Goal: Task Accomplishment & Management: Manage account settings

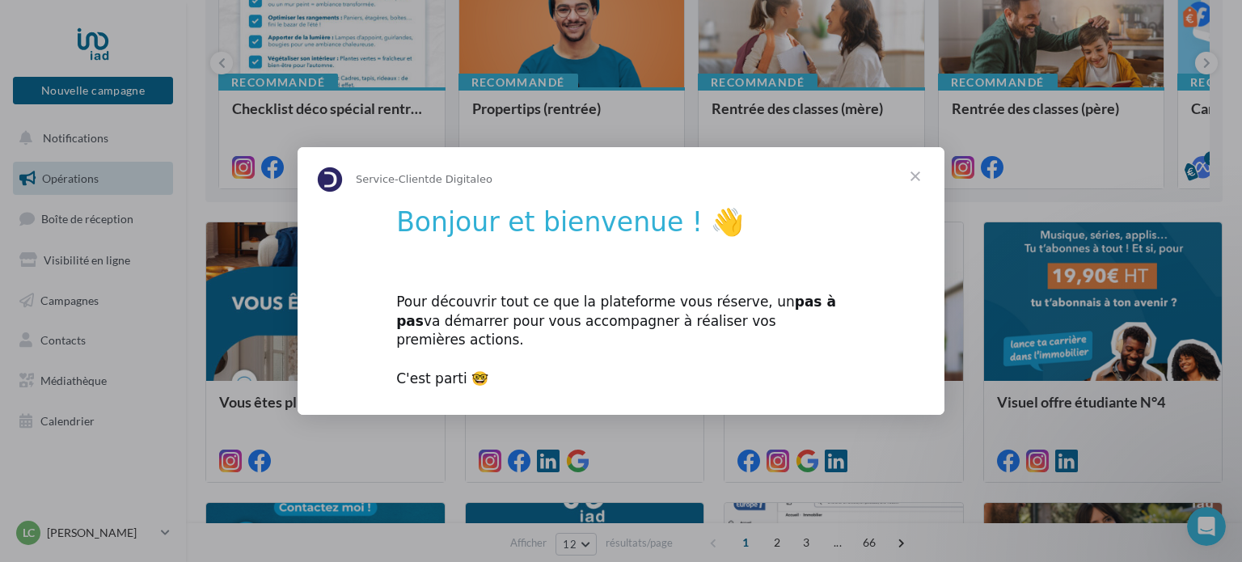
scroll to position [256, 0]
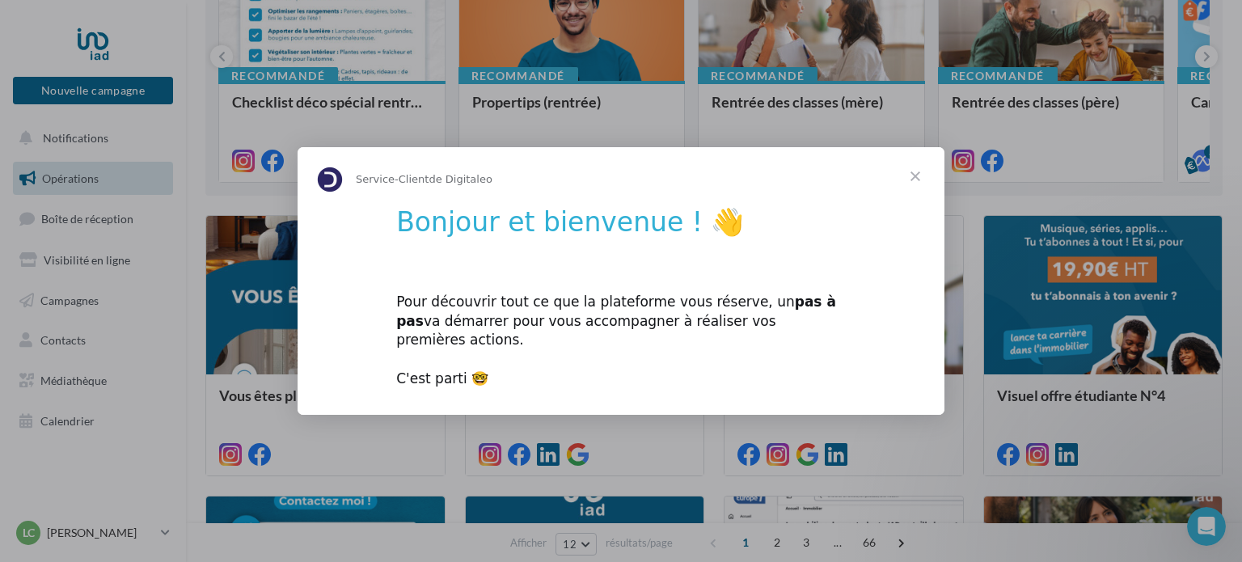
click at [910, 184] on span "Fermer" at bounding box center [915, 176] width 58 height 58
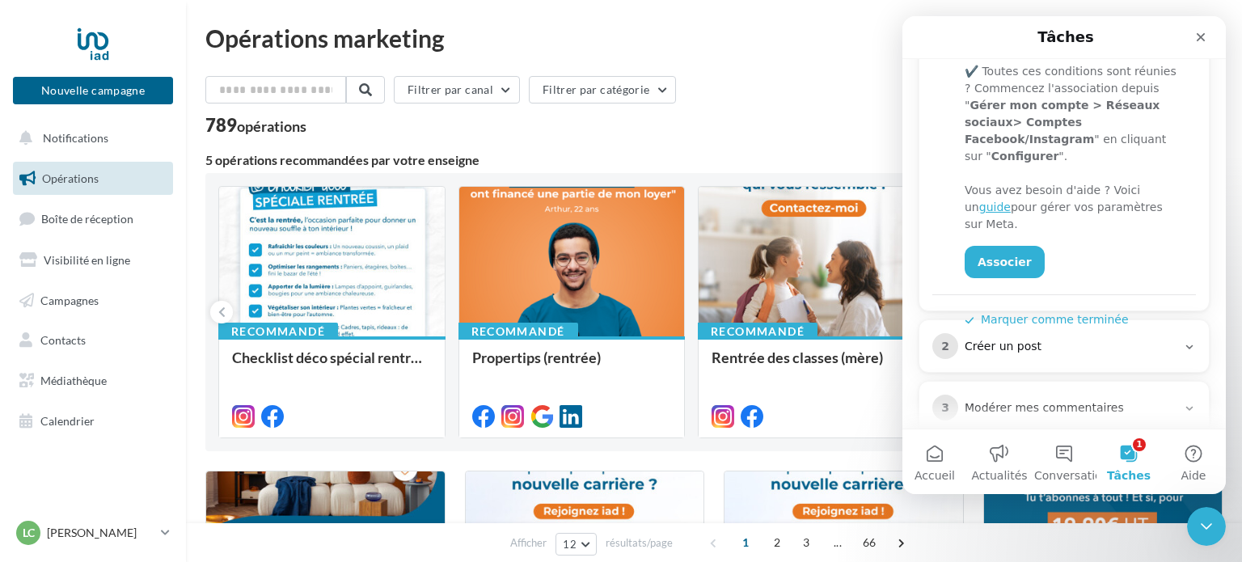
scroll to position [442, 0]
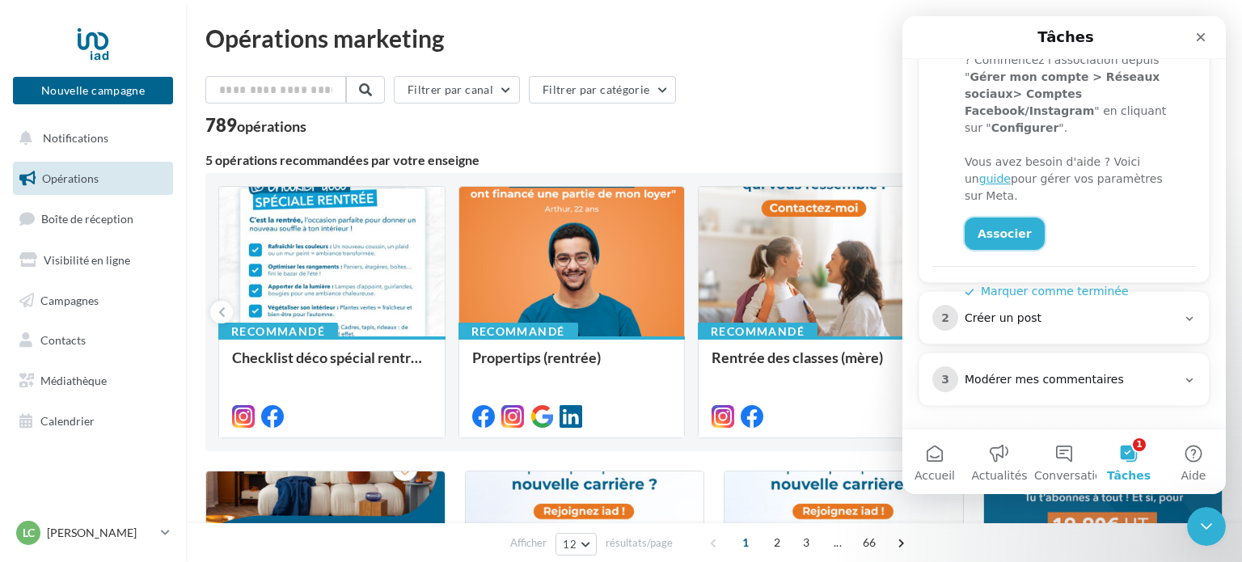
click at [991, 218] on link "Associer" at bounding box center [1005, 234] width 80 height 32
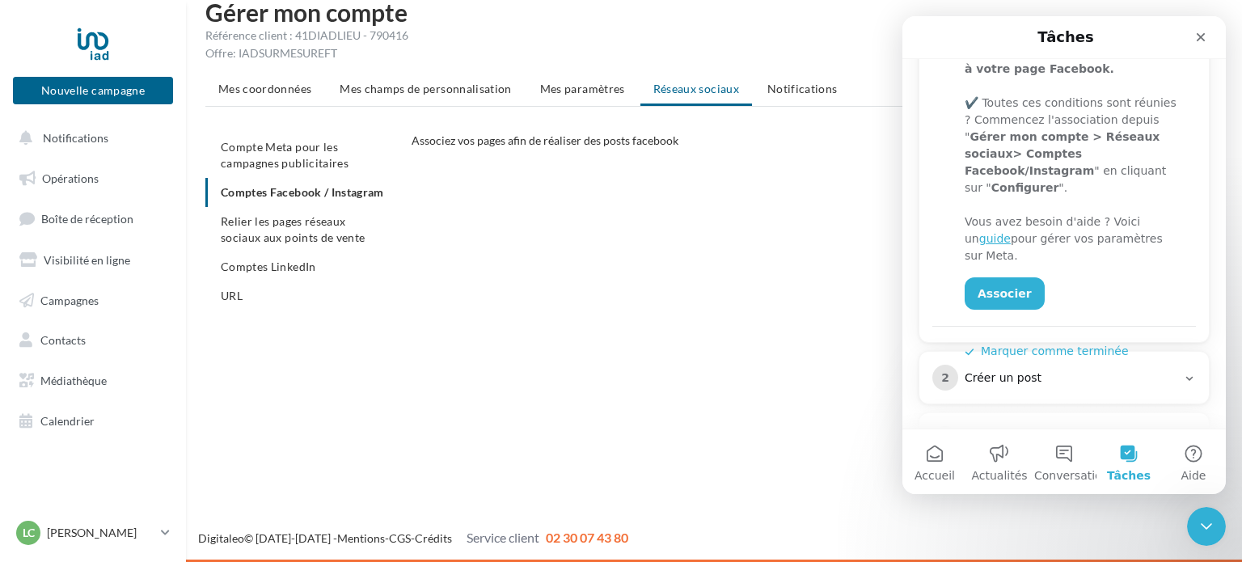
scroll to position [379, 0]
click at [684, 382] on div "CONFIGURER MES COMPTES POUR POSTER sur instagram et facebook Depuis Instagram, …" at bounding box center [824, 326] width 824 height 292
click at [1207, 518] on icon "Fermer le Messenger Intercom" at bounding box center [1203, 523] width 19 height 19
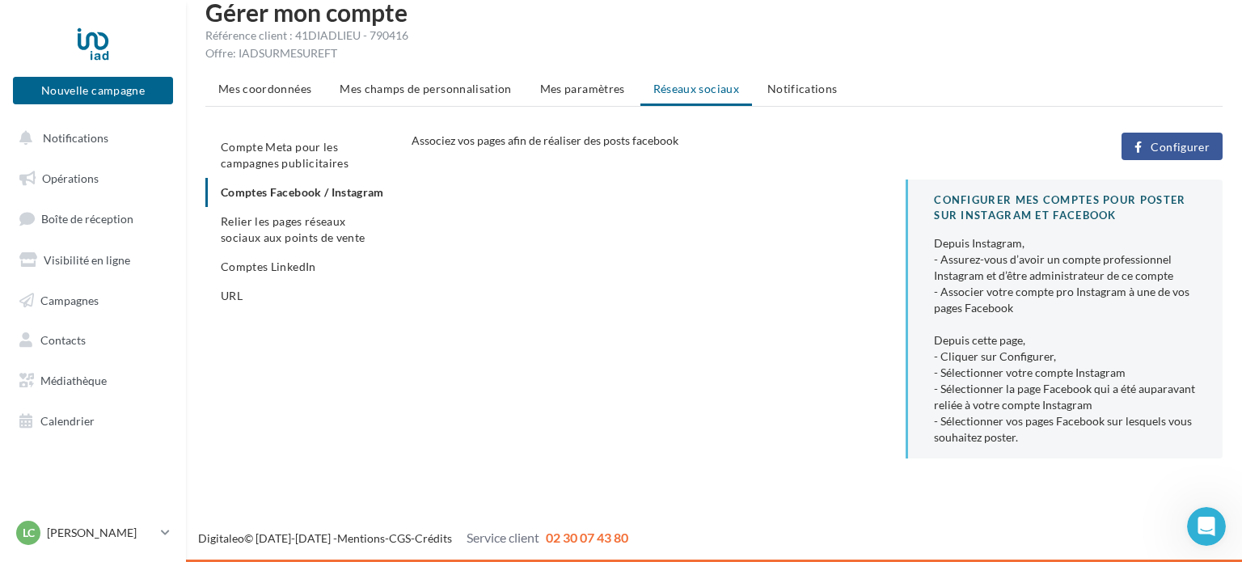
scroll to position [0, 0]
click at [1148, 156] on button "Configurer" at bounding box center [1172, 146] width 101 height 27
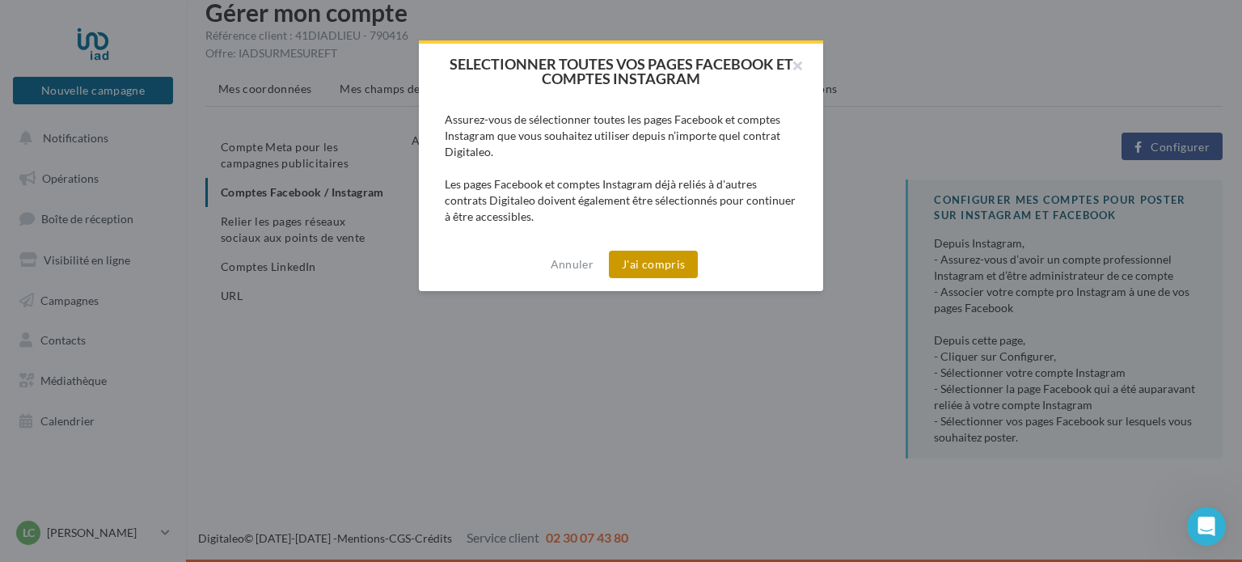
click at [665, 273] on button "J'ai compris" at bounding box center [653, 264] width 89 height 27
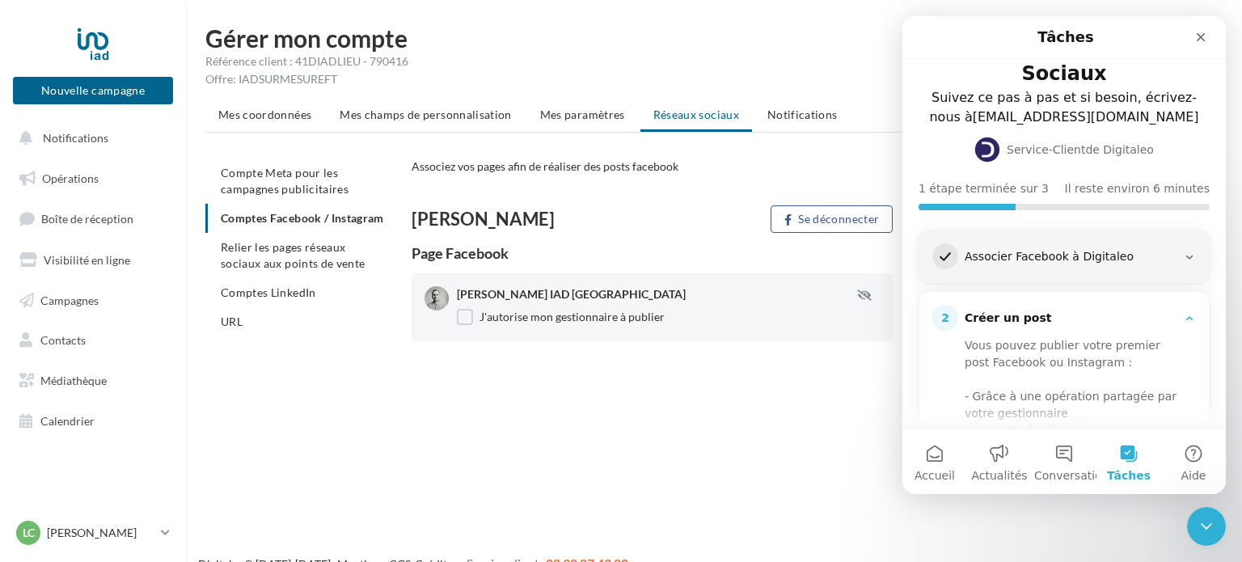
scroll to position [323, 0]
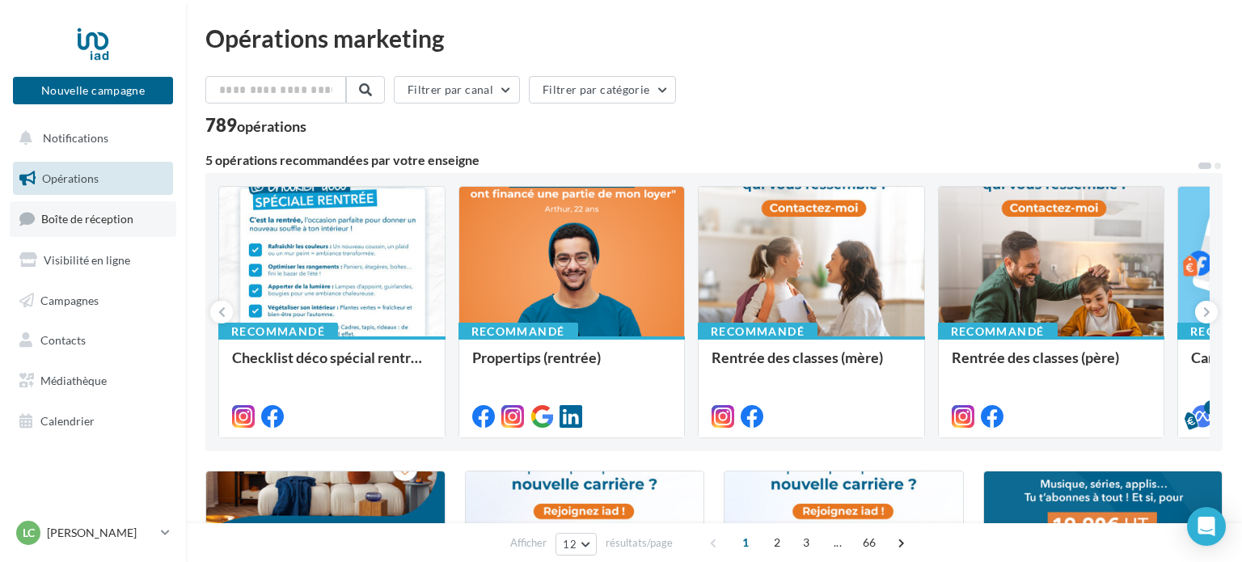
click at [67, 209] on link "Boîte de réception" at bounding box center [93, 218] width 167 height 35
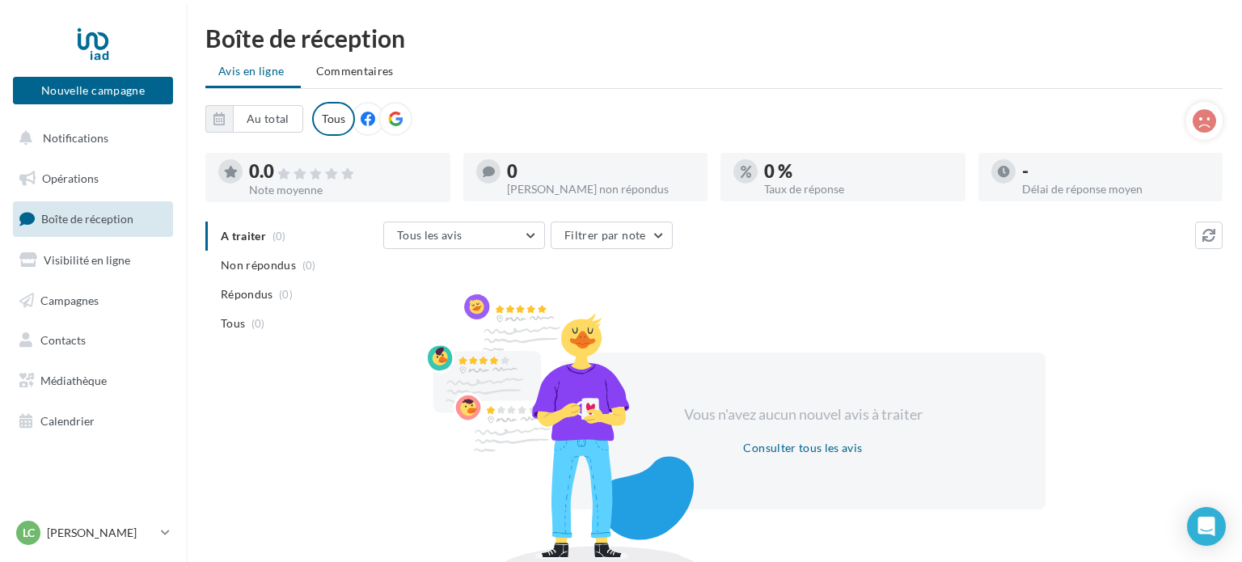
click at [361, 116] on icon at bounding box center [368, 119] width 15 height 15
click at [398, 115] on icon at bounding box center [395, 119] width 15 height 15
click at [134, 243] on link "Visibilité en ligne" at bounding box center [93, 260] width 167 height 34
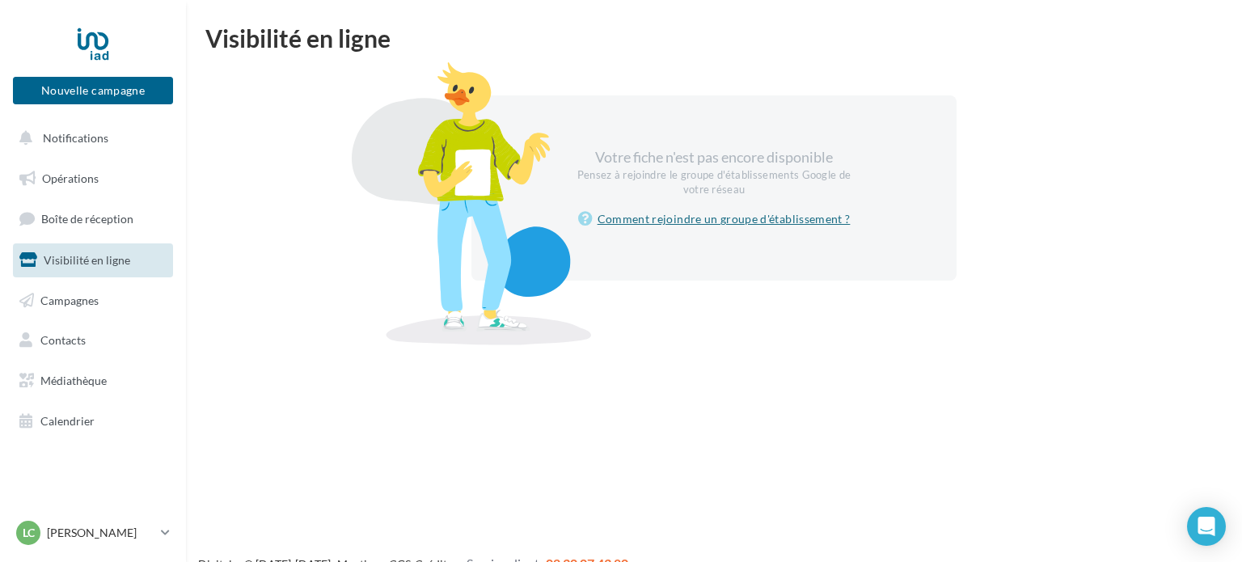
click at [668, 221] on link "Comment rejoindre un groupe d'établissement ?" at bounding box center [714, 218] width 273 height 19
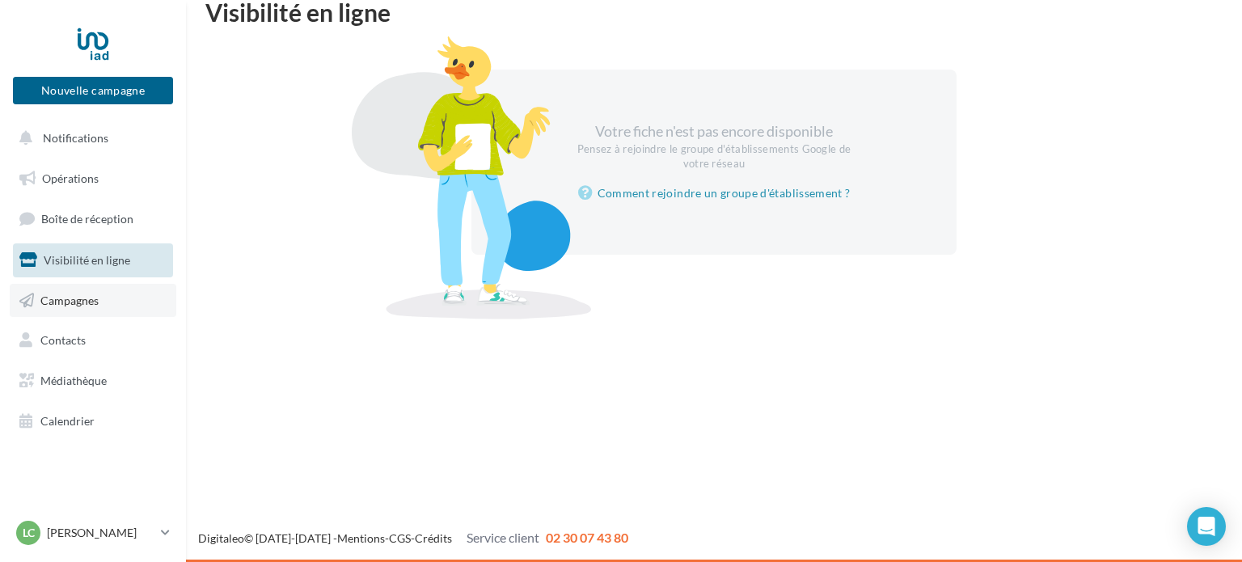
click at [102, 300] on link "Campagnes" at bounding box center [93, 301] width 167 height 34
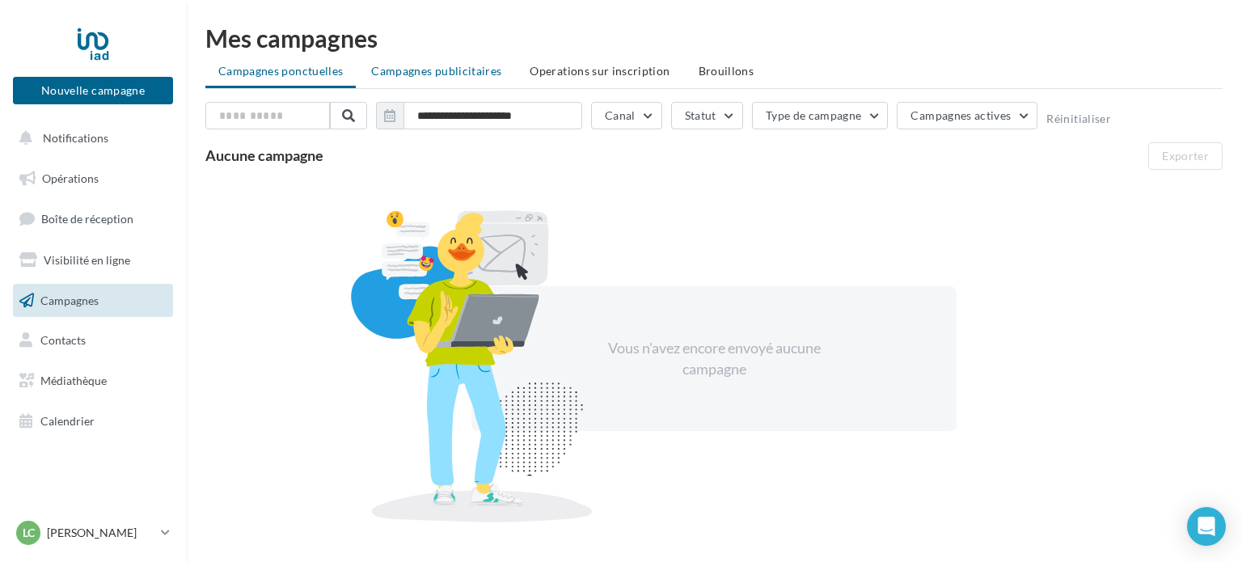
click at [437, 70] on span "Campagnes publicitaires" at bounding box center [436, 71] width 130 height 14
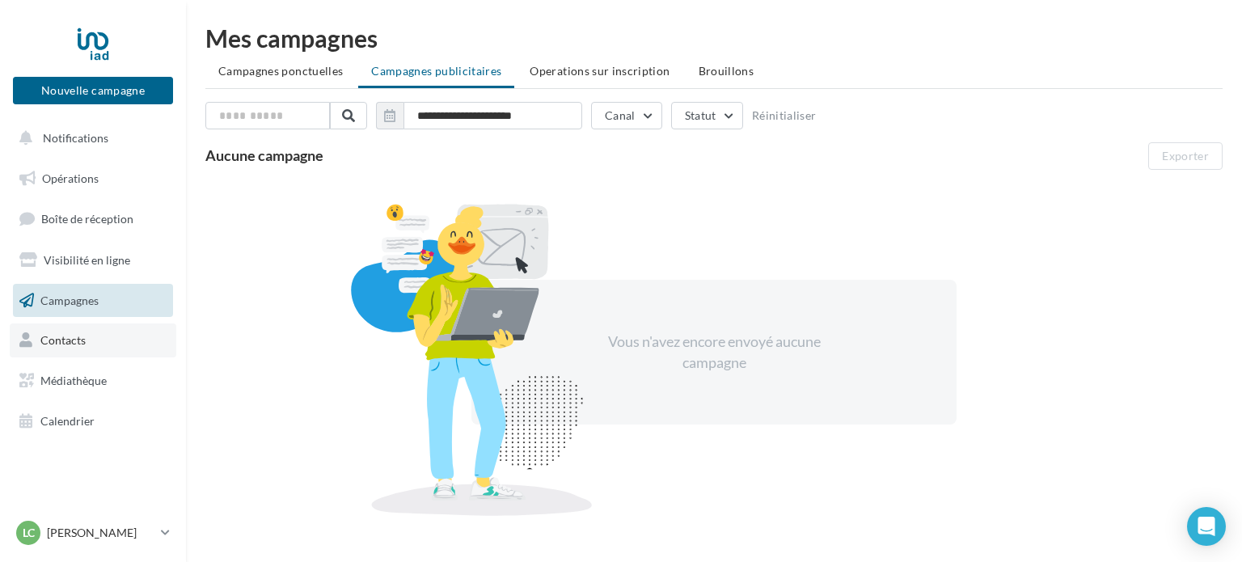
click at [83, 344] on span "Contacts" at bounding box center [62, 340] width 45 height 14
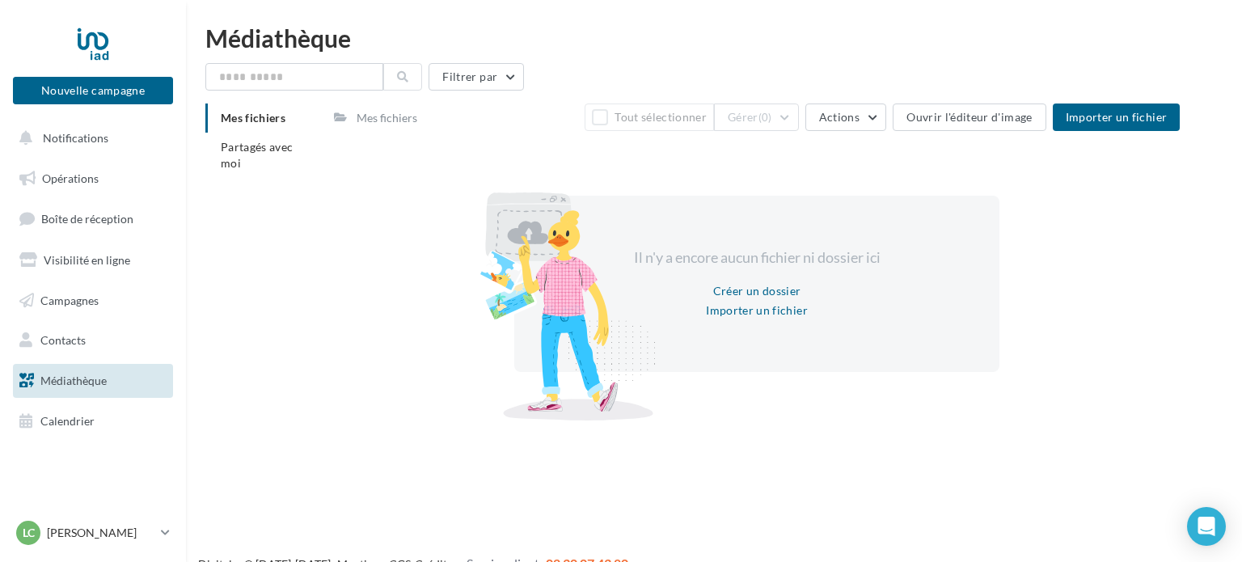
scroll to position [26, 0]
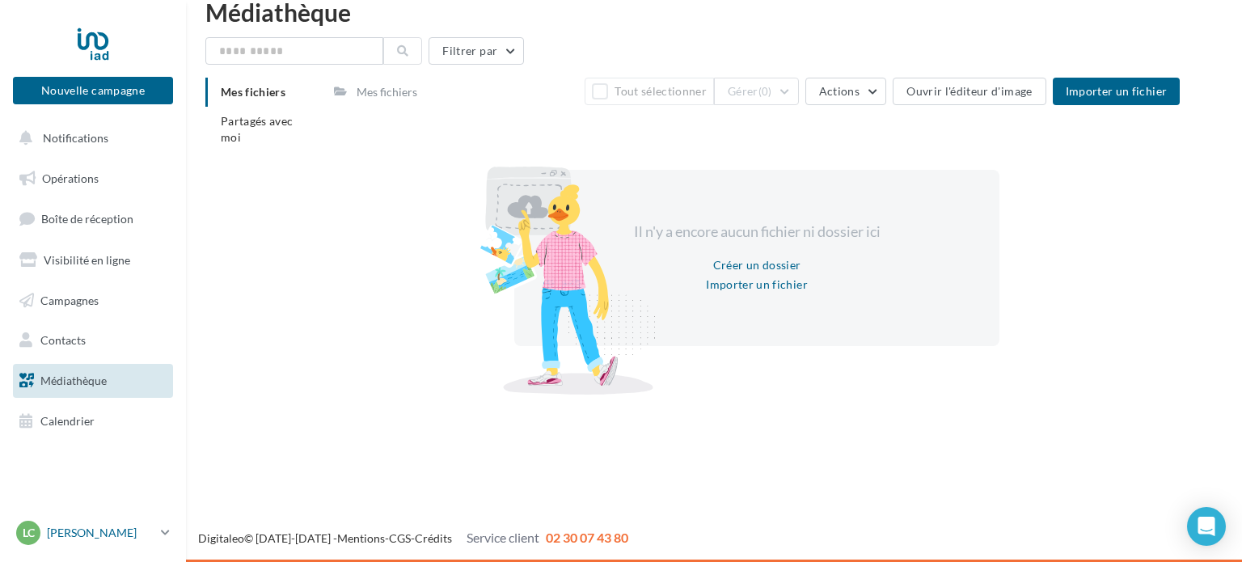
click at [108, 532] on p "[PERSON_NAME]" at bounding box center [101, 533] width 108 height 16
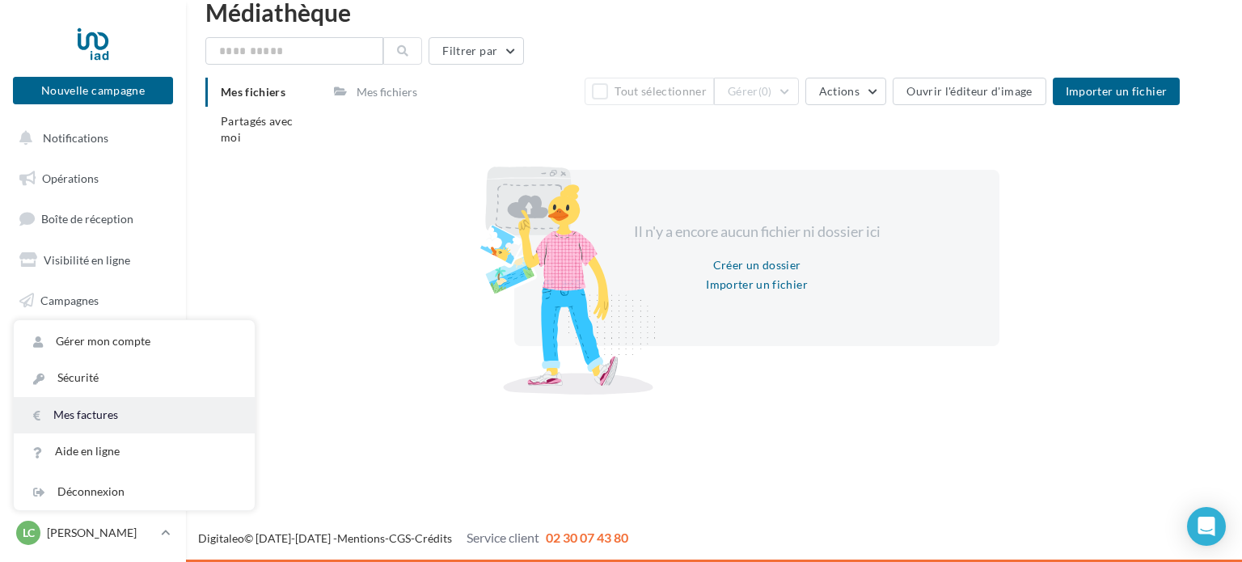
click at [116, 408] on link "Mes factures" at bounding box center [134, 415] width 241 height 36
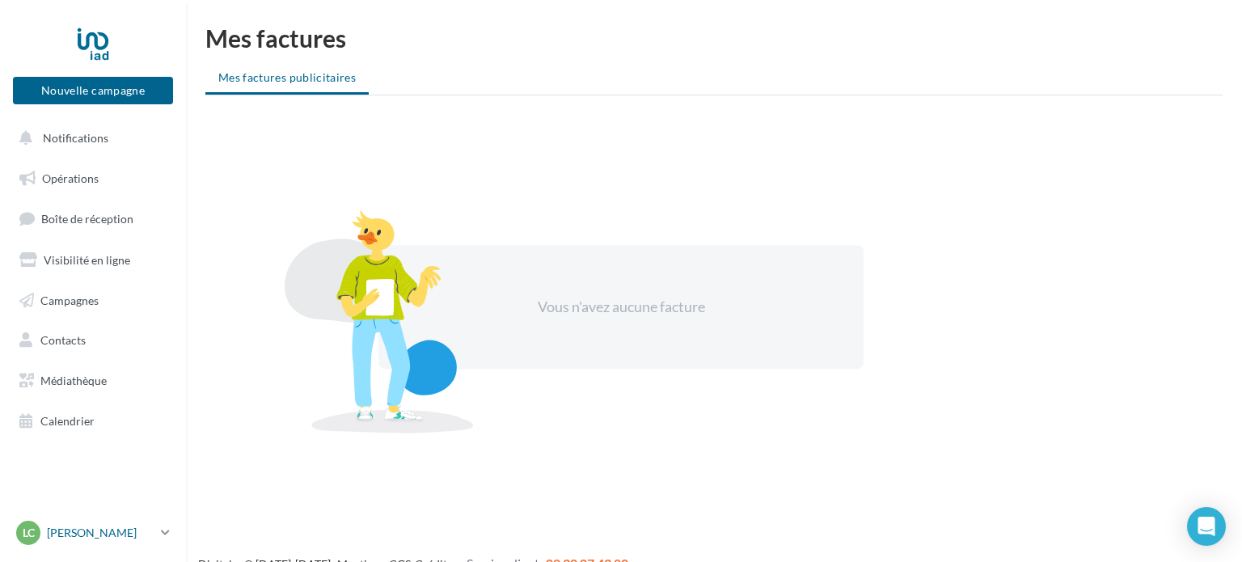
click at [125, 528] on p "[PERSON_NAME]" at bounding box center [101, 533] width 108 height 16
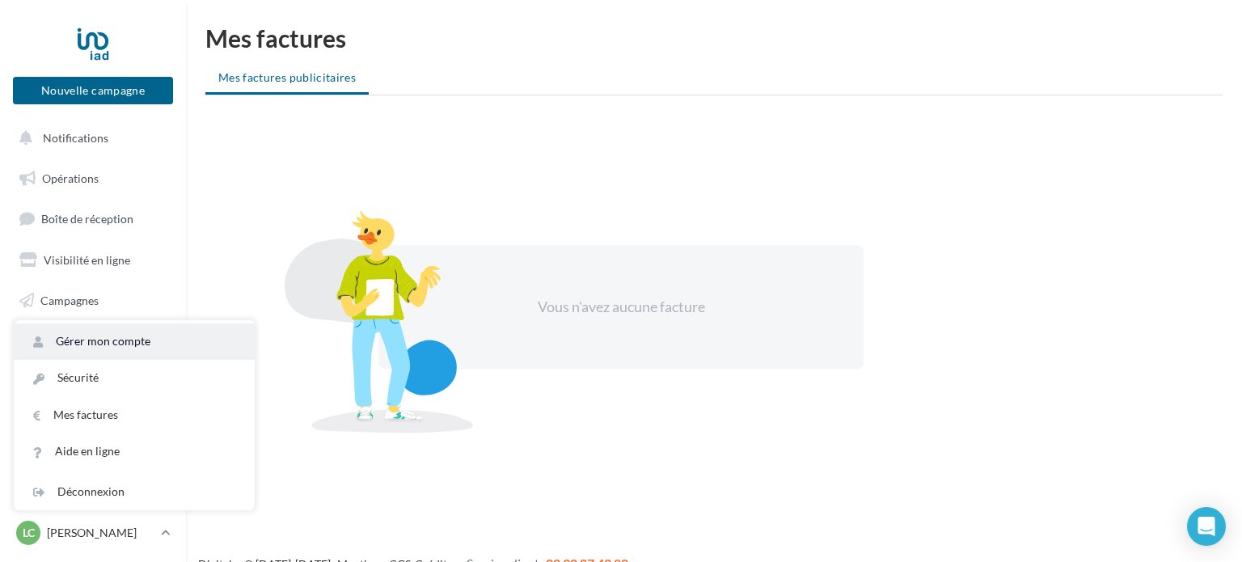
click at [118, 351] on link "Gérer mon compte" at bounding box center [134, 341] width 241 height 36
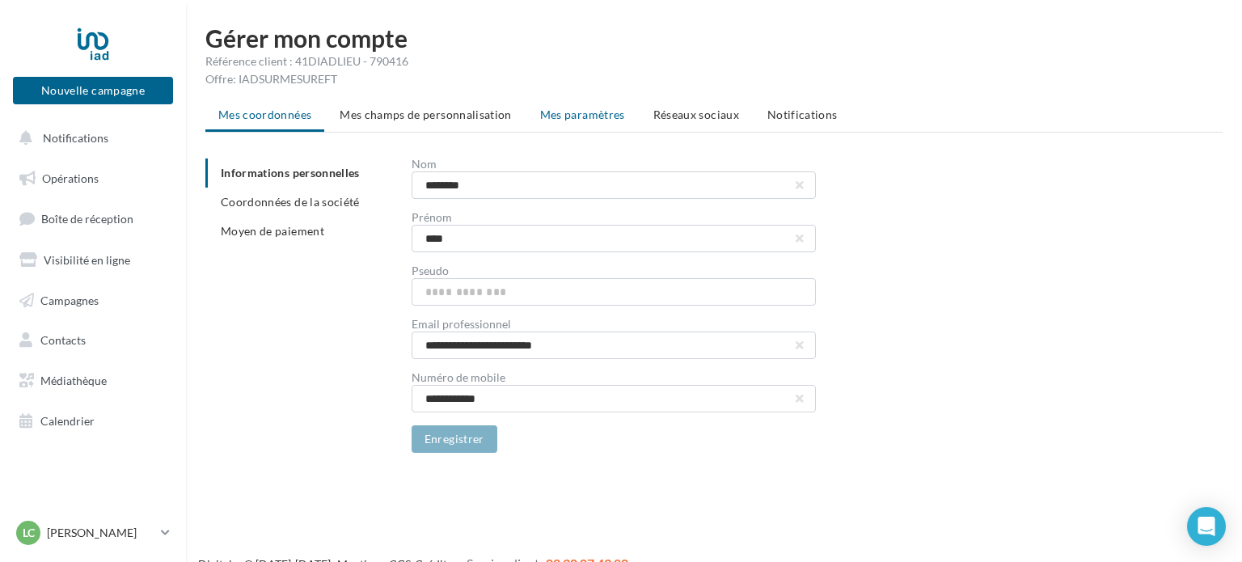
click at [583, 120] on span "Mes paramètres" at bounding box center [582, 115] width 85 height 14
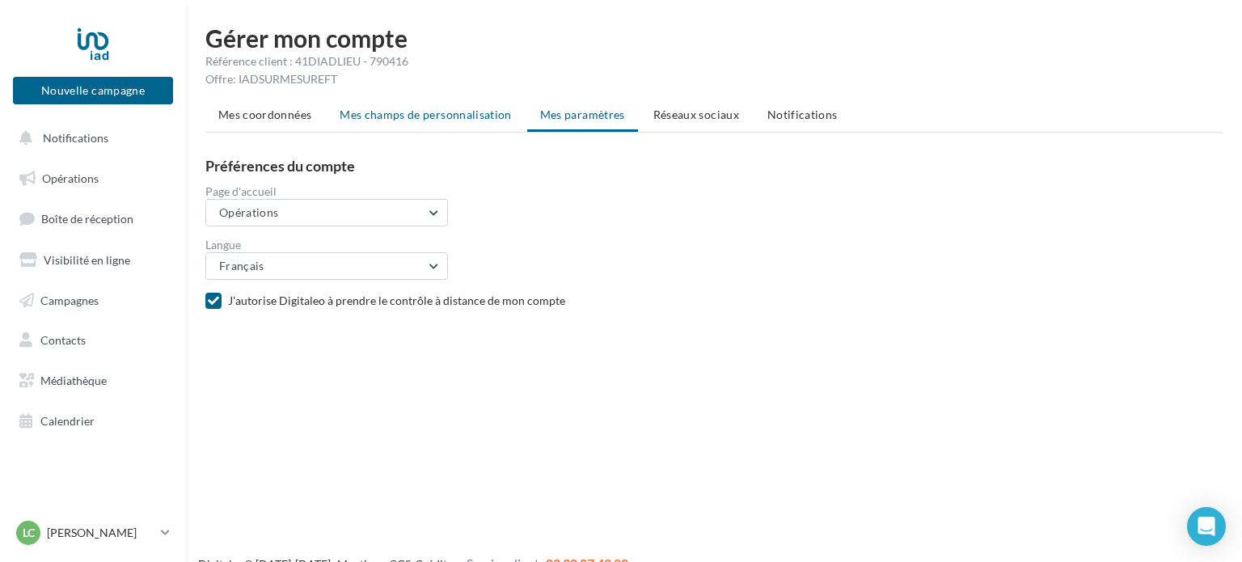
click at [447, 108] on span "Mes champs de personnalisation" at bounding box center [426, 115] width 172 height 14
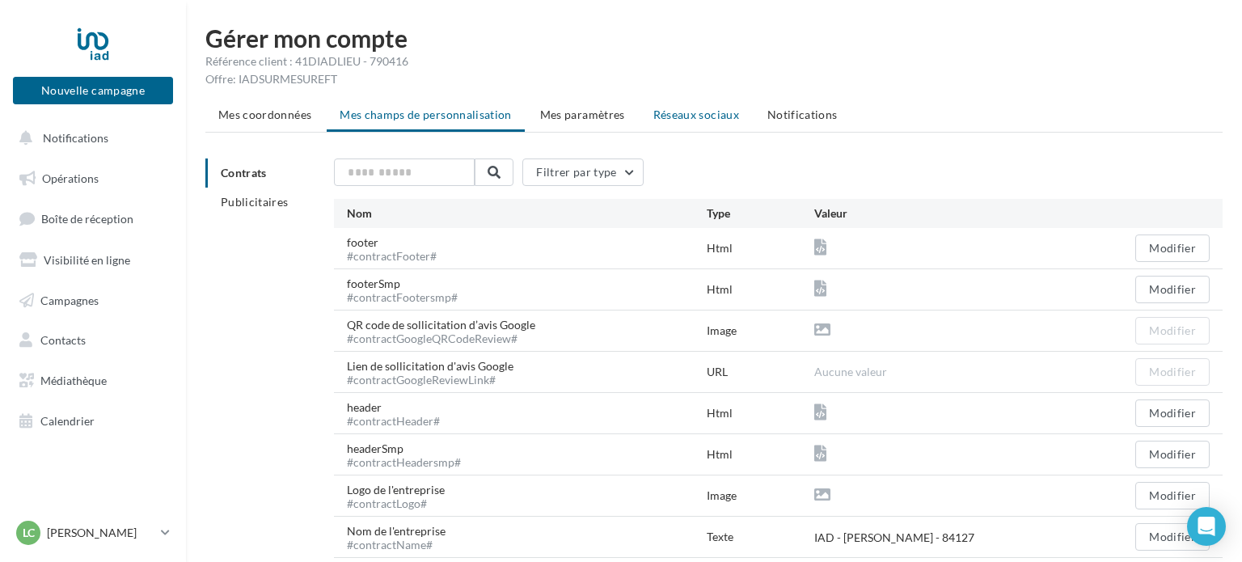
click at [702, 113] on span "Réseaux sociaux" at bounding box center [696, 115] width 86 height 14
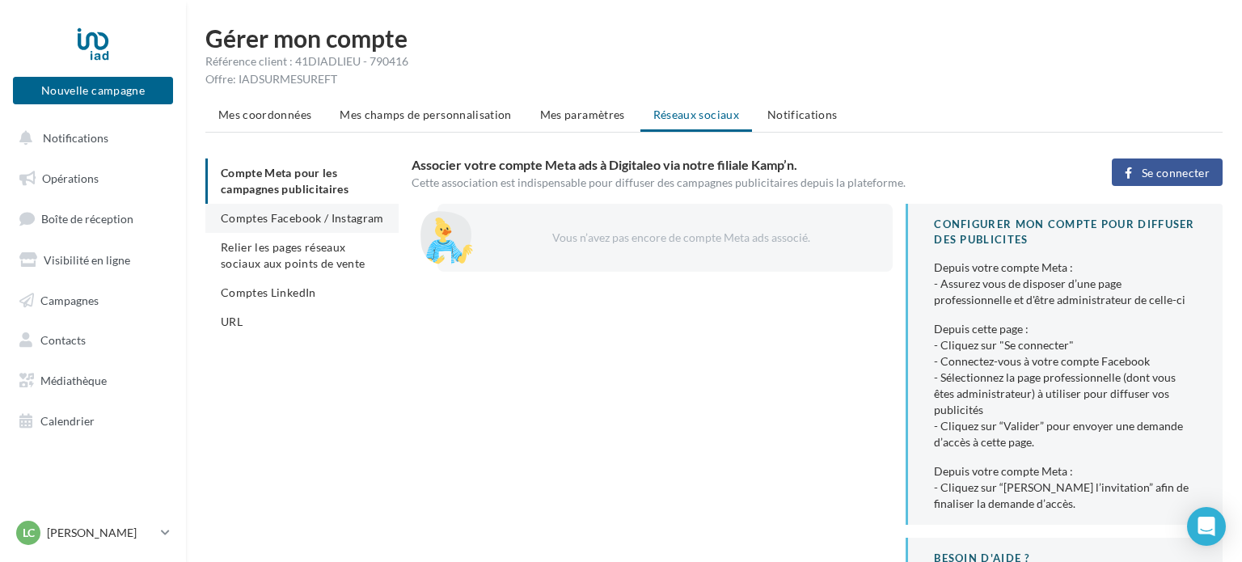
click at [324, 222] on span "Comptes Facebook / Instagram" at bounding box center [302, 218] width 163 height 14
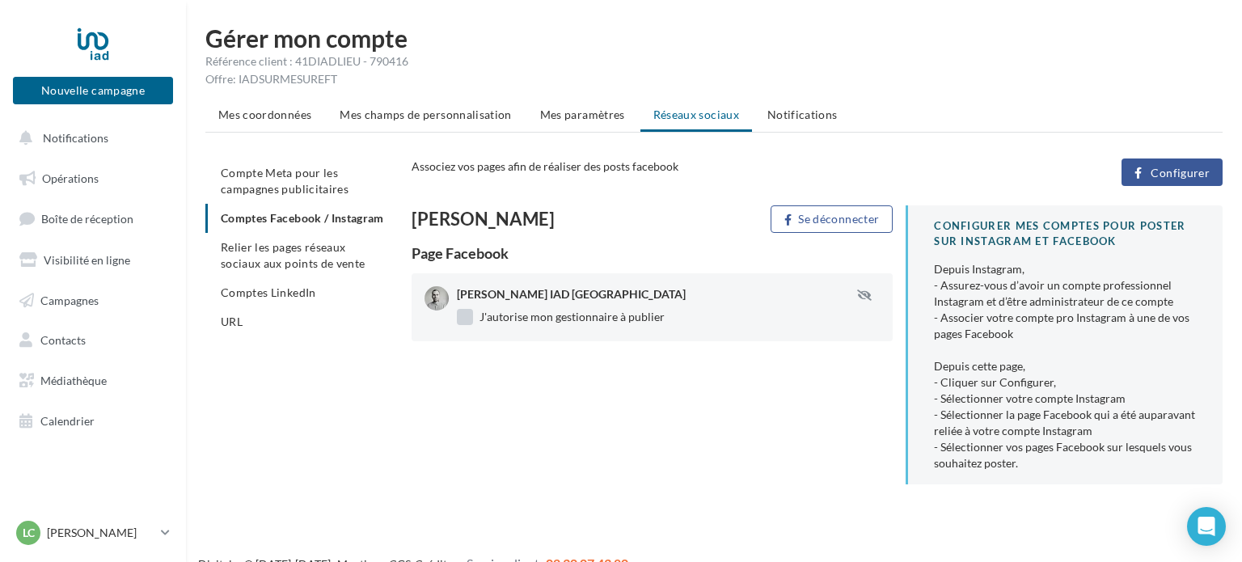
click at [467, 317] on label "J'autorise mon gestionnaire à publier" at bounding box center [561, 317] width 208 height 16
click at [871, 297] on icon "button" at bounding box center [864, 294] width 15 height 11
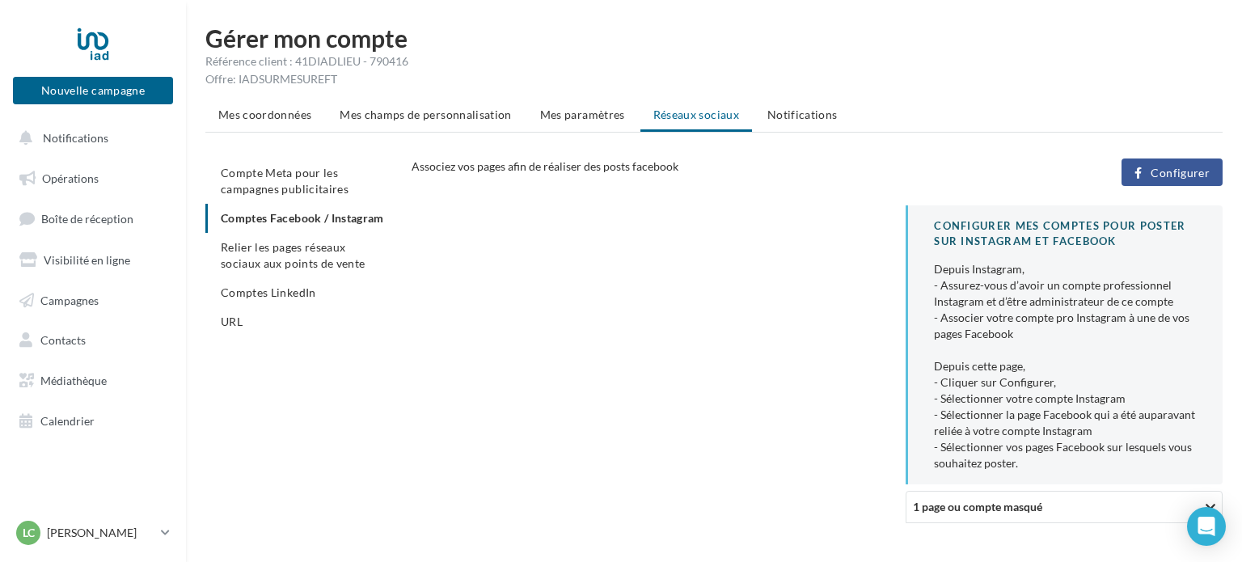
click at [357, 215] on ul "Compte Meta pour les campagnes publicitaires Comptes Facebook / Instagram Relie…" at bounding box center [301, 247] width 193 height 178
click at [303, 249] on span "Relier les pages réseaux sociaux aux points de vente" at bounding box center [293, 255] width 144 height 30
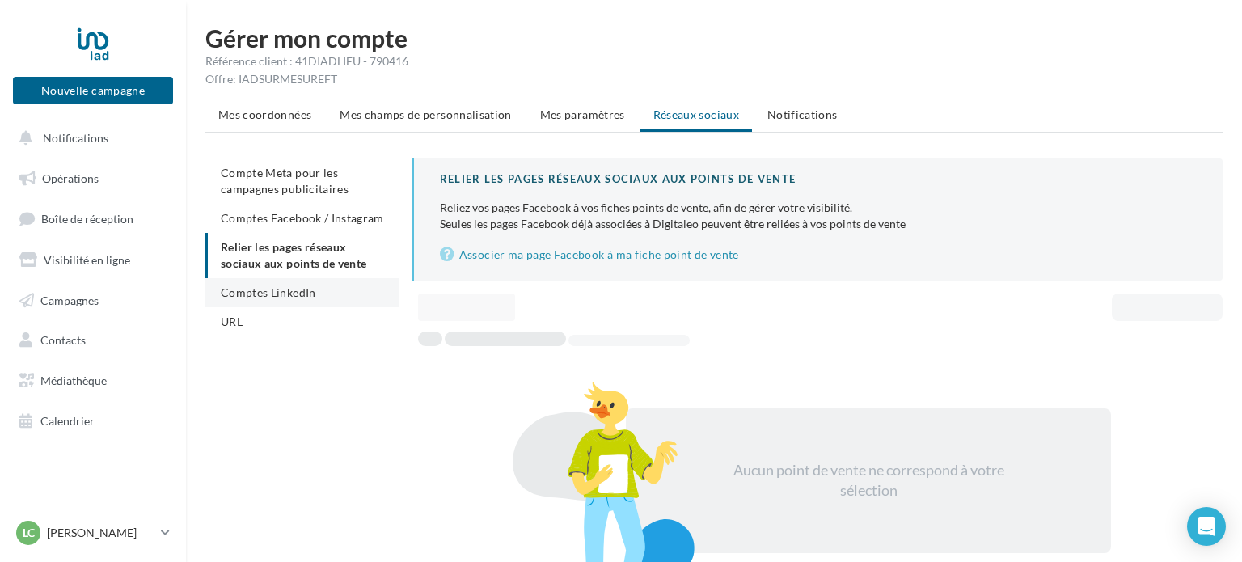
click at [282, 294] on span "Comptes LinkedIn" at bounding box center [268, 292] width 95 height 14
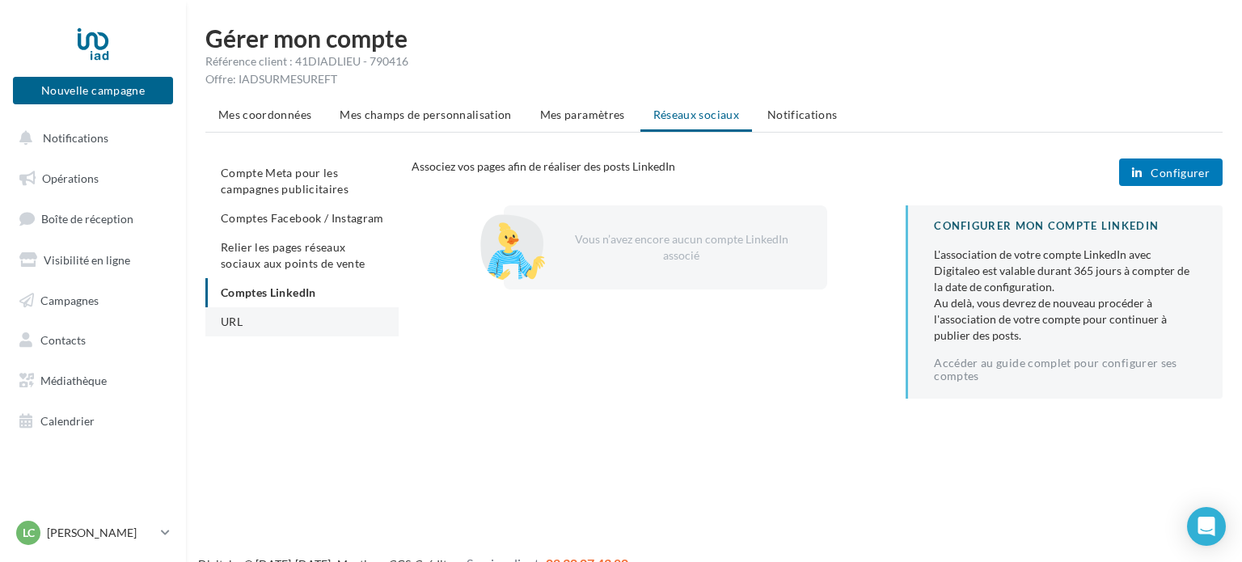
click at [237, 312] on li "URL" at bounding box center [301, 321] width 193 height 29
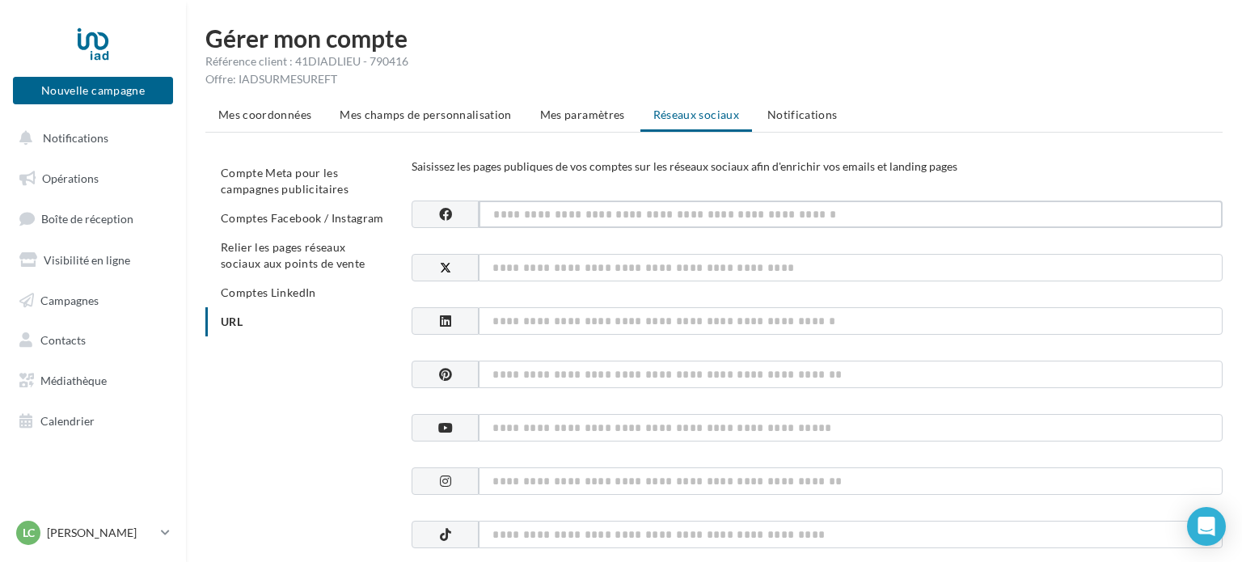
click at [615, 223] on input at bounding box center [851, 214] width 744 height 27
click at [112, 175] on link "Opérations" at bounding box center [93, 179] width 167 height 34
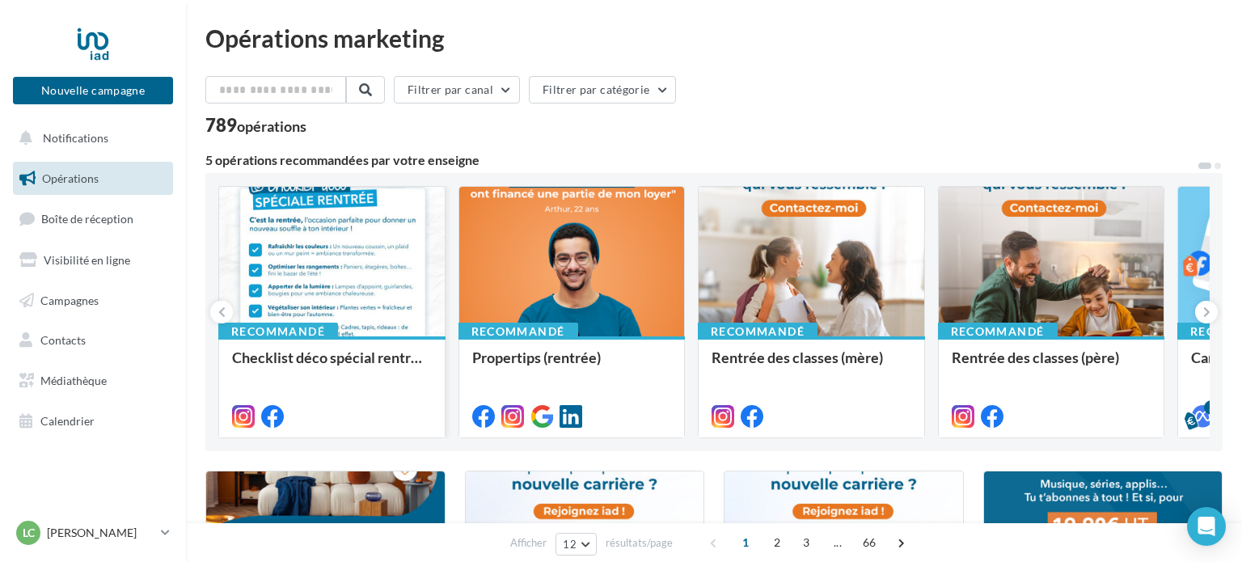
click at [328, 334] on div "Recommandé" at bounding box center [278, 332] width 120 height 18
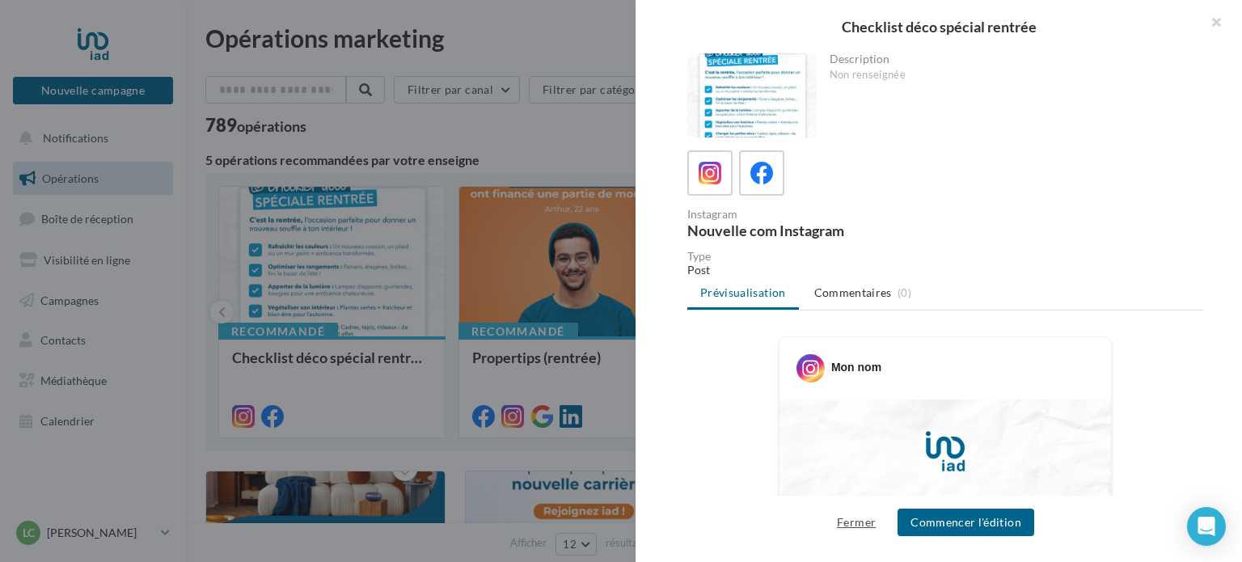
click at [867, 525] on button "Fermer" at bounding box center [856, 522] width 52 height 19
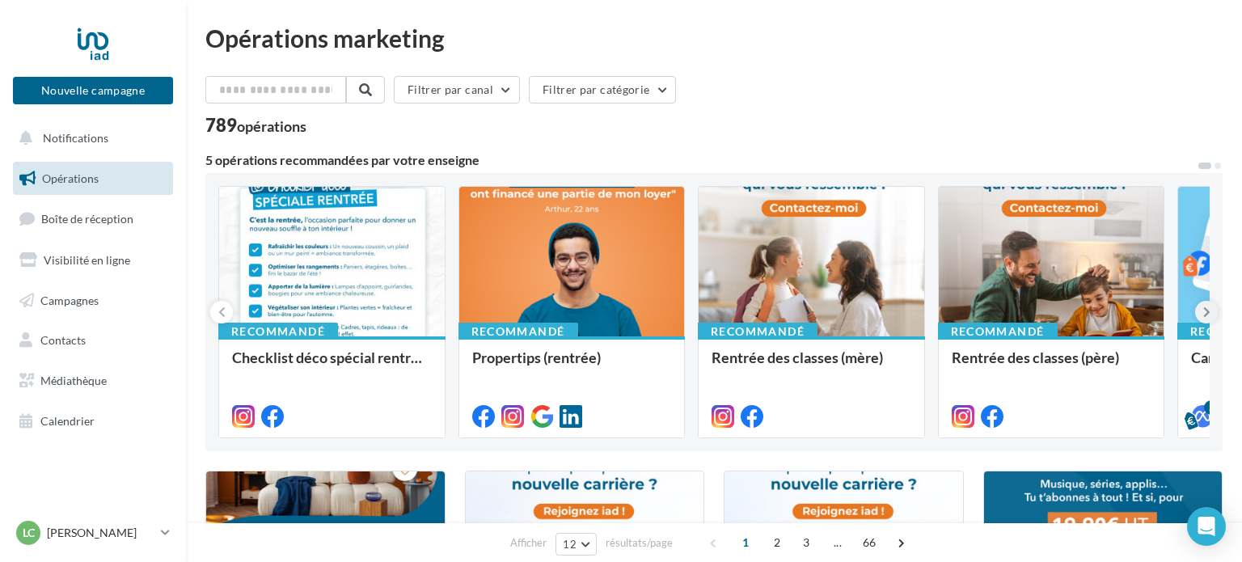
click at [1208, 307] on icon at bounding box center [1206, 312] width 7 height 16
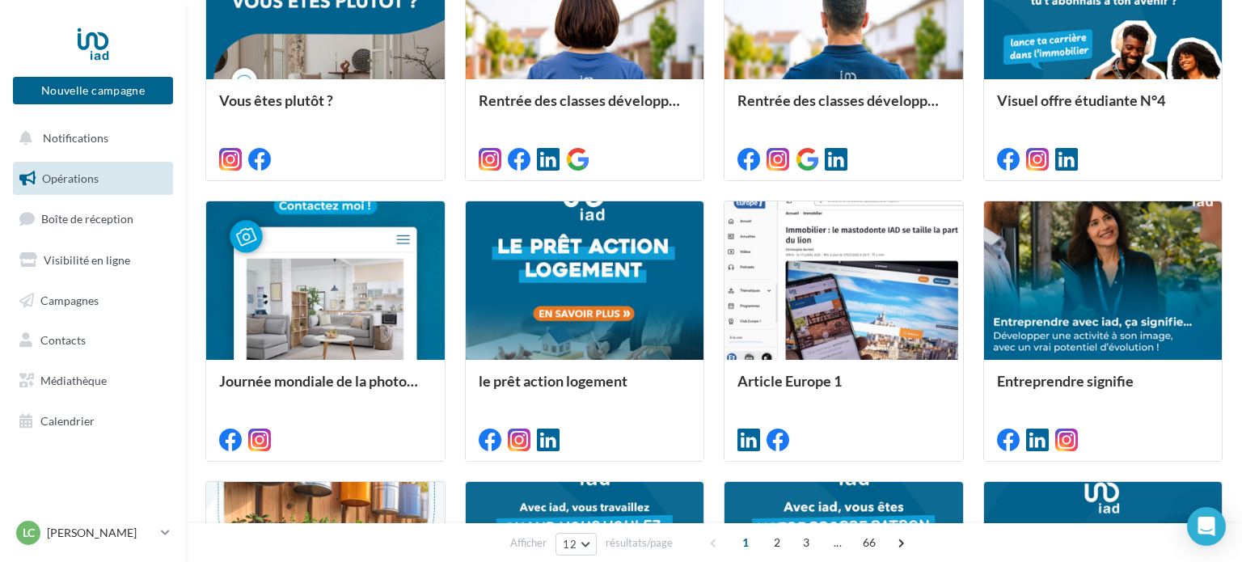
scroll to position [550, 0]
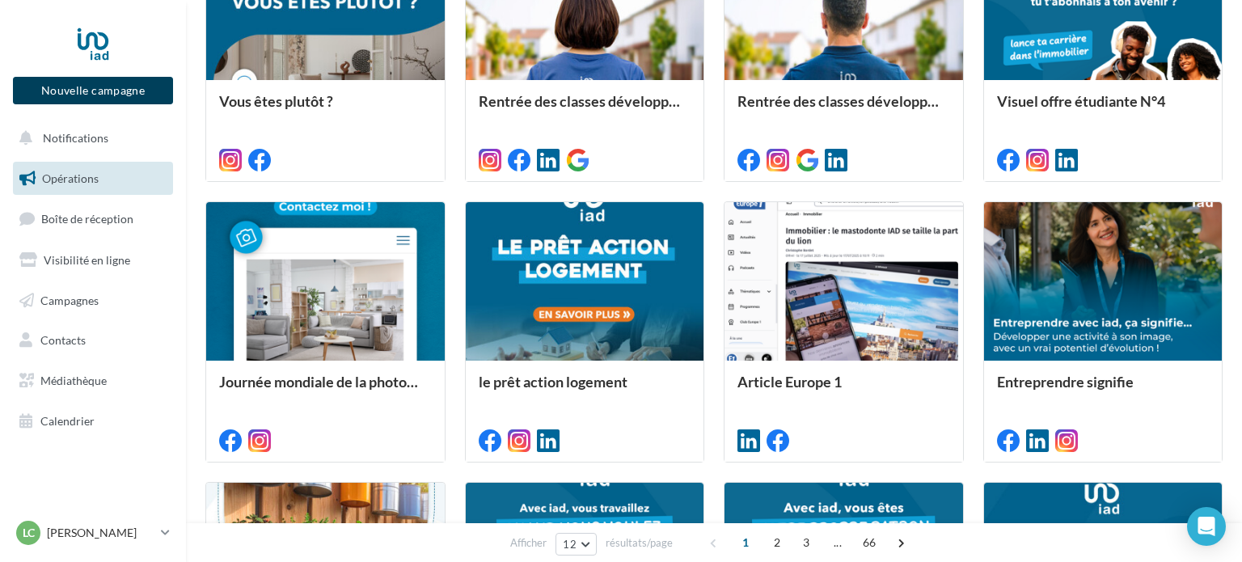
click at [91, 97] on button "Nouvelle campagne" at bounding box center [93, 90] width 160 height 27
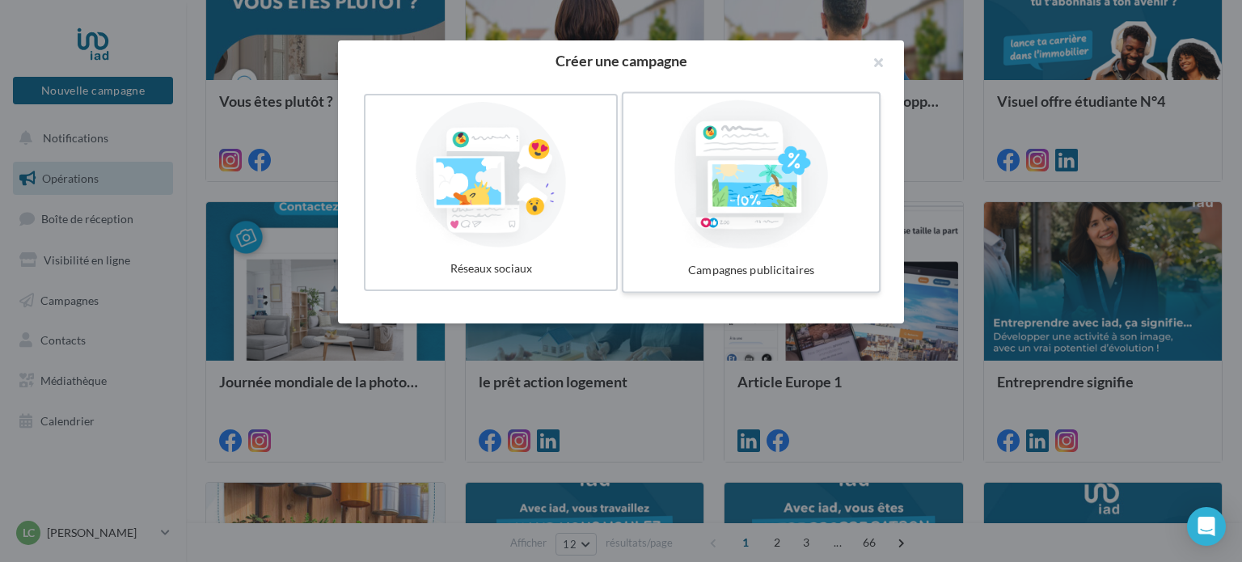
click at [790, 245] on div at bounding box center [751, 174] width 243 height 149
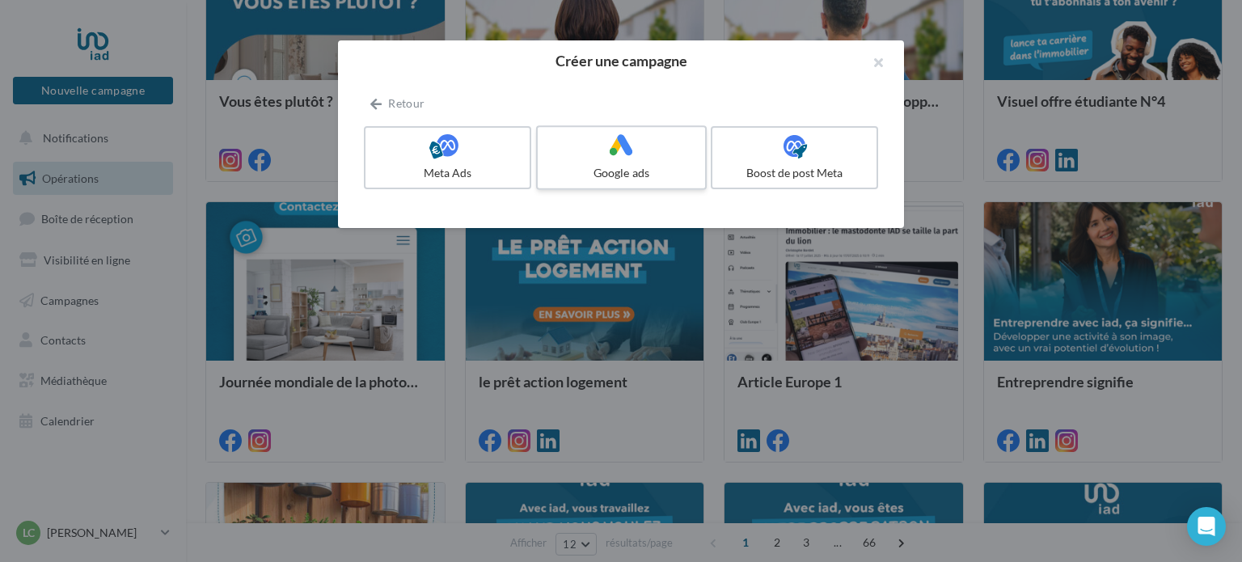
click at [624, 147] on icon at bounding box center [621, 144] width 23 height 23
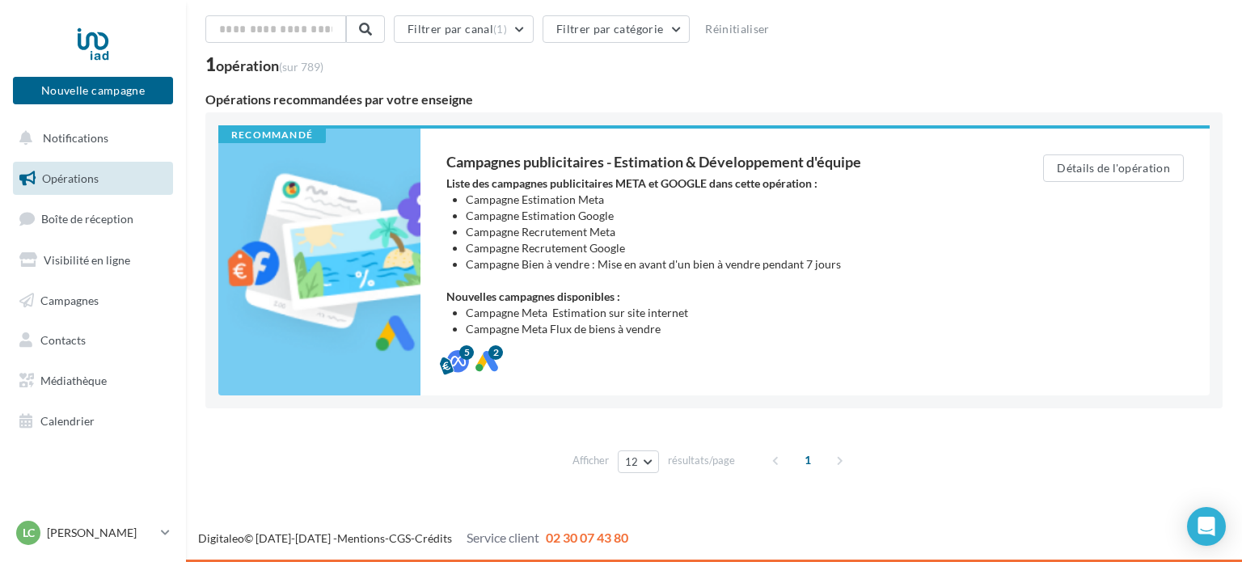
scroll to position [61, 0]
click at [1106, 161] on button "Détails de l'opération" at bounding box center [1113, 167] width 141 height 27
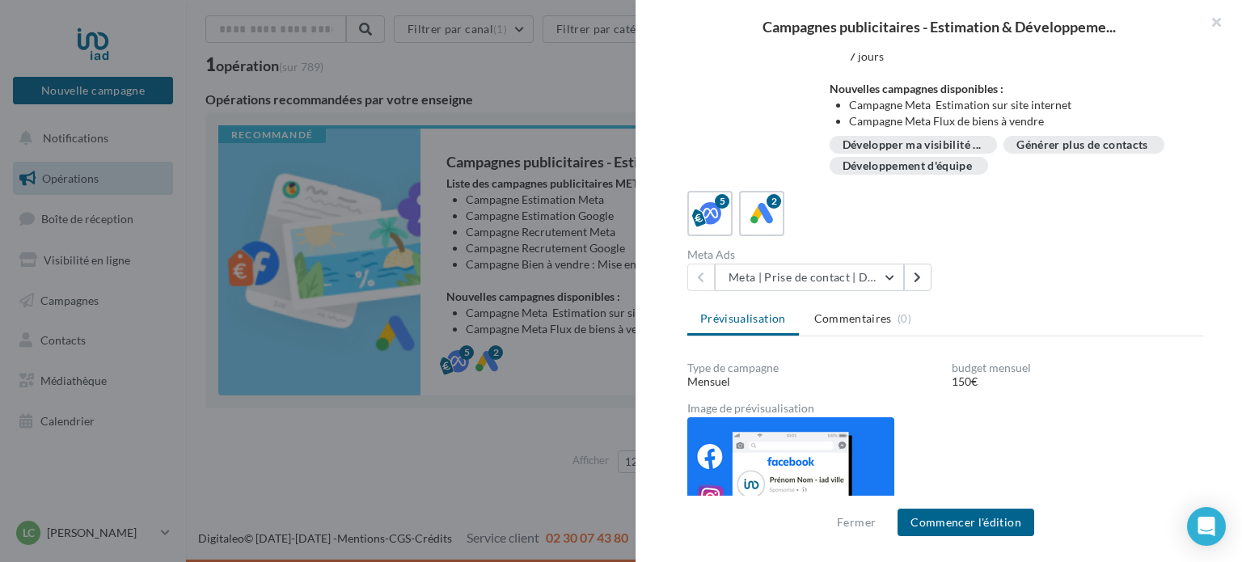
scroll to position [0, 0]
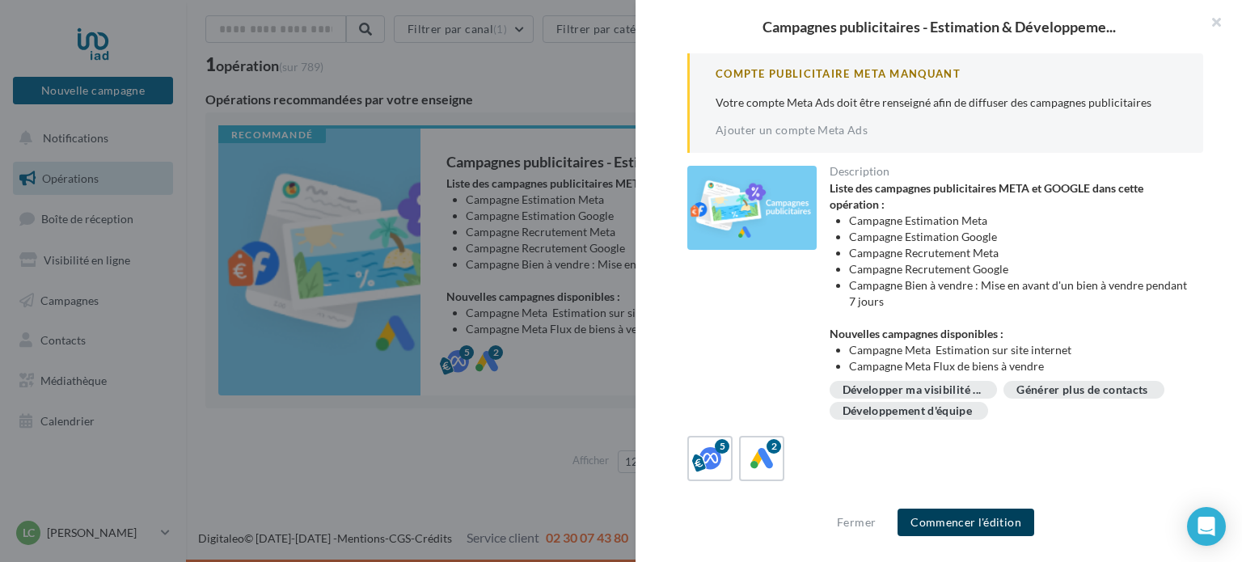
click at [941, 517] on button "Commencer l'édition" at bounding box center [966, 522] width 137 height 27
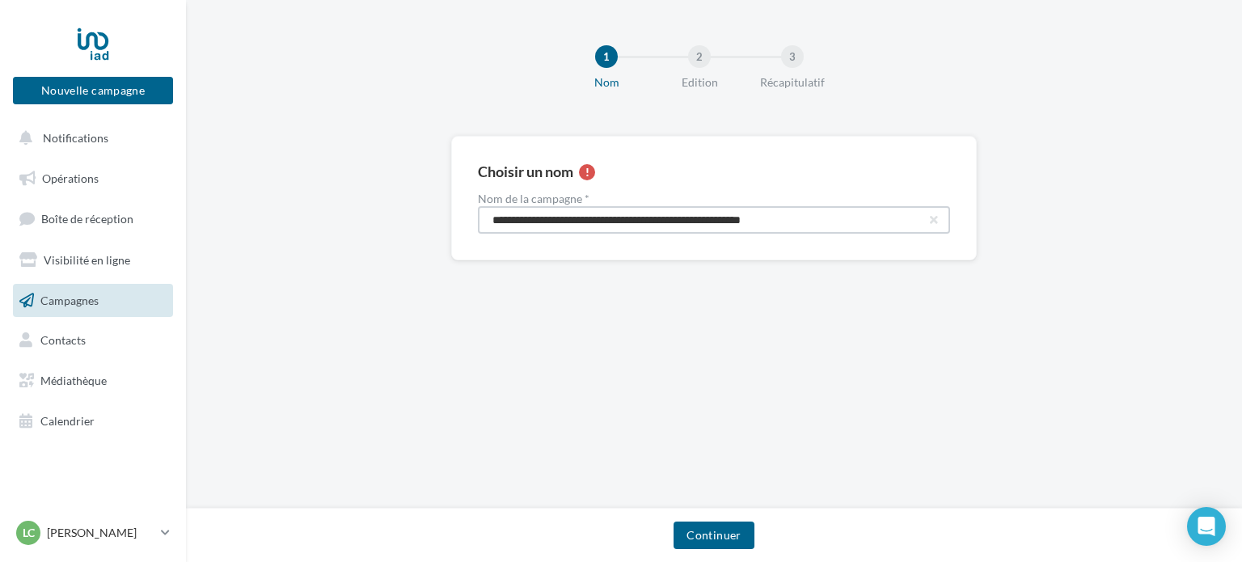
click at [721, 221] on input "**********" at bounding box center [714, 219] width 472 height 27
click at [702, 52] on div "2" at bounding box center [699, 56] width 23 height 23
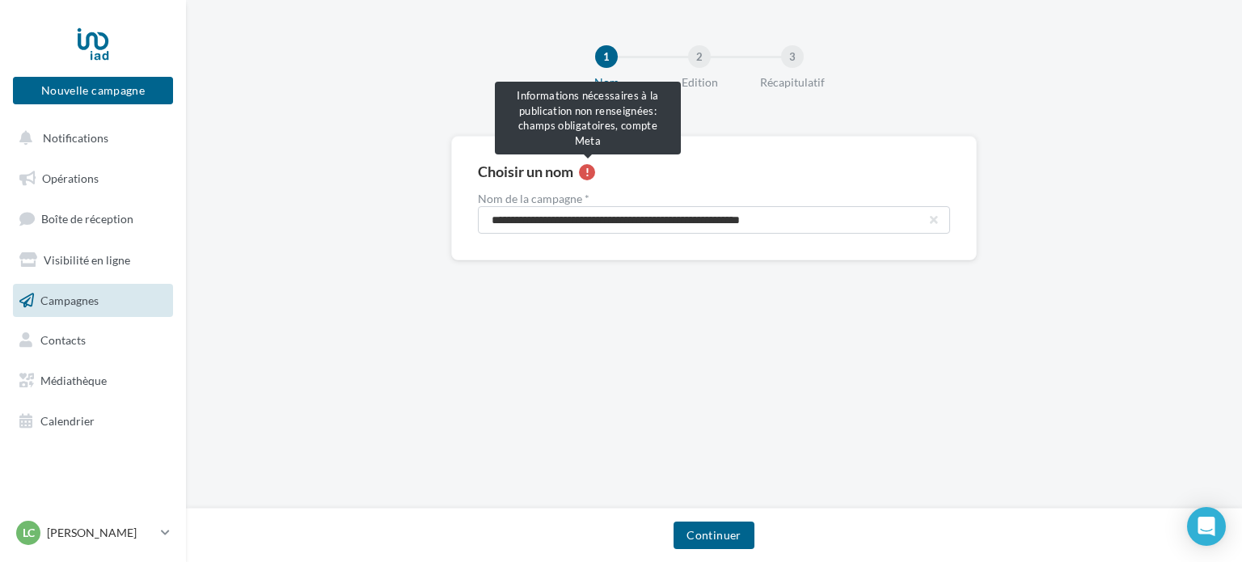
click at [579, 172] on span at bounding box center [585, 171] width 19 height 17
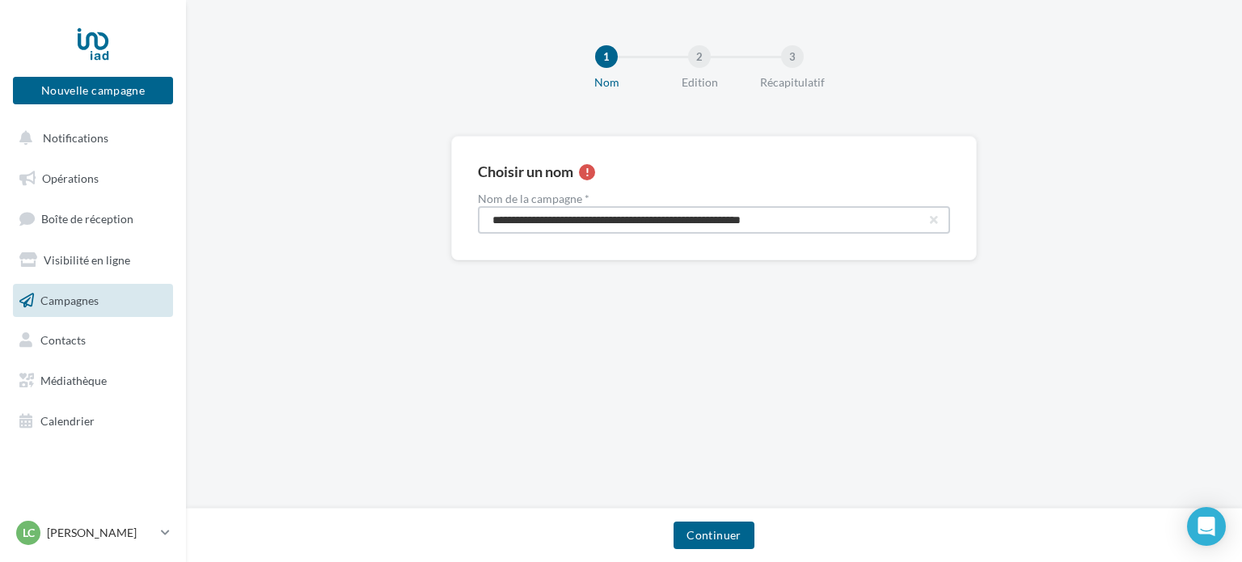
click at [619, 217] on input "**********" at bounding box center [714, 219] width 472 height 27
click at [717, 535] on button "Continuer" at bounding box center [714, 535] width 80 height 27
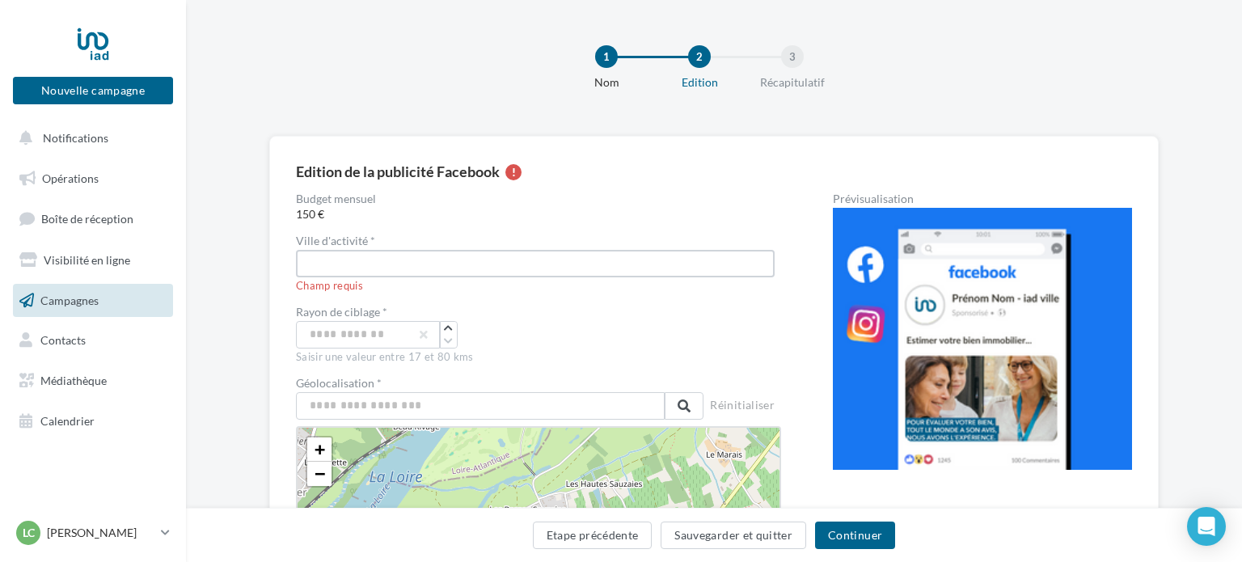
click at [443, 259] on input "text" at bounding box center [535, 263] width 479 height 27
type input "**********"
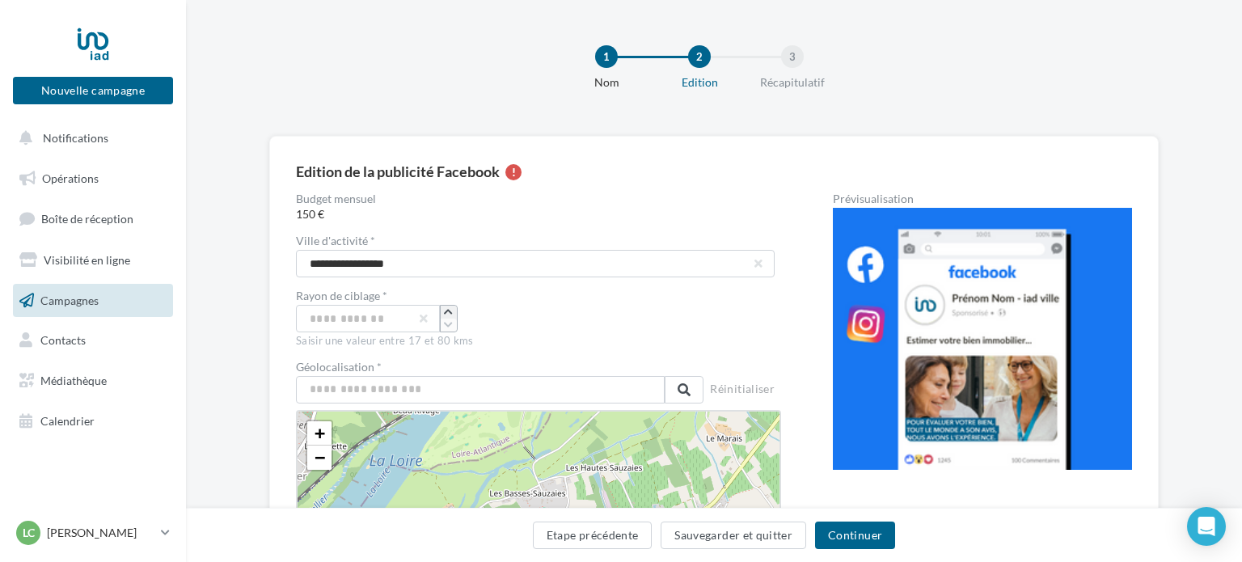
click at [452, 315] on icon "button" at bounding box center [448, 312] width 9 height 10
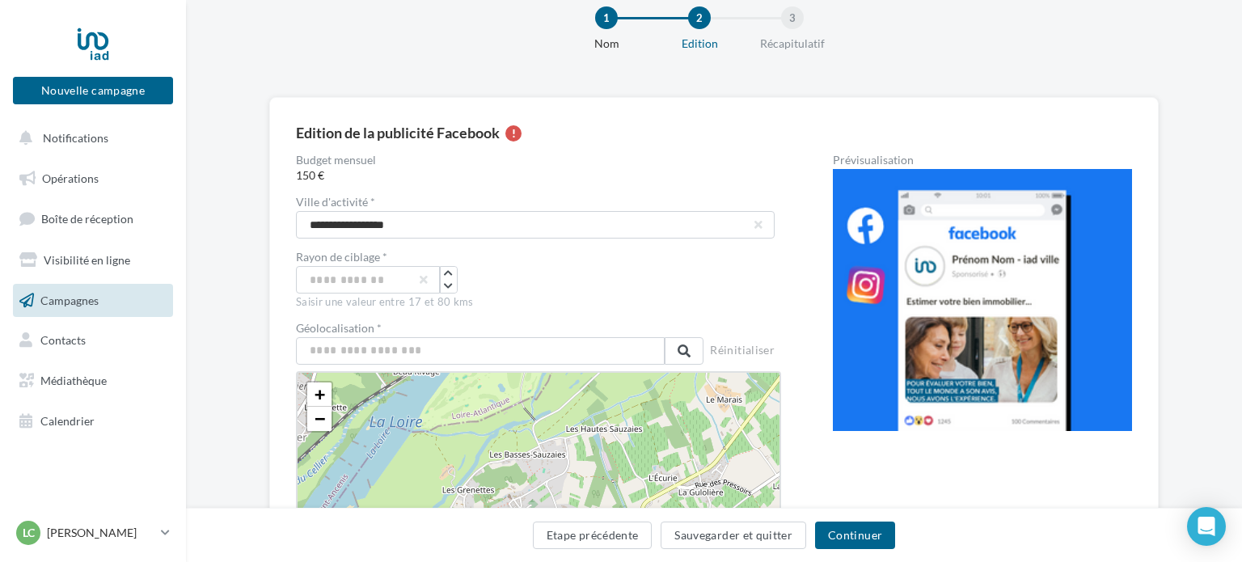
scroll to position [36, 0]
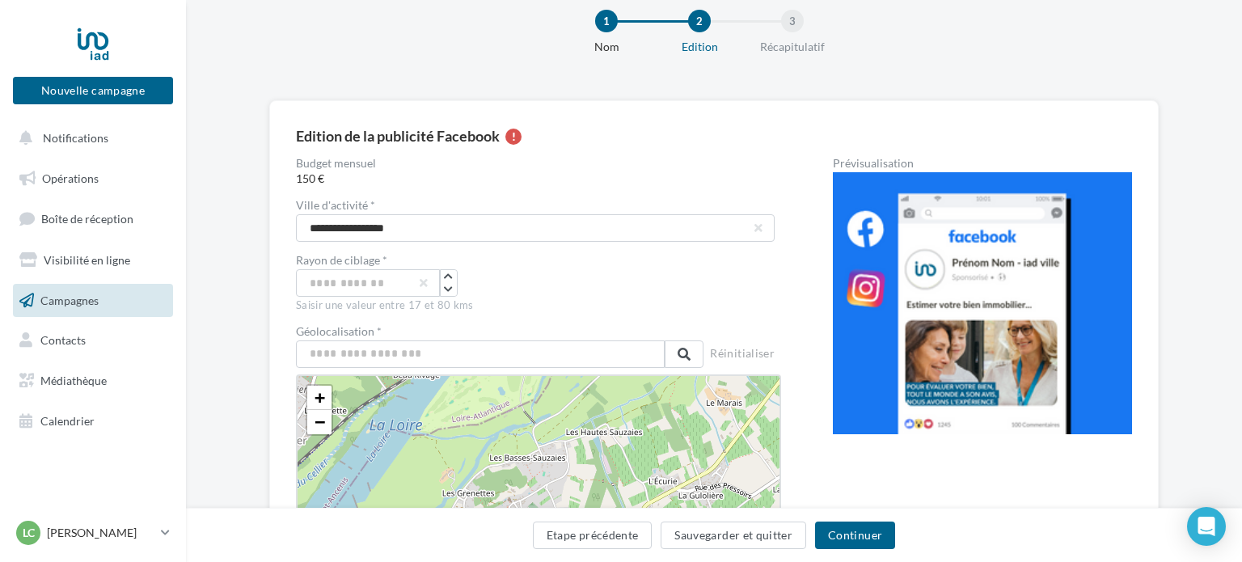
click at [632, 291] on div "**" at bounding box center [538, 282] width 485 height 27
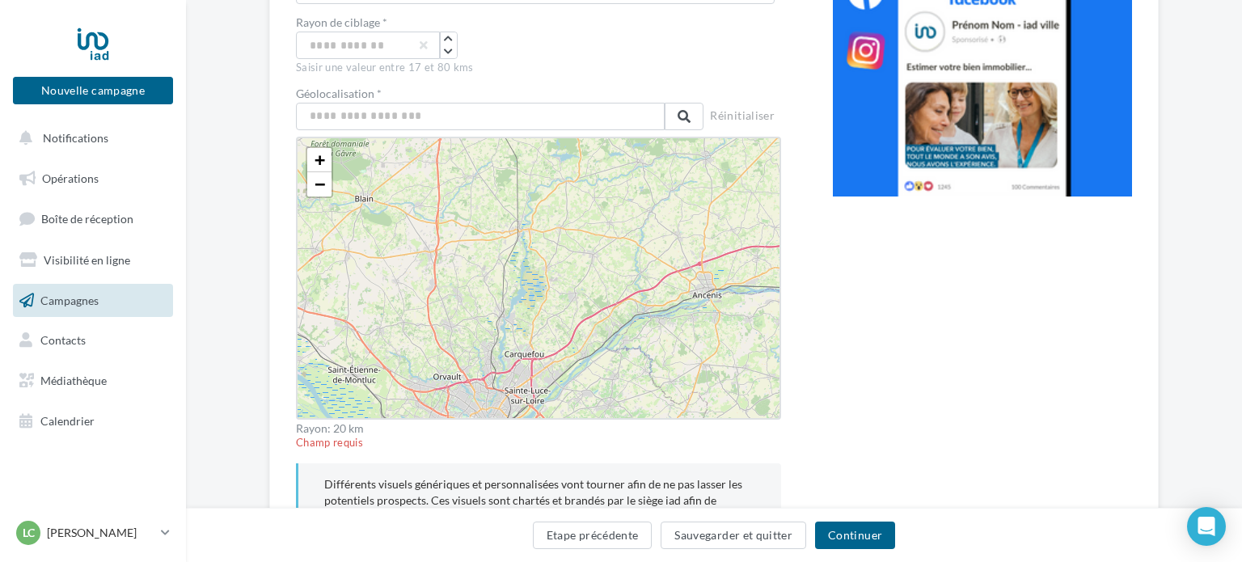
scroll to position [256, 0]
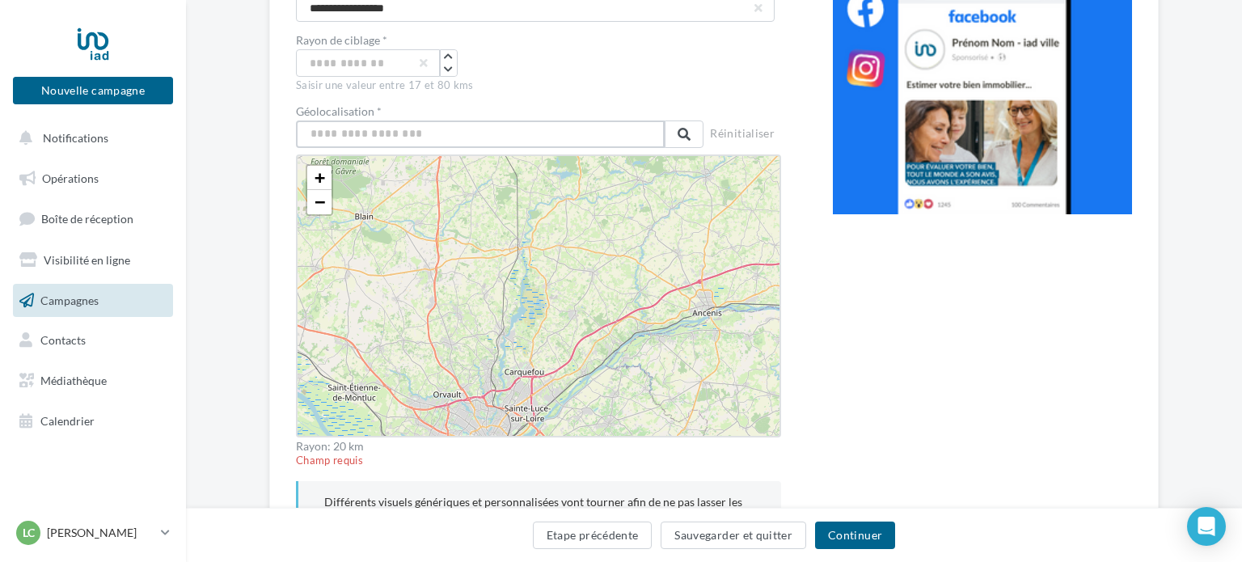
click at [512, 129] on input "text" at bounding box center [480, 133] width 369 height 27
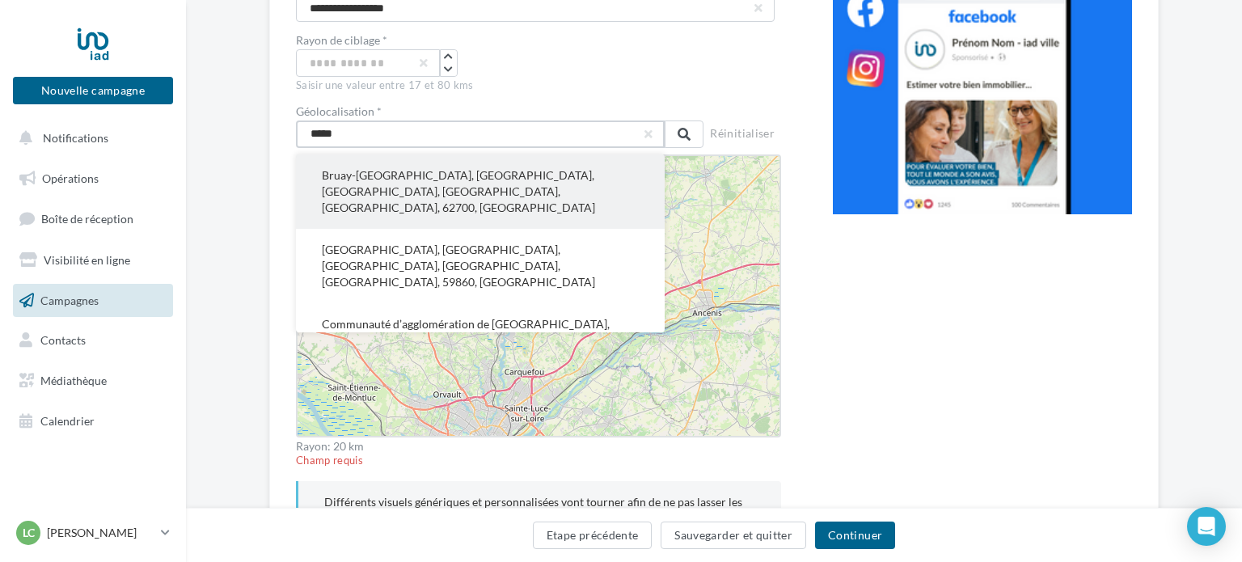
type input "*****"
click at [479, 165] on button "Bruay-la-Buissière, Béthune, Pas-de-Calais, Hauts-de-France, France métropolita…" at bounding box center [480, 191] width 369 height 74
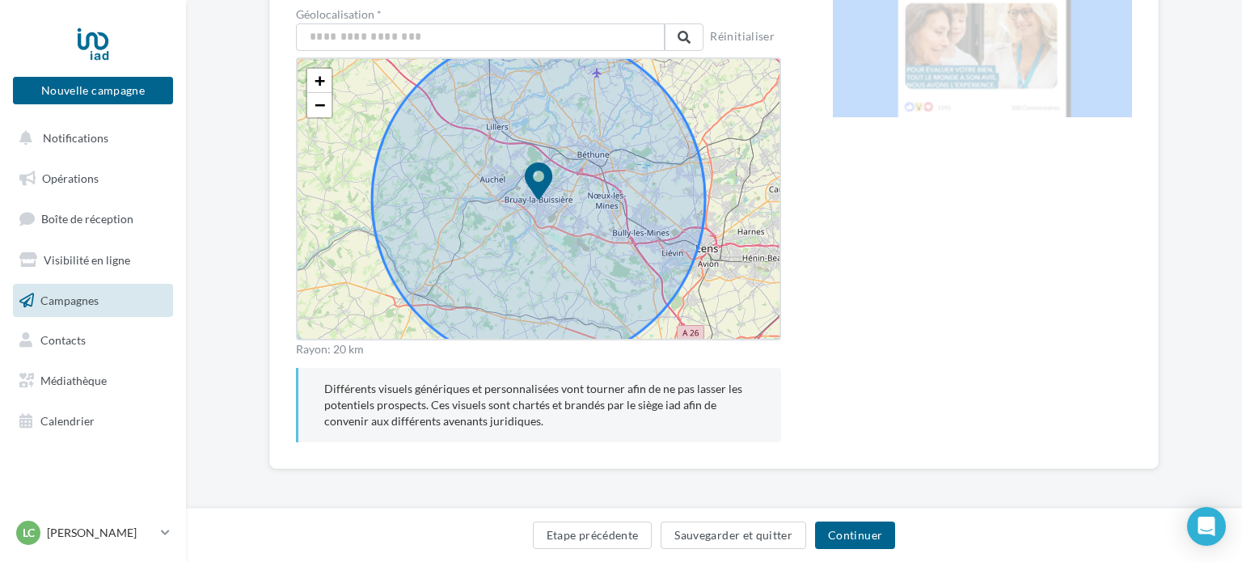
scroll to position [353, 0]
click at [873, 526] on button "Continuer" at bounding box center [855, 535] width 80 height 27
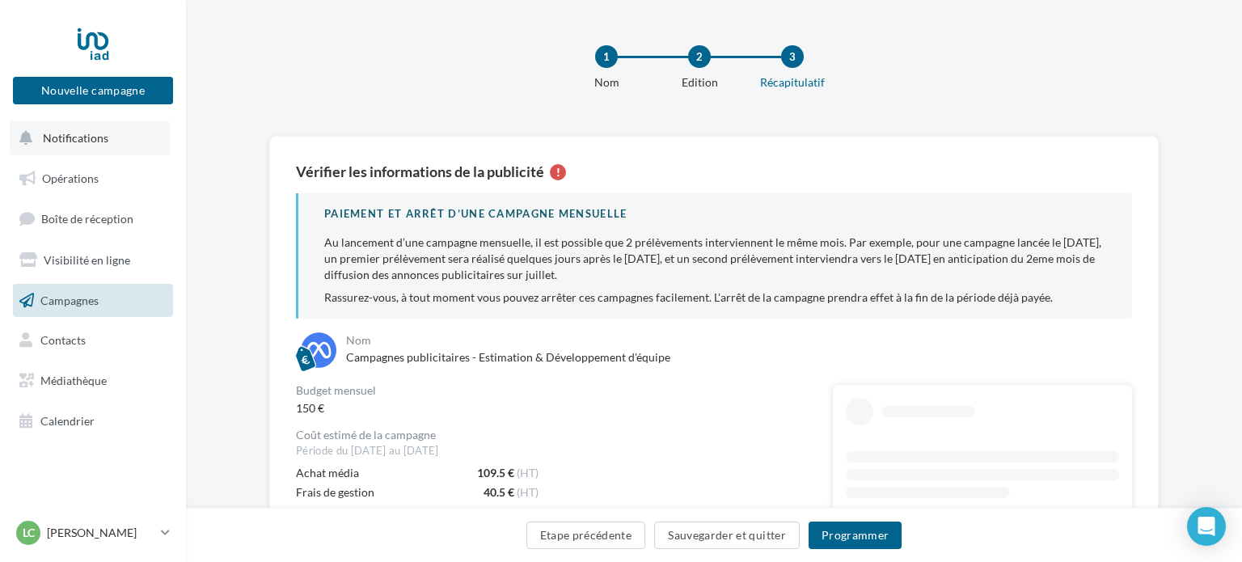
click at [95, 143] on span "Notifications" at bounding box center [76, 138] width 66 height 14
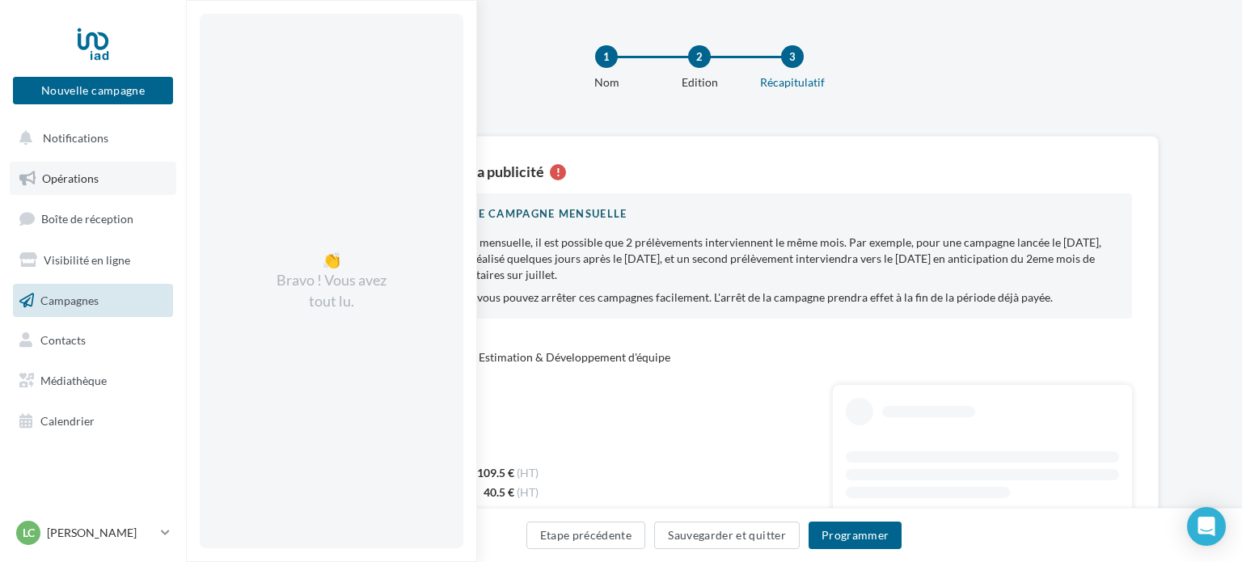
click at [95, 180] on span "Opérations" at bounding box center [70, 178] width 57 height 14
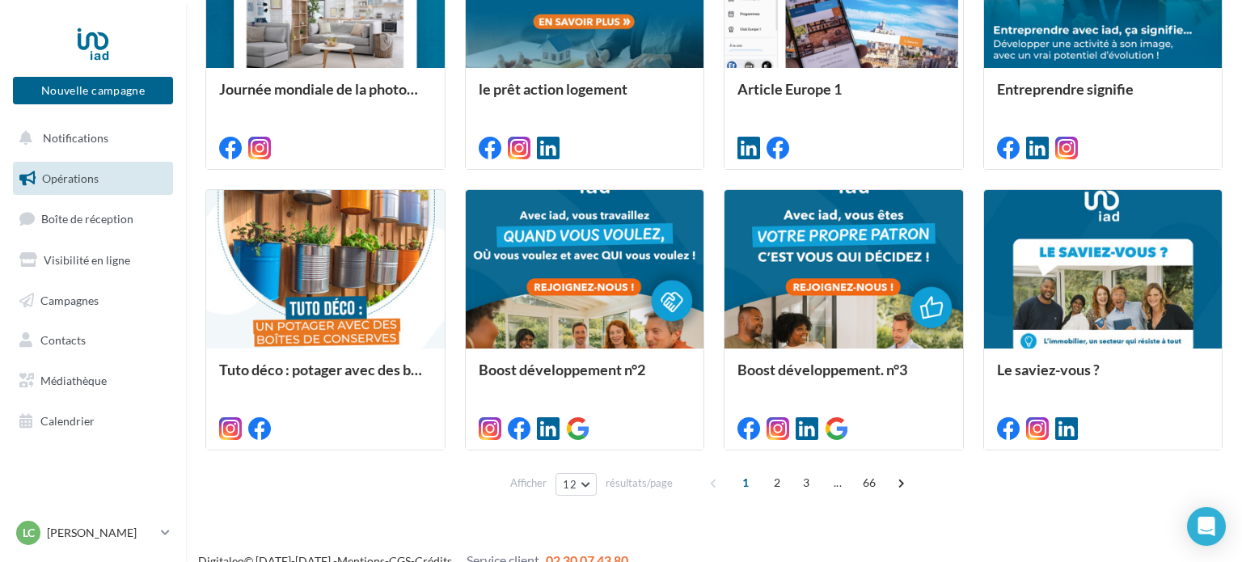
scroll to position [864, 0]
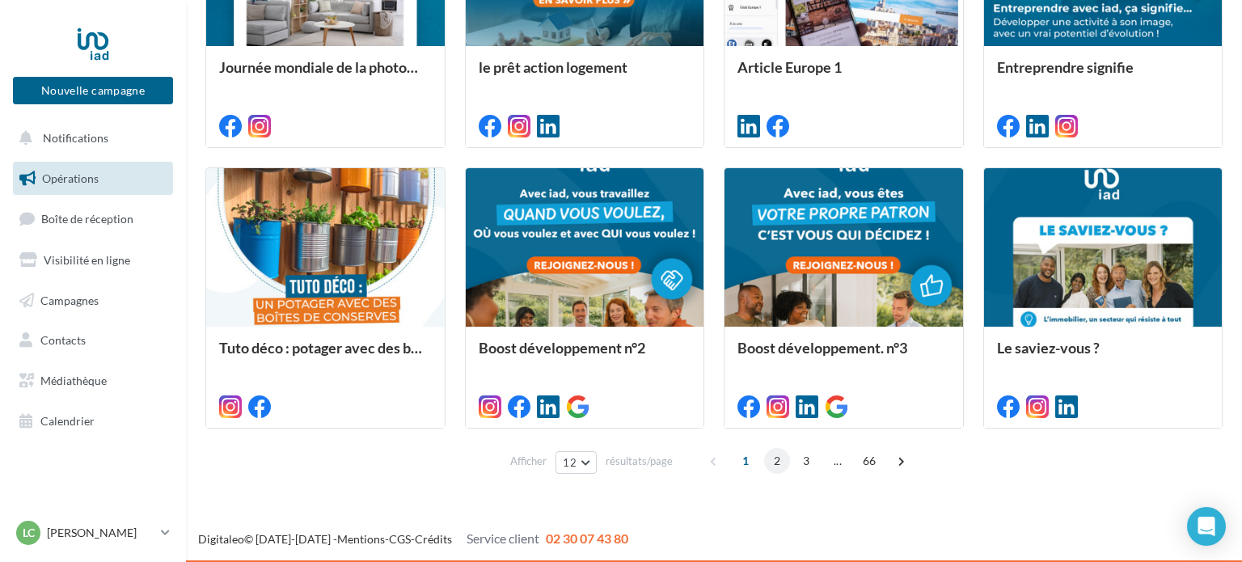
click at [774, 457] on span "2" at bounding box center [777, 461] width 26 height 26
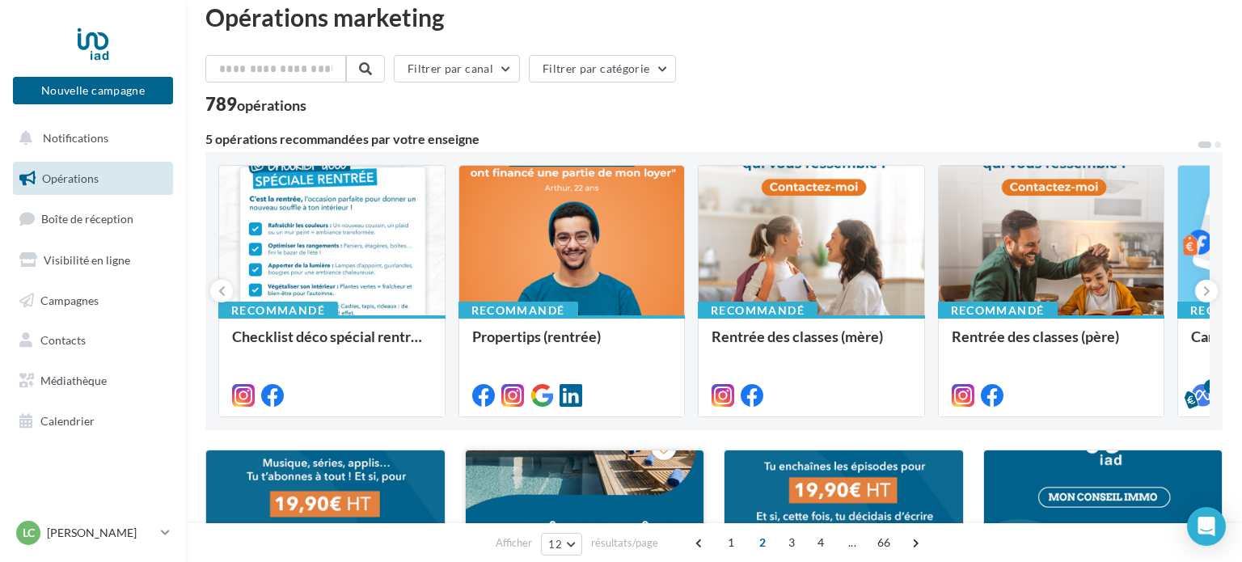
scroll to position [0, 0]
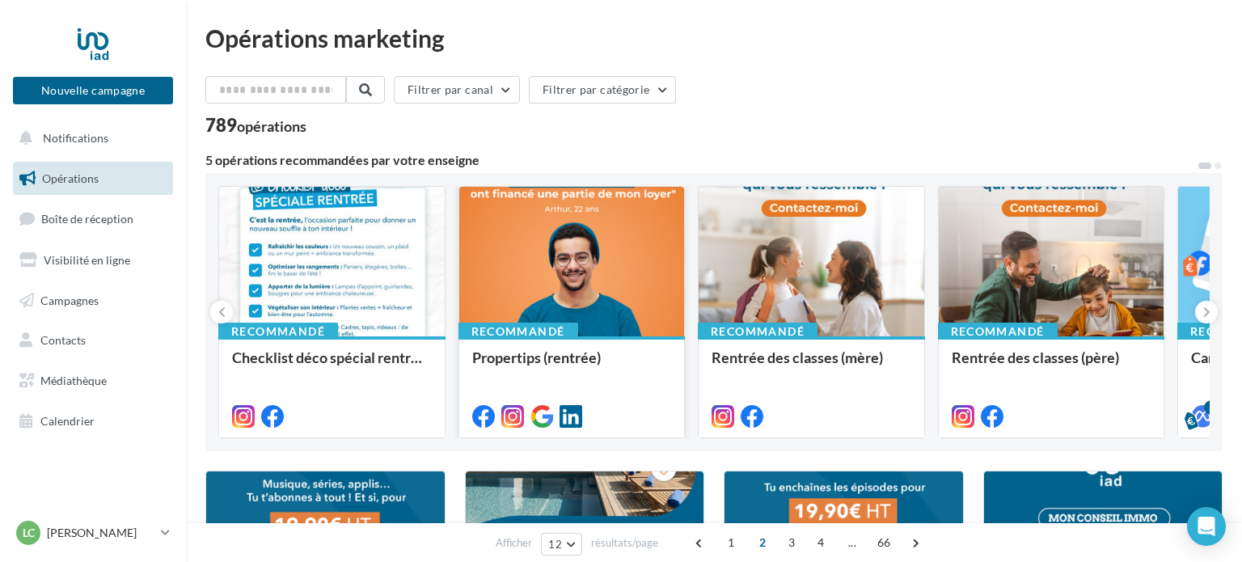
click at [633, 267] on div at bounding box center [572, 262] width 226 height 151
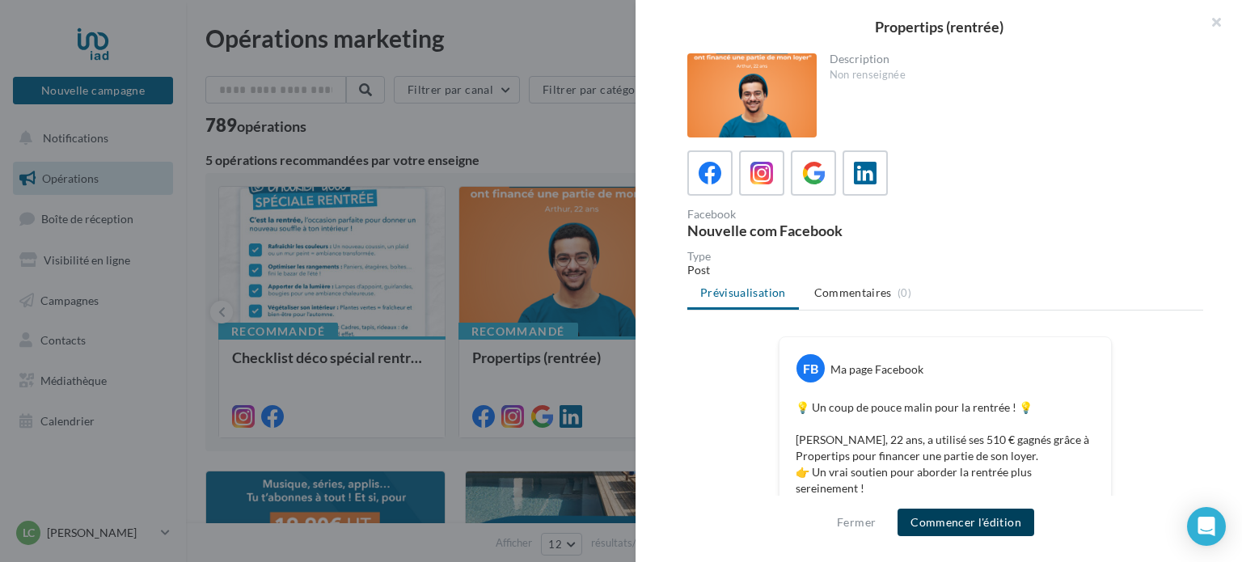
click at [975, 525] on button "Commencer l'édition" at bounding box center [966, 522] width 137 height 27
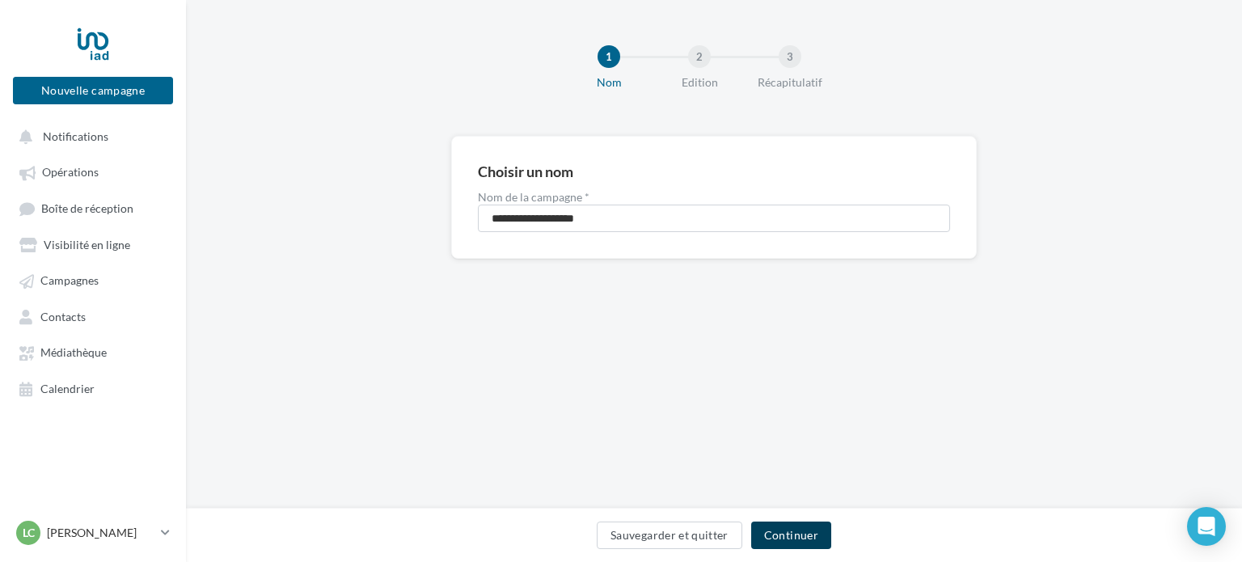
click at [814, 538] on button "Continuer" at bounding box center [791, 535] width 80 height 27
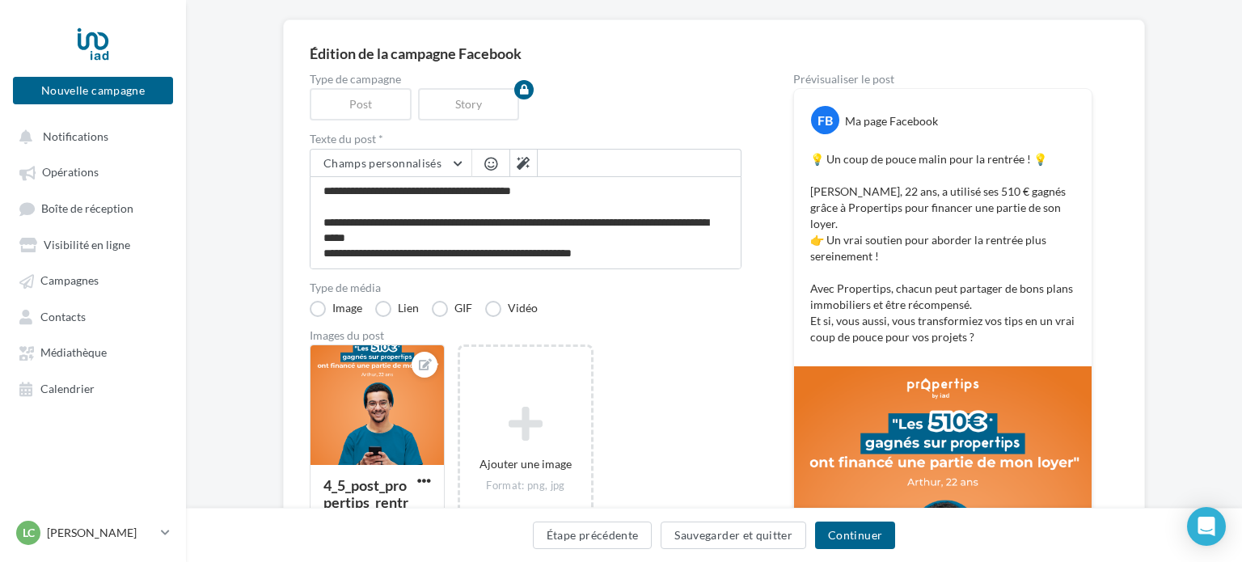
scroll to position [117, 0]
click at [442, 308] on label "GIF" at bounding box center [452, 308] width 40 height 16
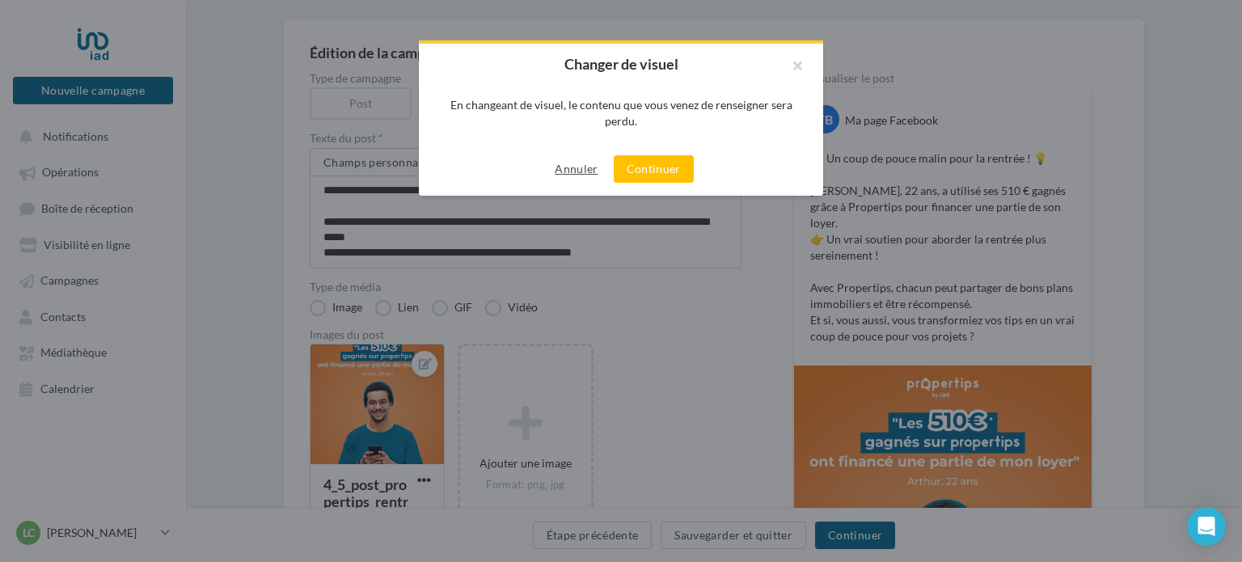
click at [577, 166] on button "Annuler" at bounding box center [576, 168] width 56 height 19
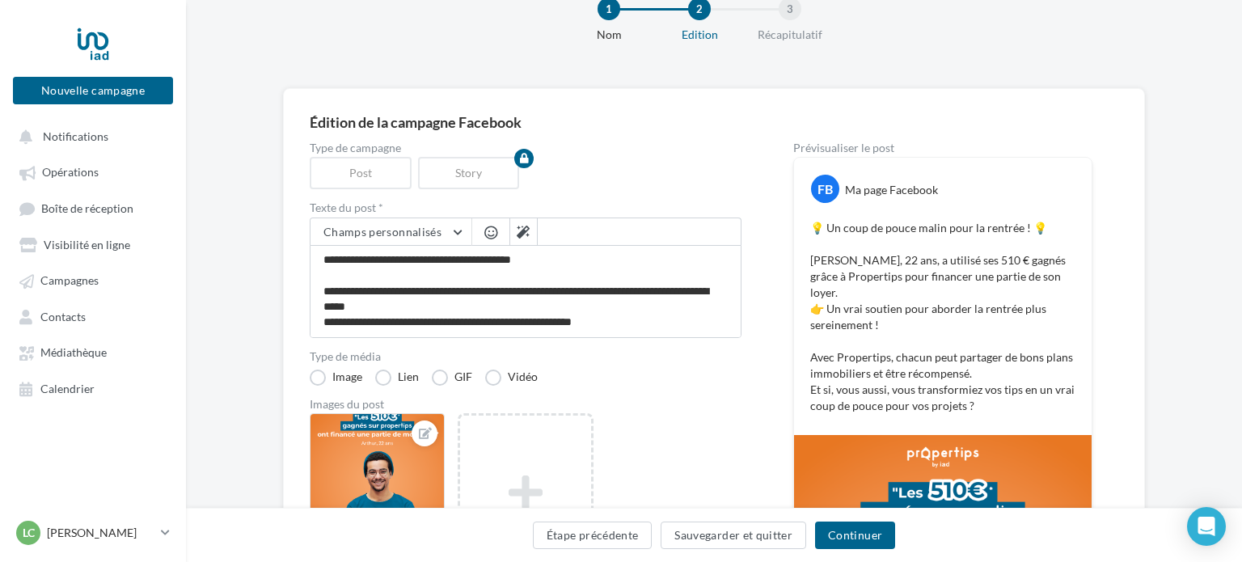
scroll to position [433, 0]
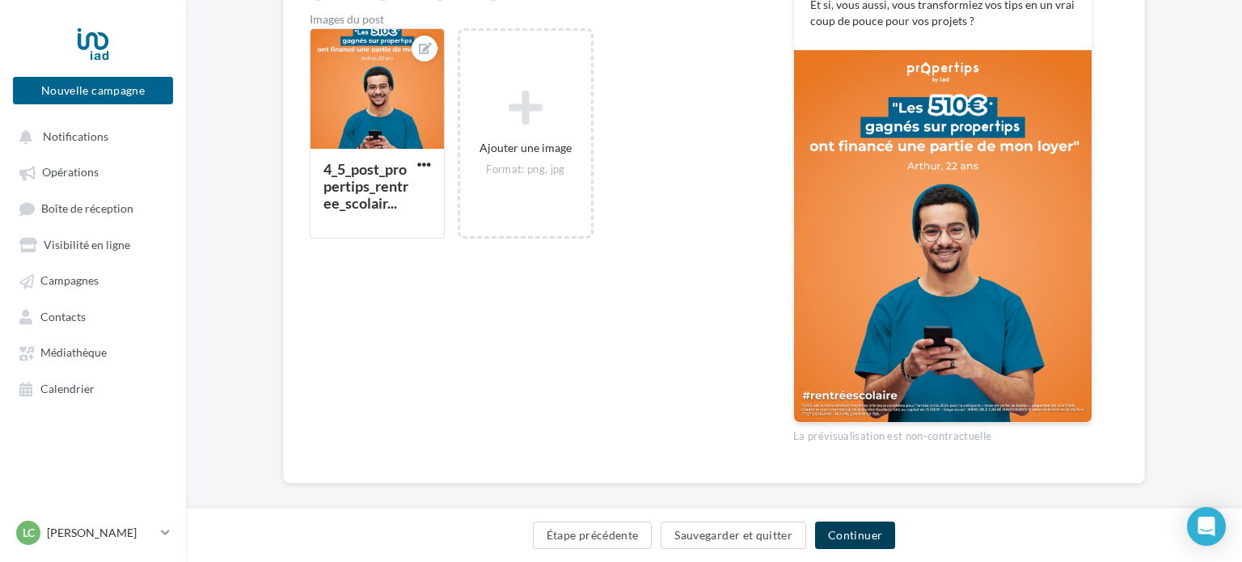
click at [877, 540] on button "Continuer" at bounding box center [855, 535] width 80 height 27
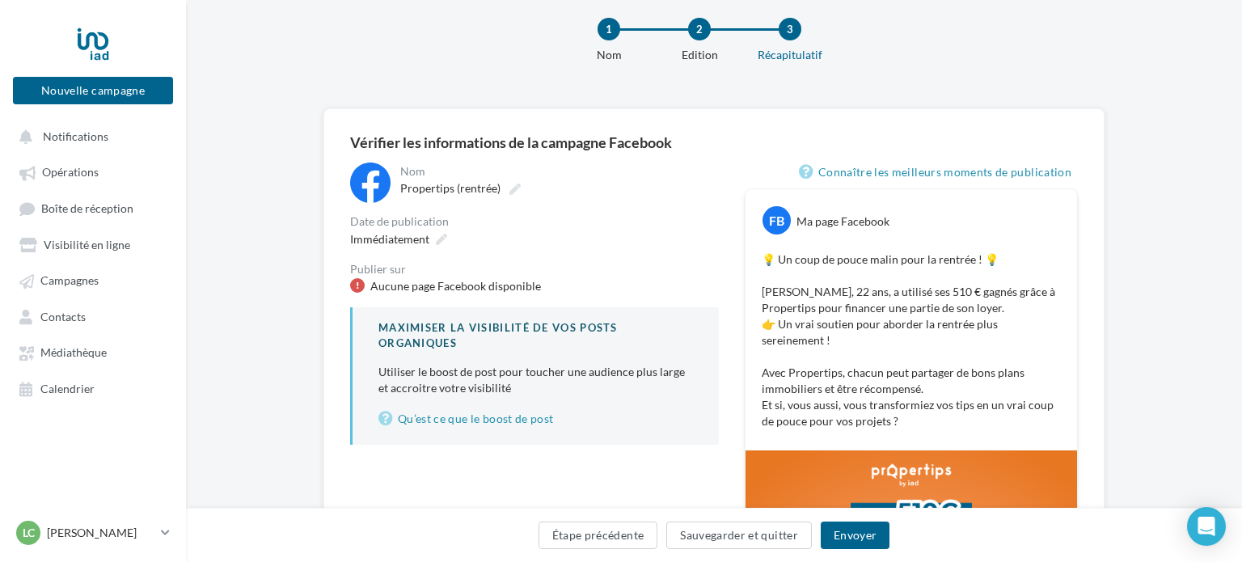
scroll to position [15, 0]
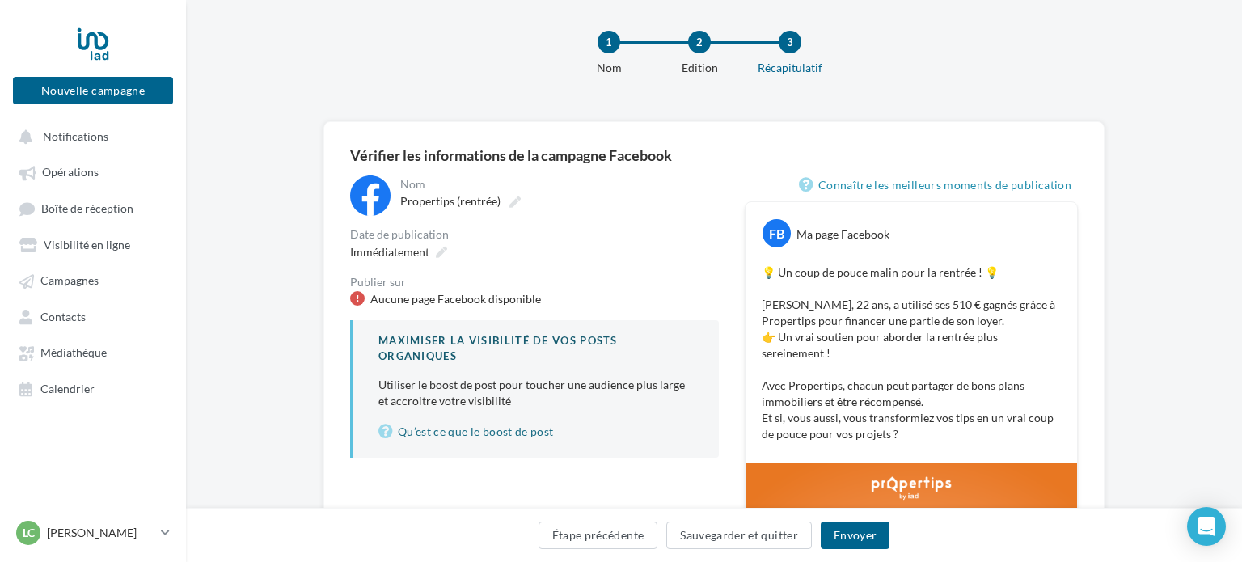
click at [517, 432] on link "Qu’est ce que le boost de post" at bounding box center [535, 431] width 315 height 19
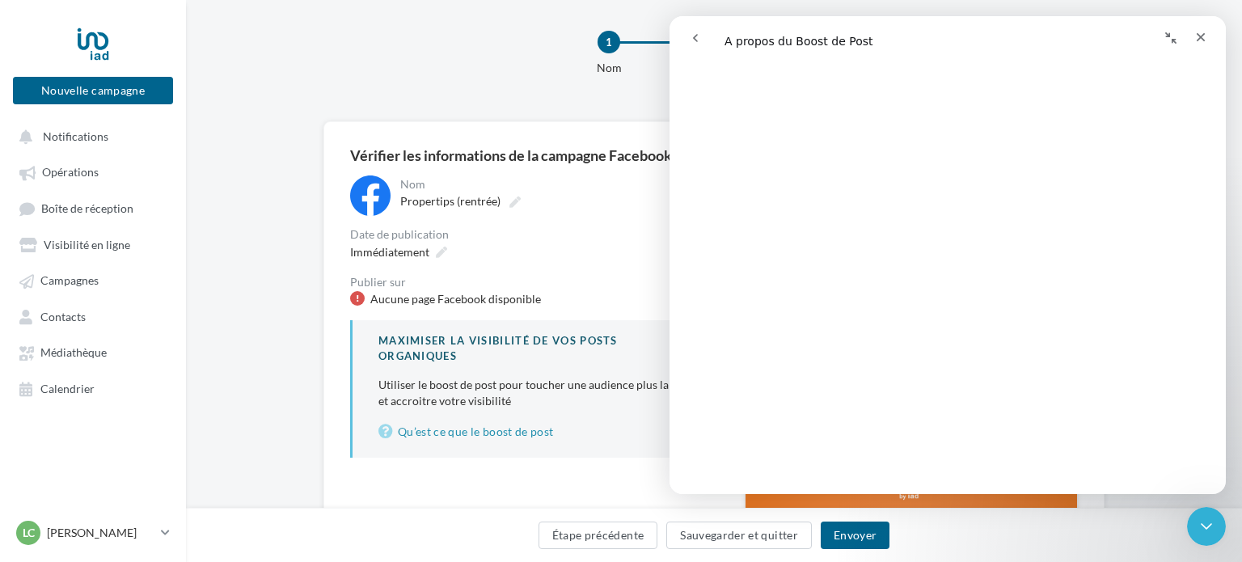
scroll to position [2416, 0]
click at [1207, 43] on icon "Fermer" at bounding box center [1200, 37] width 13 height 13
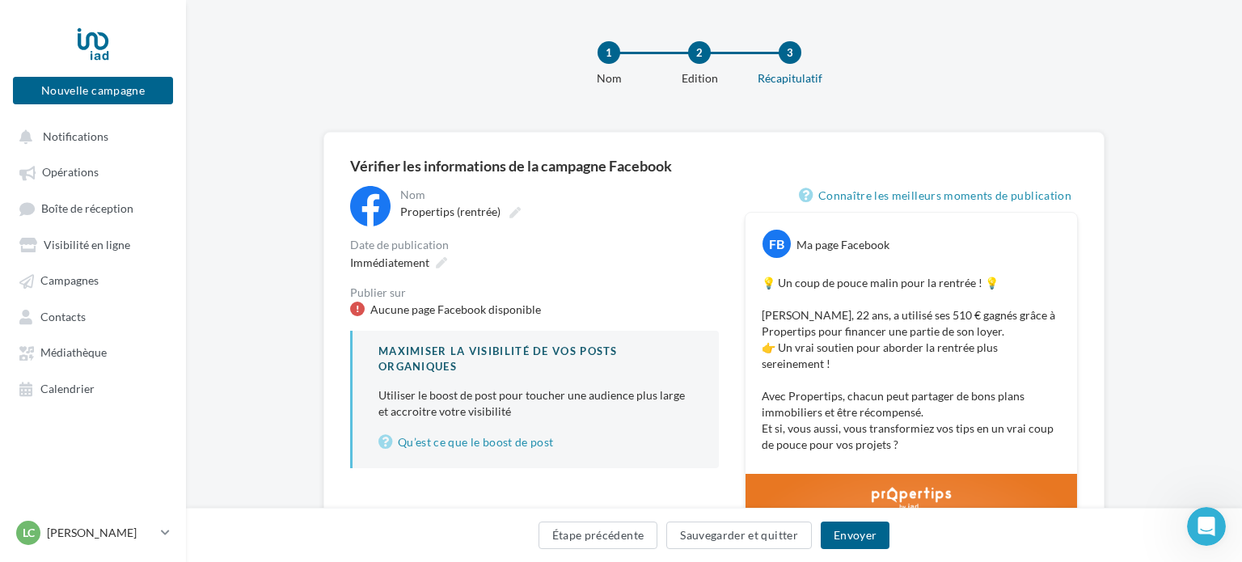
scroll to position [0, 0]
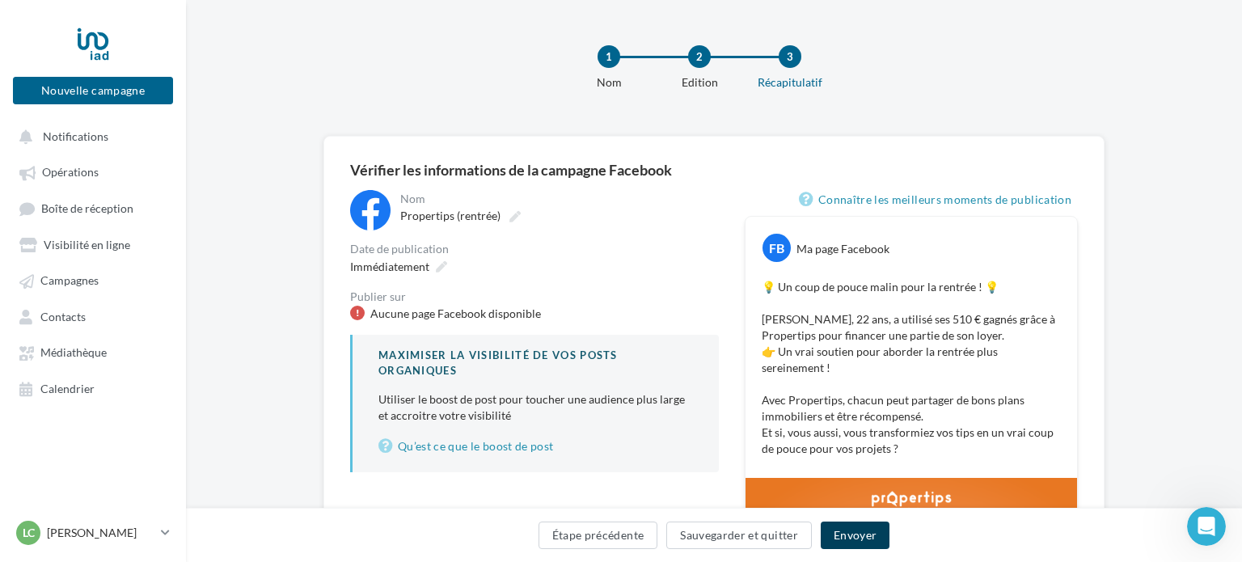
click at [828, 530] on button "Envoyer" at bounding box center [855, 535] width 69 height 27
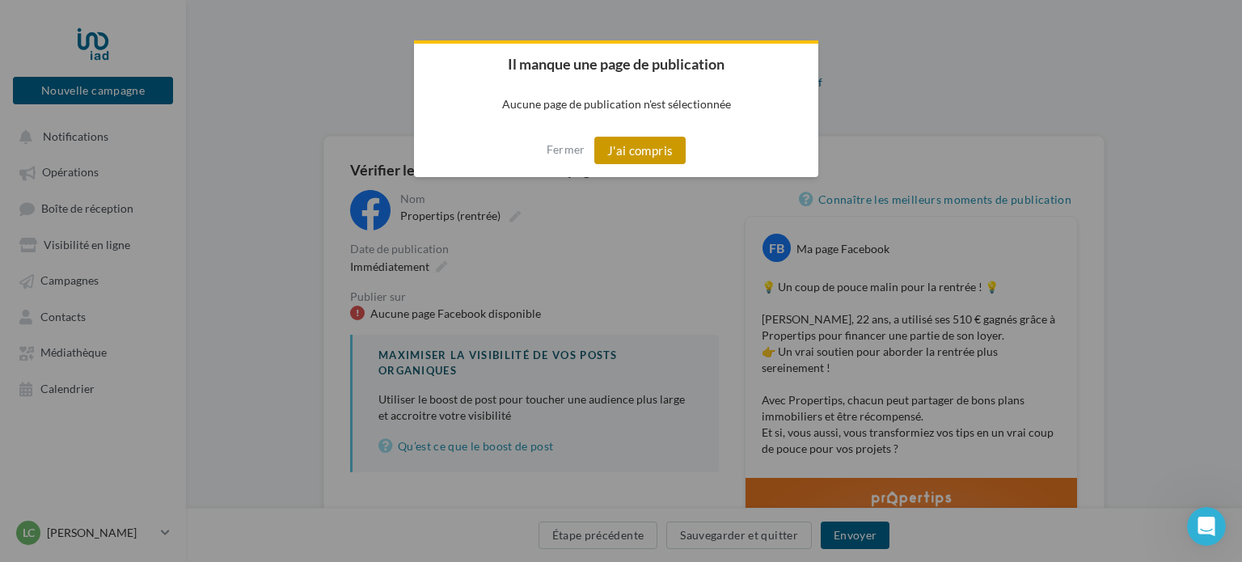
click at [623, 147] on button "J'ai compris" at bounding box center [640, 150] width 92 height 27
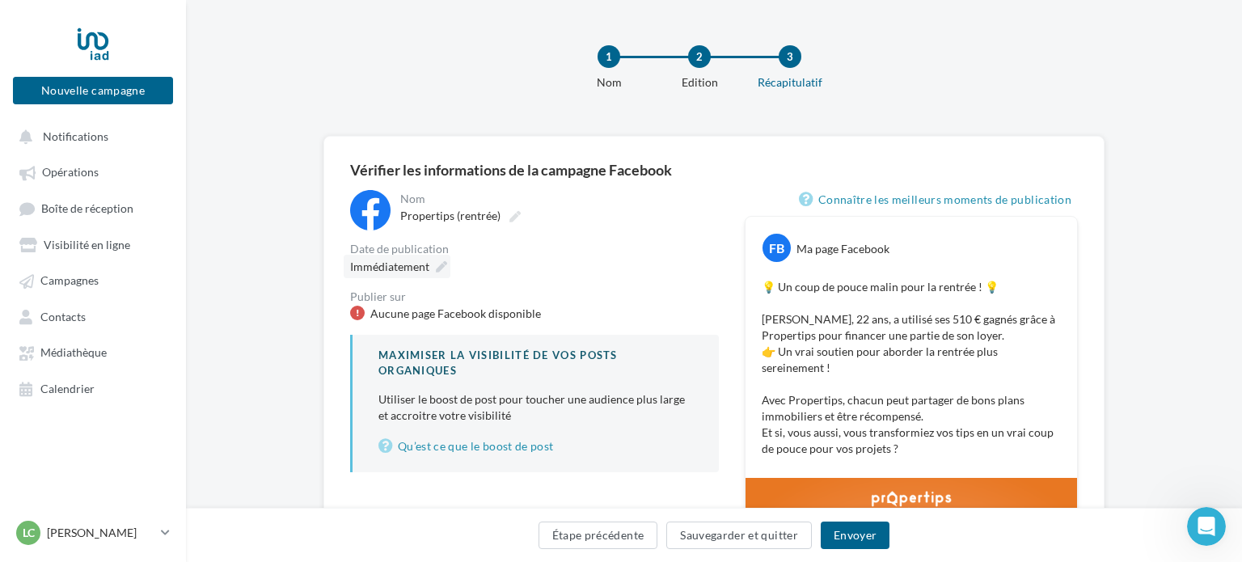
click at [442, 261] on icon at bounding box center [441, 266] width 11 height 11
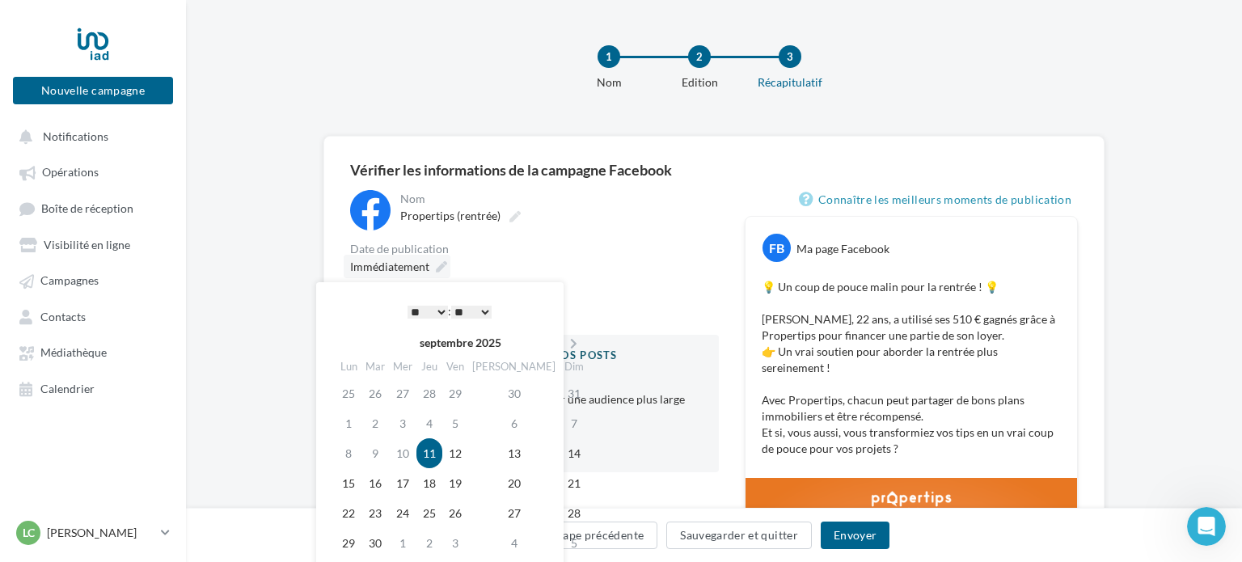
click at [442, 261] on icon at bounding box center [441, 266] width 11 height 11
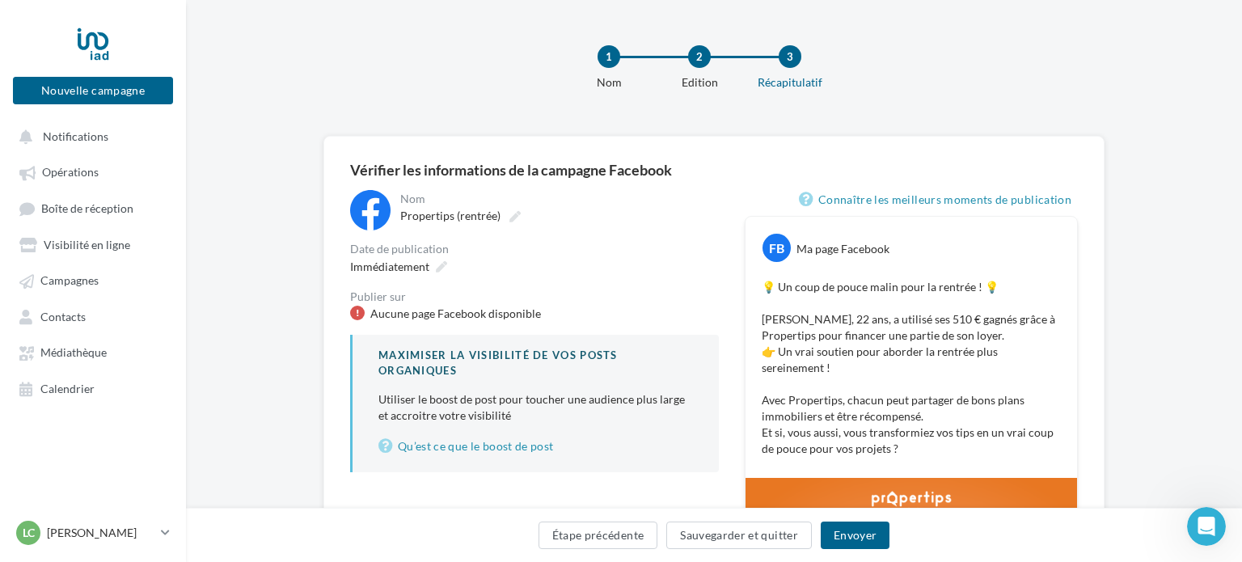
click at [810, 323] on p "💡 Un coup de pouce malin pour la rentrée ! 💡 Arthur, 22 ans, a utilisé ses 510 …" at bounding box center [911, 368] width 299 height 178
click at [830, 316] on p "💡 Un coup de pouce malin pour la rentrée ! 💡 Arthur, 22 ans, a utilisé ses 510 …" at bounding box center [911, 368] width 299 height 178
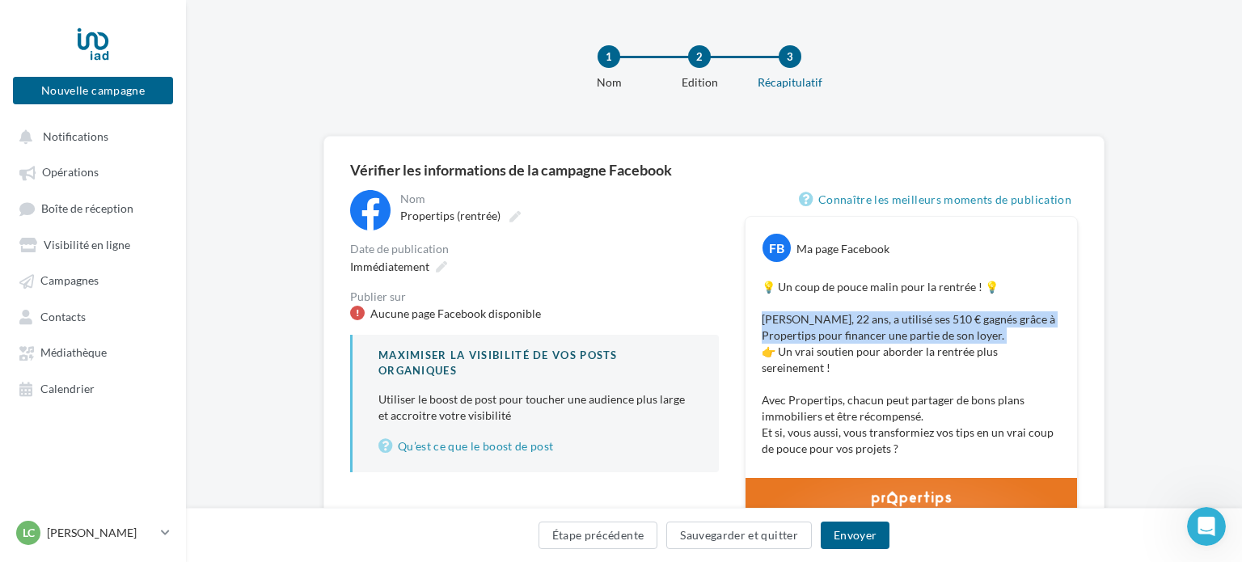
click at [921, 341] on p "💡 Un coup de pouce malin pour la rentrée ! 💡 Arthur, 22 ans, a utilisé ses 510 …" at bounding box center [911, 368] width 299 height 178
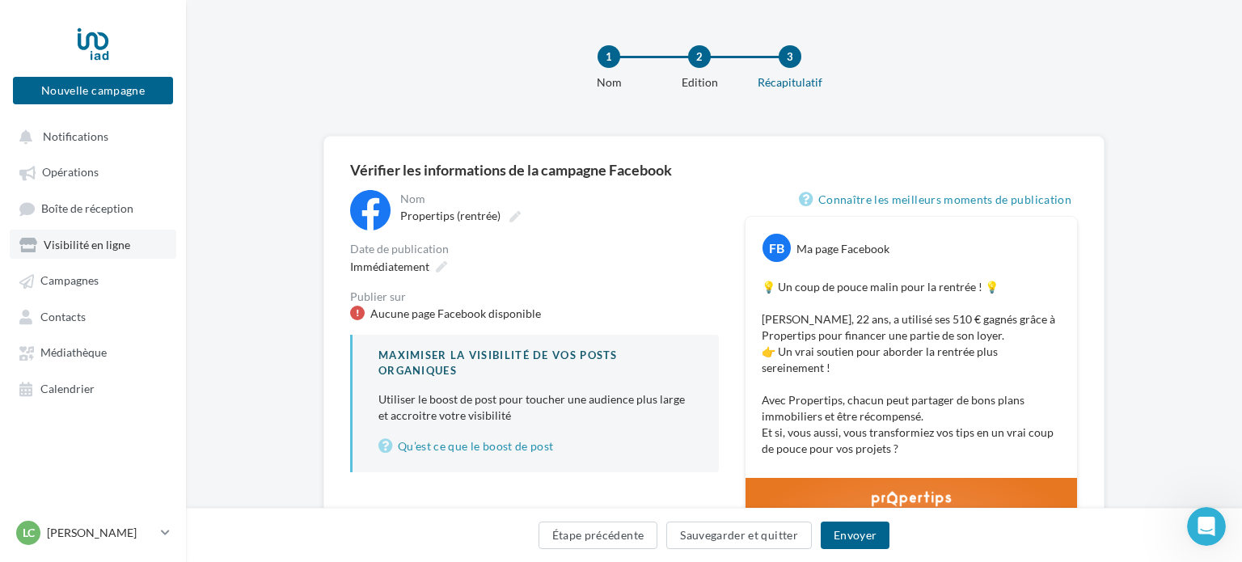
click at [86, 246] on span "Visibilité en ligne" at bounding box center [87, 245] width 87 height 14
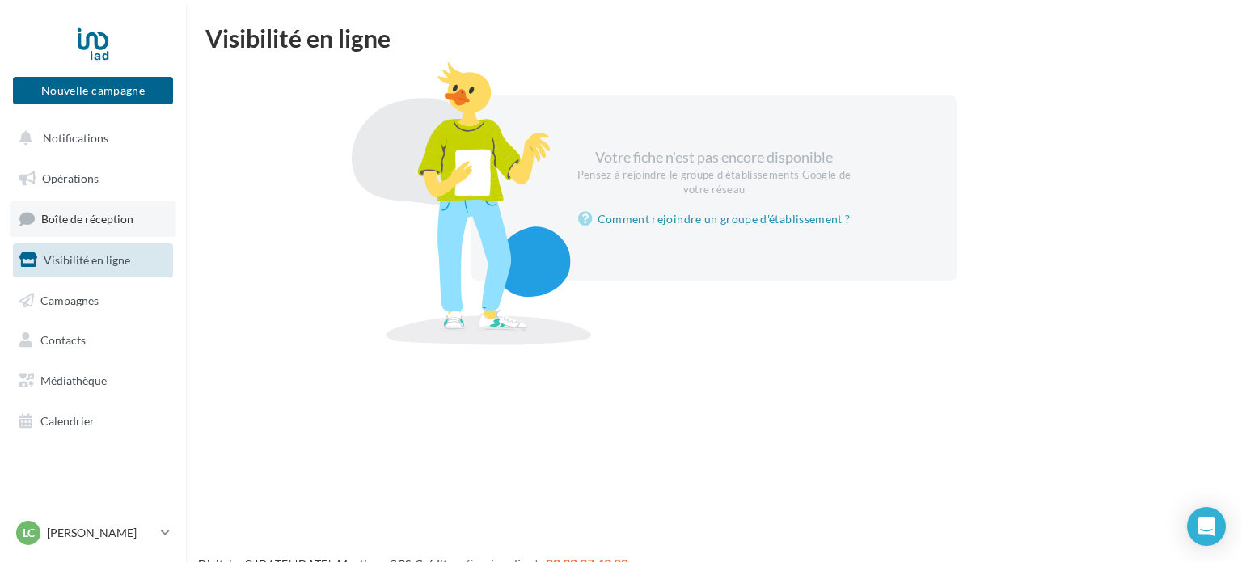
click at [78, 218] on span "Boîte de réception" at bounding box center [87, 219] width 92 height 14
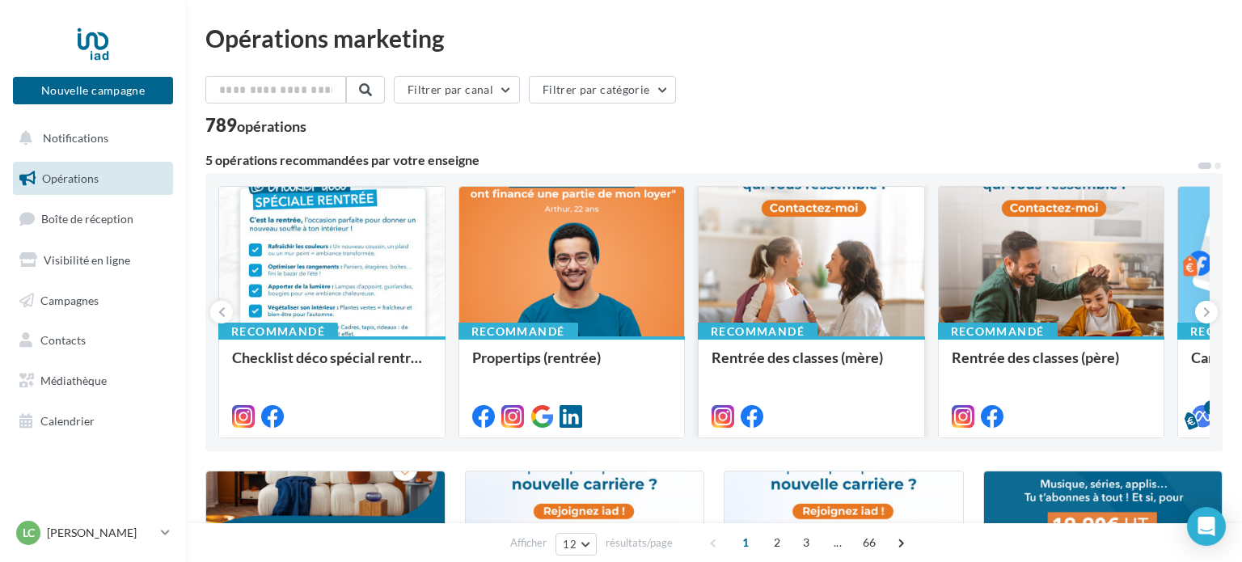
click at [885, 245] on div at bounding box center [812, 262] width 226 height 151
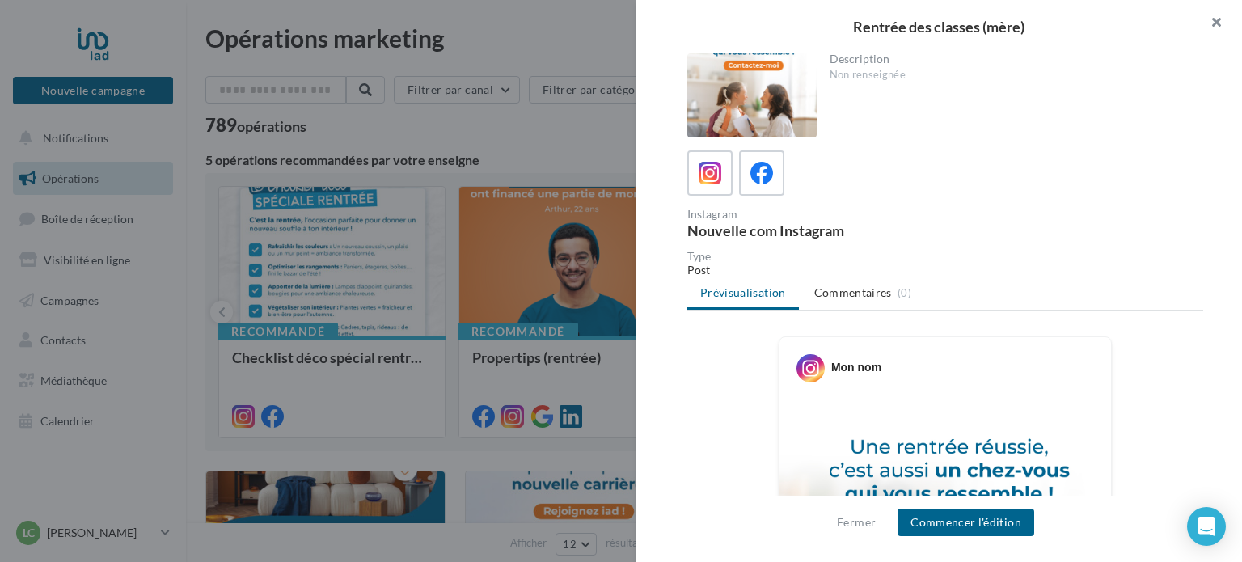
click at [1211, 27] on button "button" at bounding box center [1209, 24] width 65 height 49
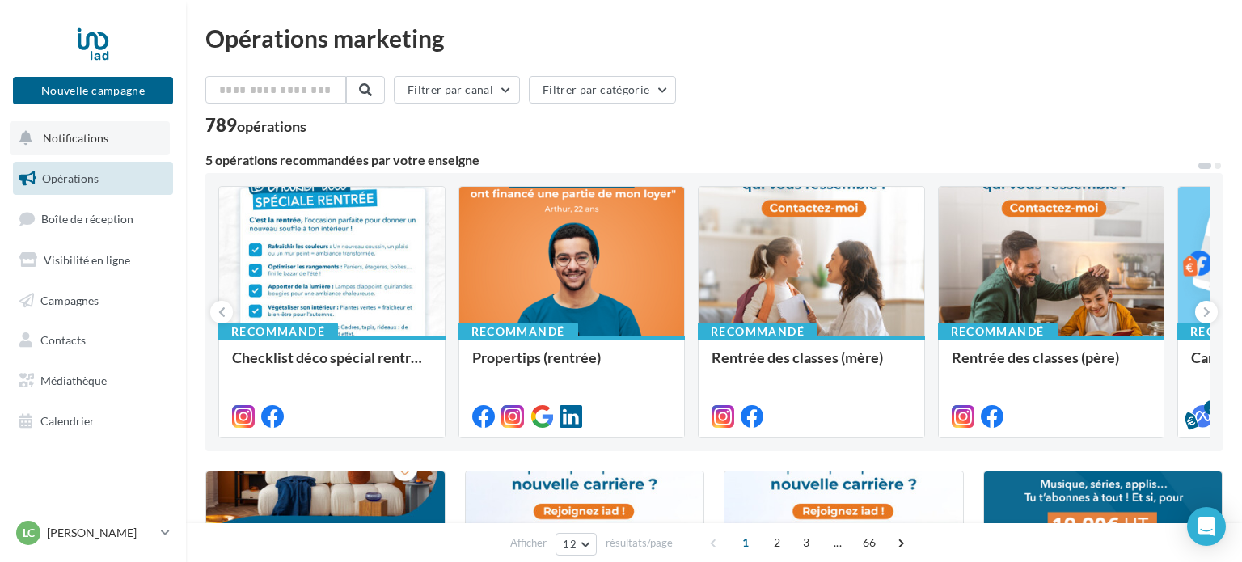
click at [108, 143] on button "Notifications" at bounding box center [90, 138] width 160 height 34
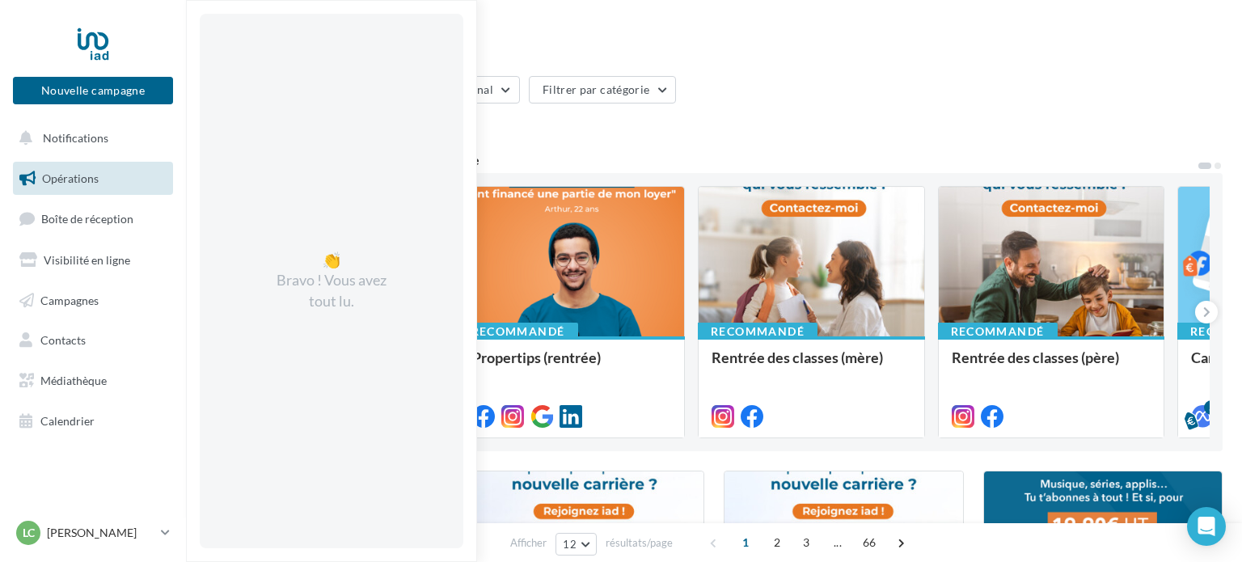
click at [99, 176] on link "Opérations" at bounding box center [93, 179] width 167 height 34
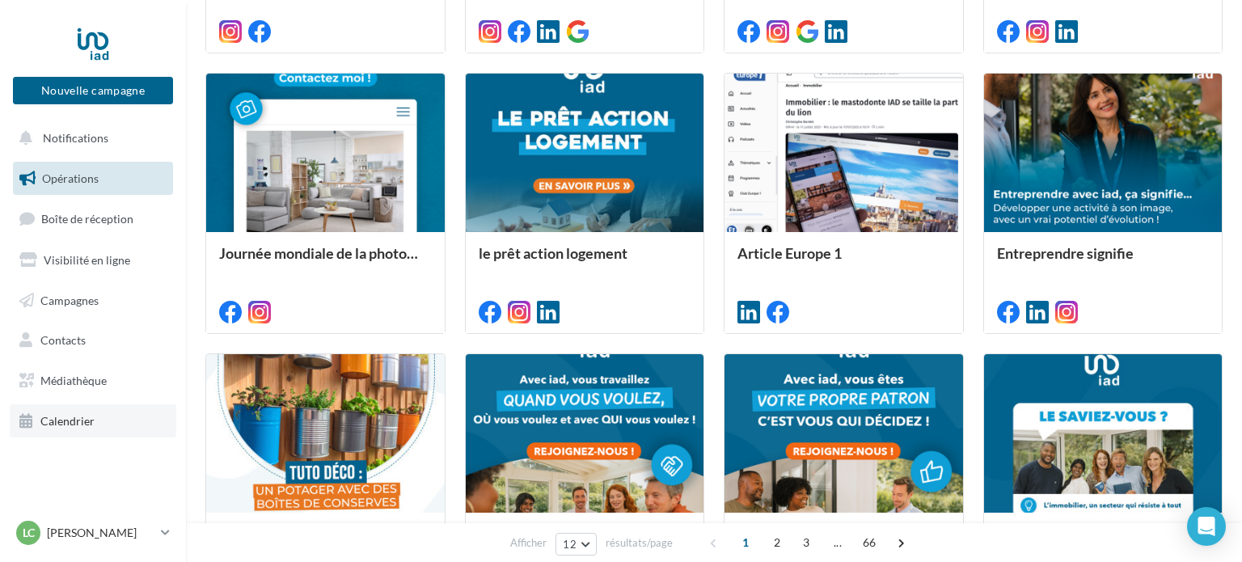
scroll to position [686, 0]
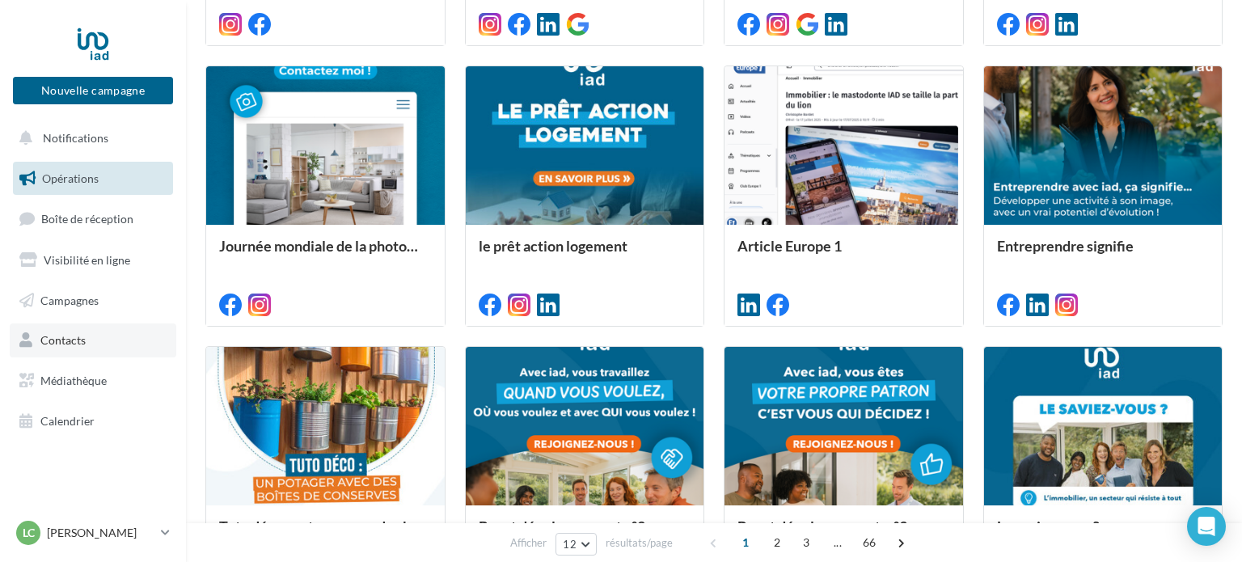
click at [101, 346] on link "Contacts" at bounding box center [93, 340] width 167 height 34
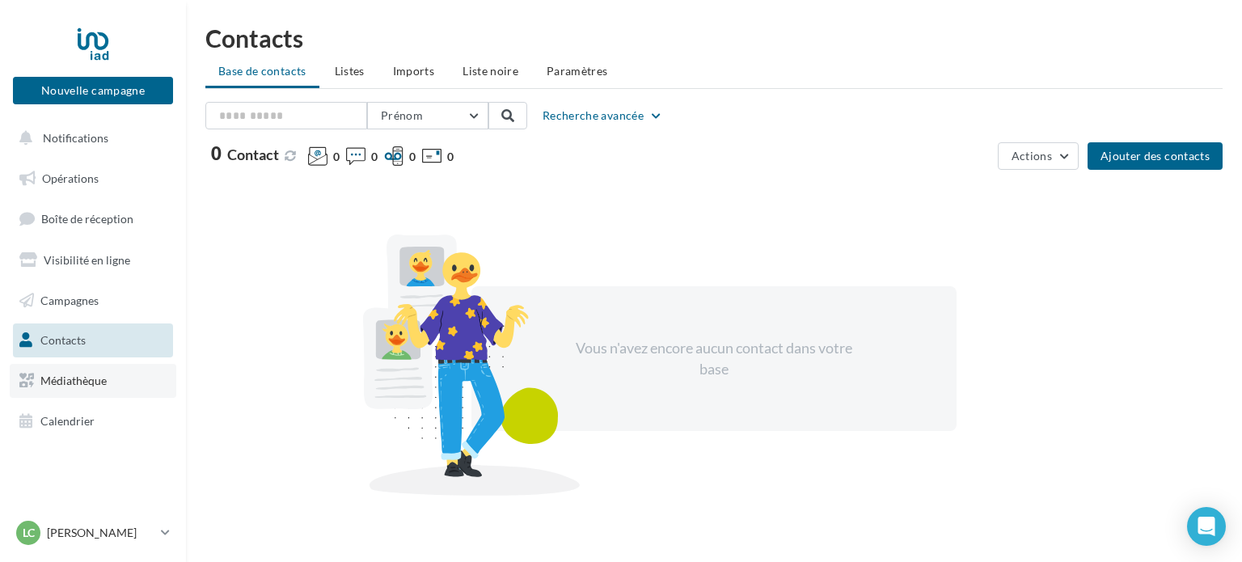
click at [94, 387] on span "Médiathèque" at bounding box center [73, 381] width 66 height 14
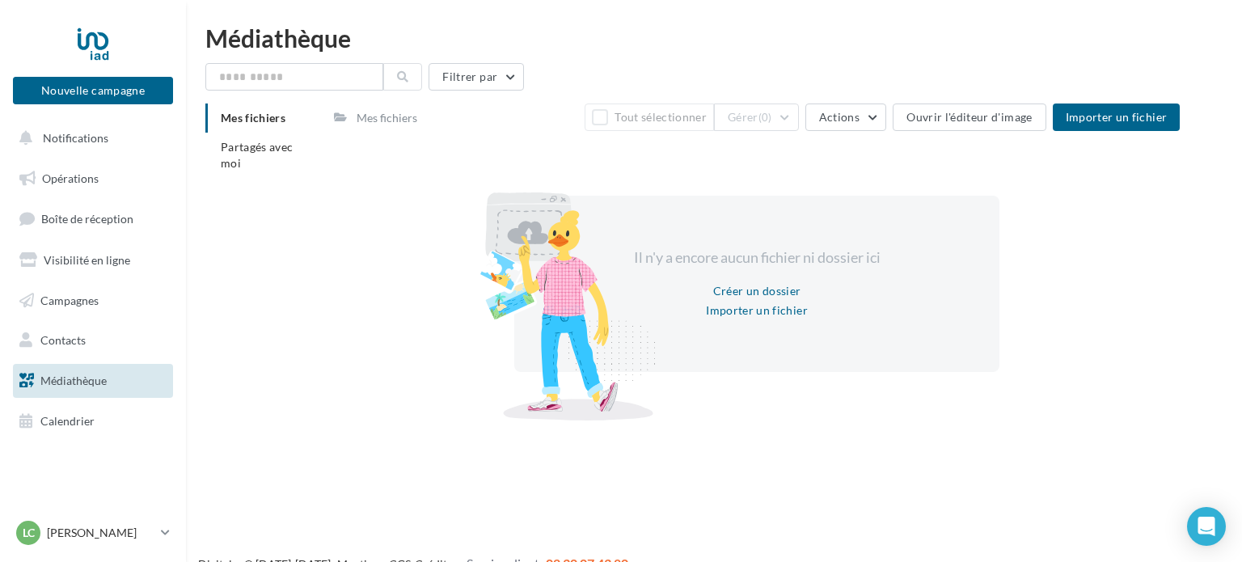
scroll to position [26, 0]
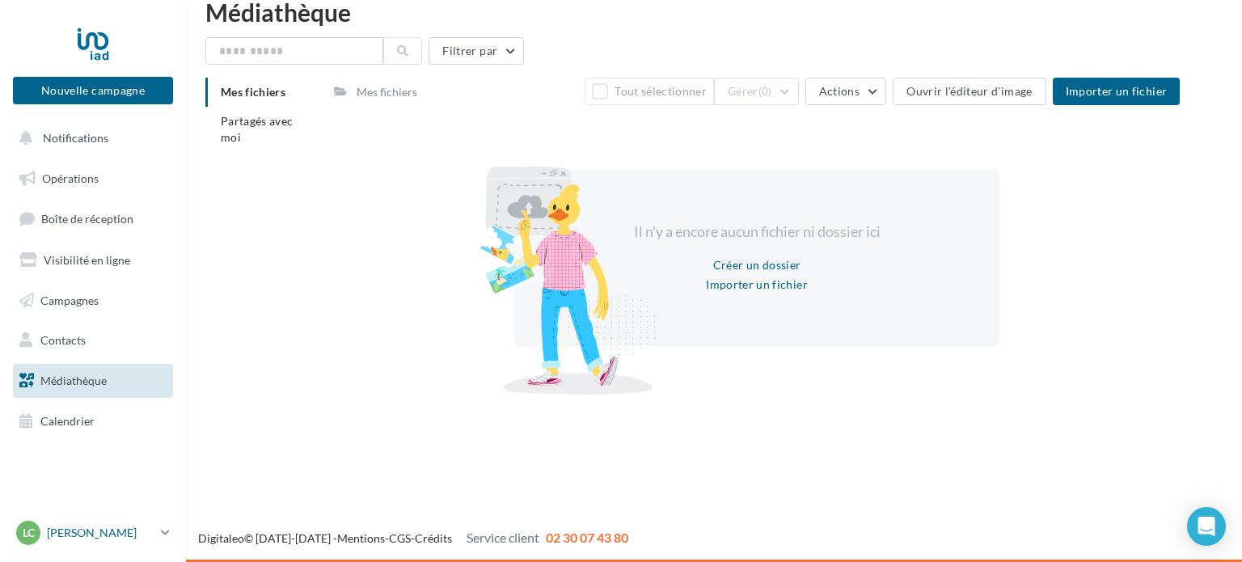
click at [136, 535] on p "[PERSON_NAME]" at bounding box center [101, 533] width 108 height 16
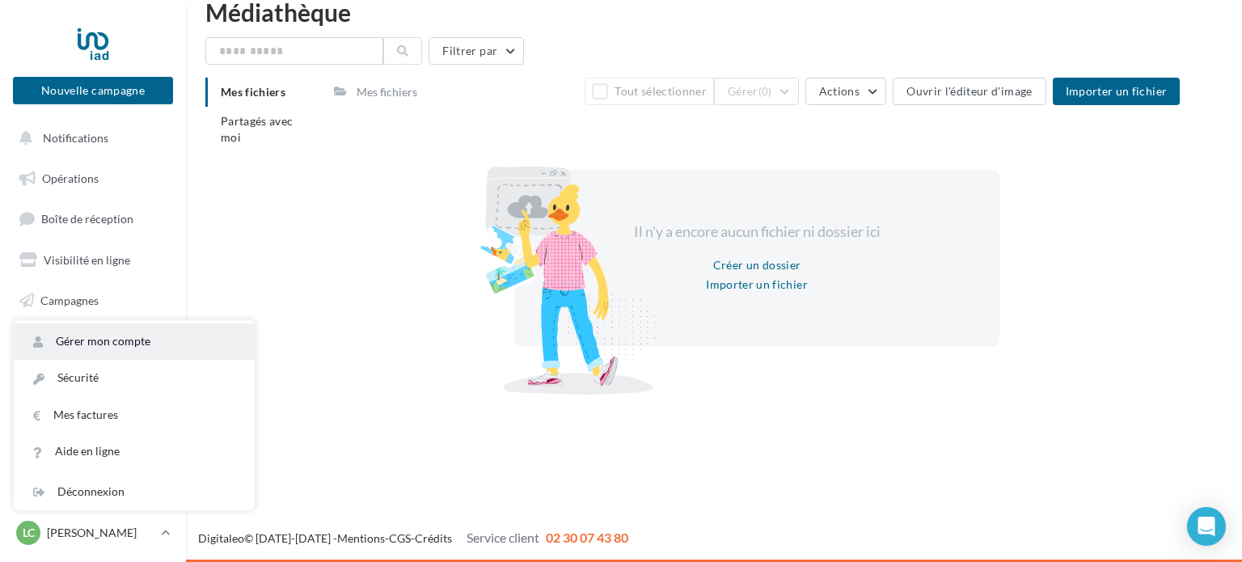
click at [162, 339] on link "Gérer mon compte" at bounding box center [134, 341] width 241 height 36
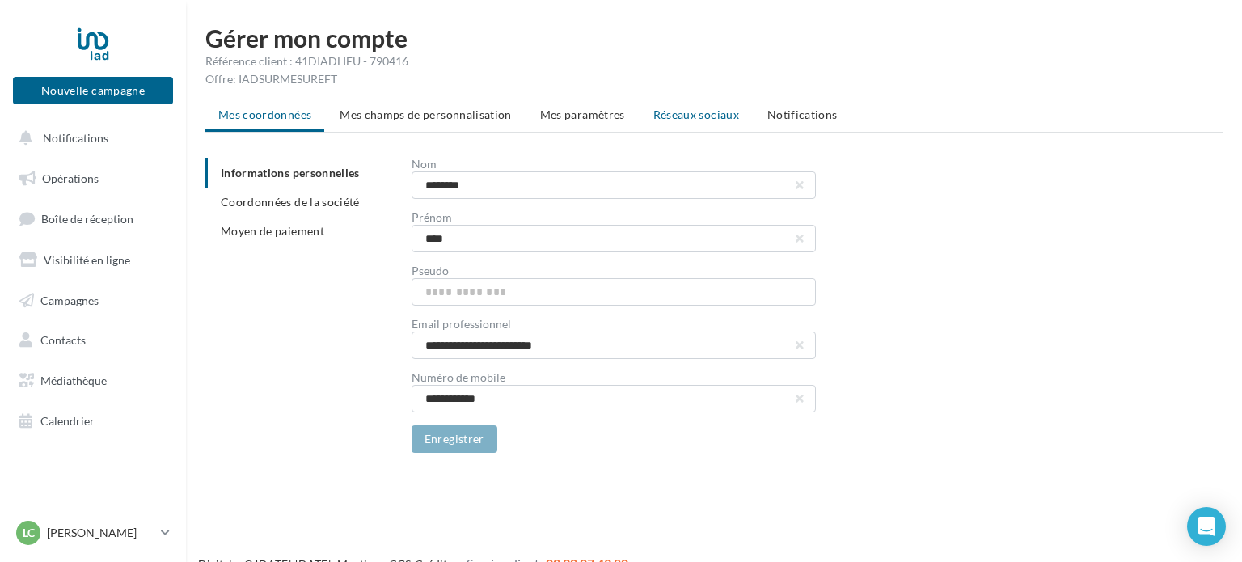
click at [695, 107] on li "Réseaux sociaux" at bounding box center [696, 114] width 112 height 29
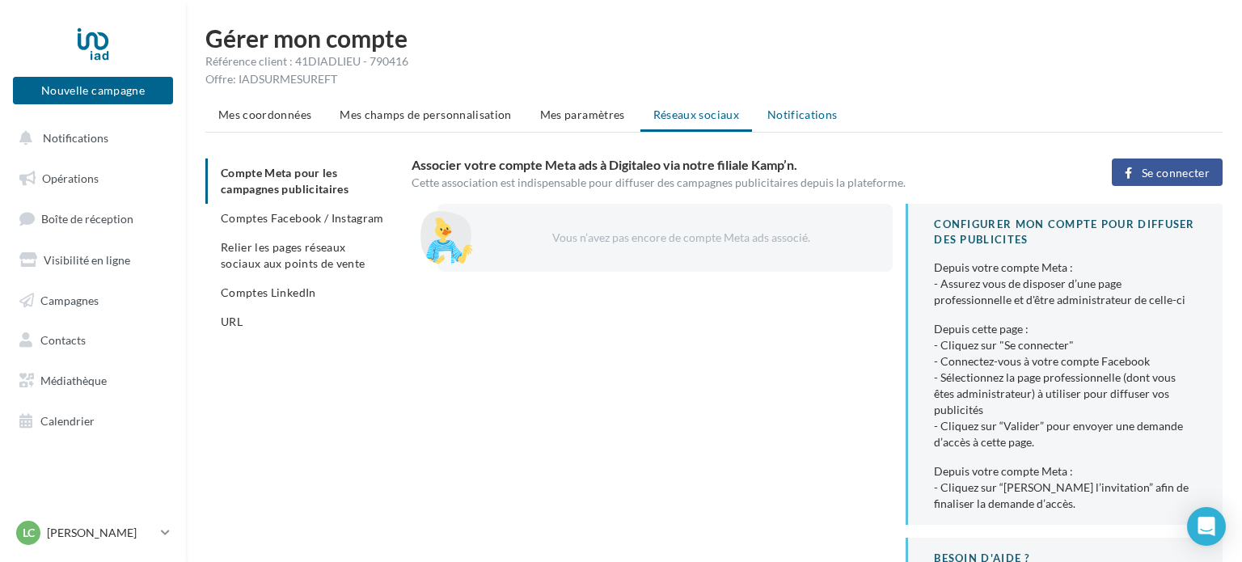
click at [779, 112] on span "Notifications" at bounding box center [802, 115] width 70 height 14
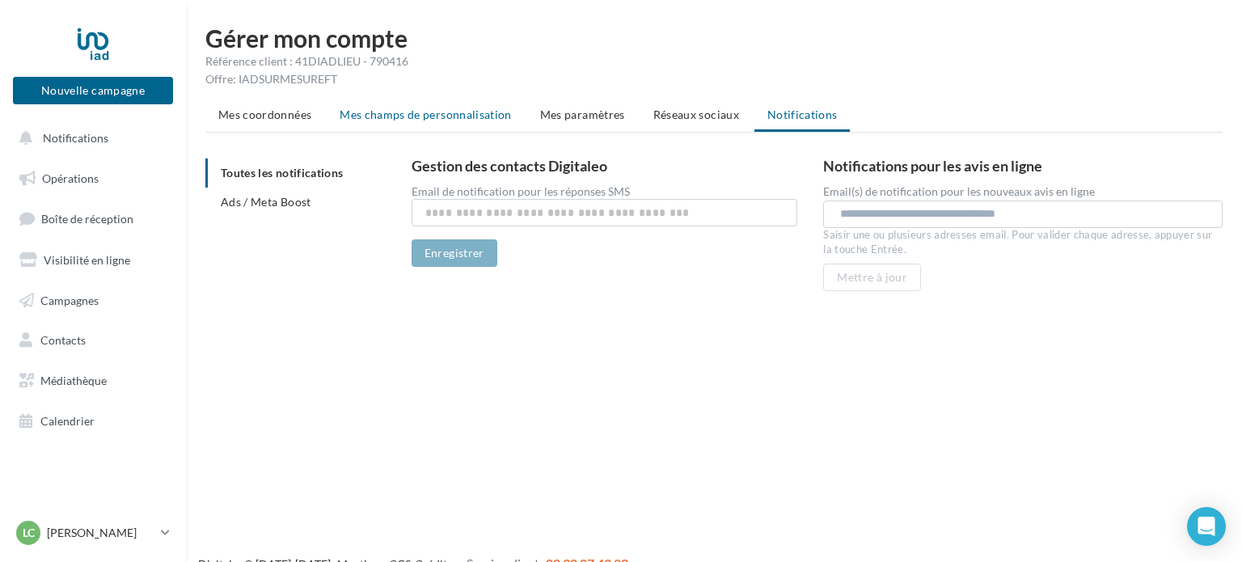
click at [471, 104] on li "Mes champs de personnalisation" at bounding box center [426, 114] width 198 height 29
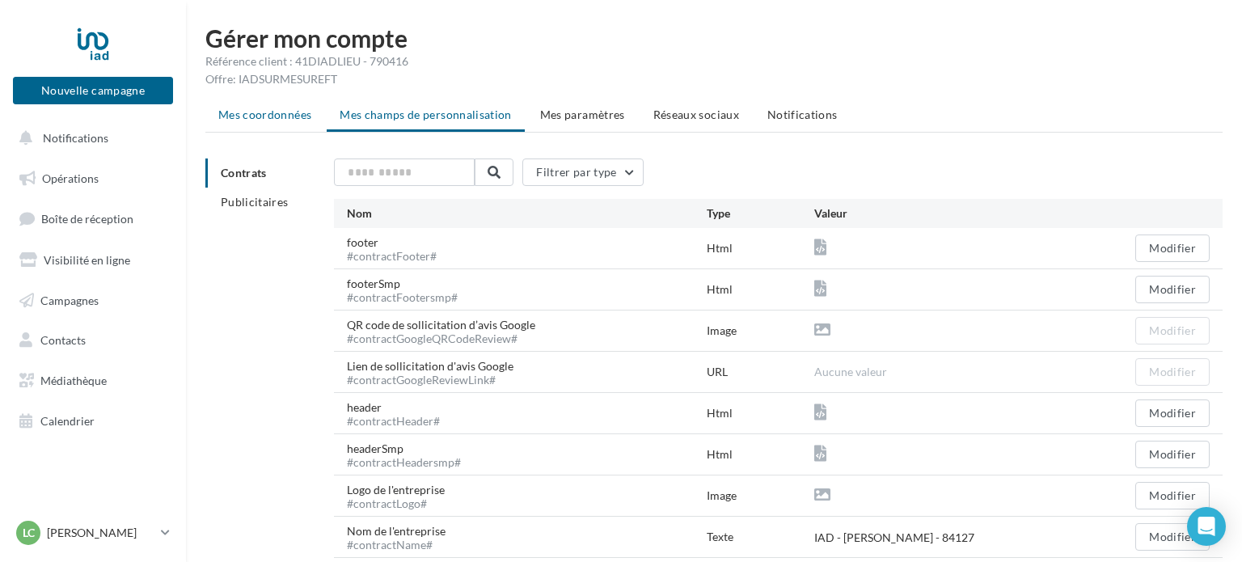
click at [263, 108] on span "Mes coordonnées" at bounding box center [264, 115] width 93 height 14
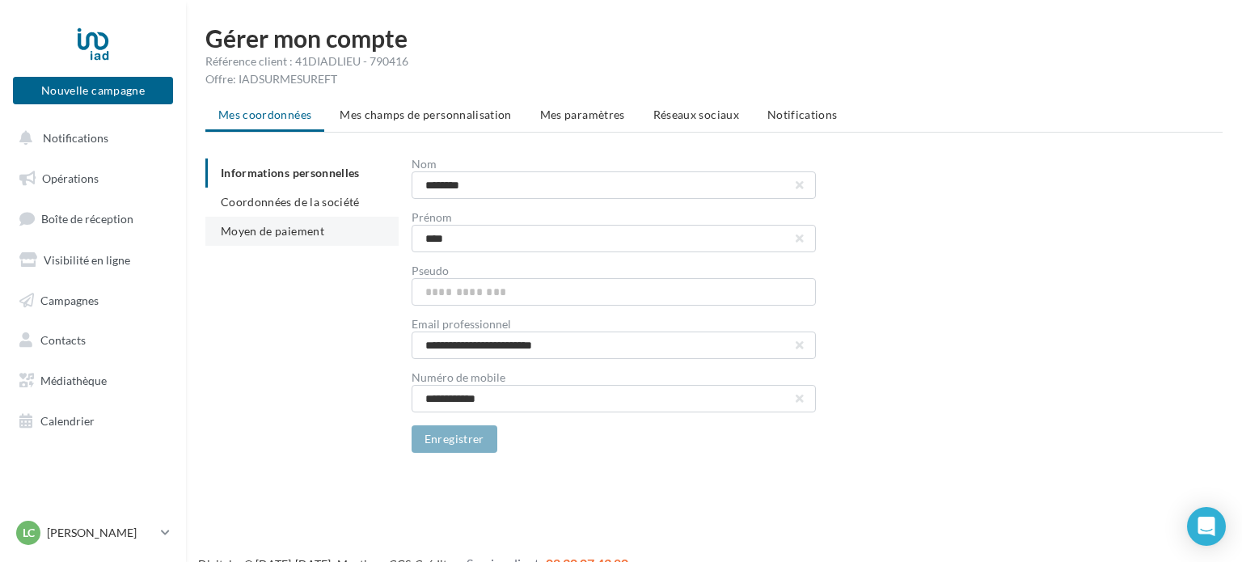
click at [341, 218] on li "Moyen de paiement" at bounding box center [301, 231] width 193 height 29
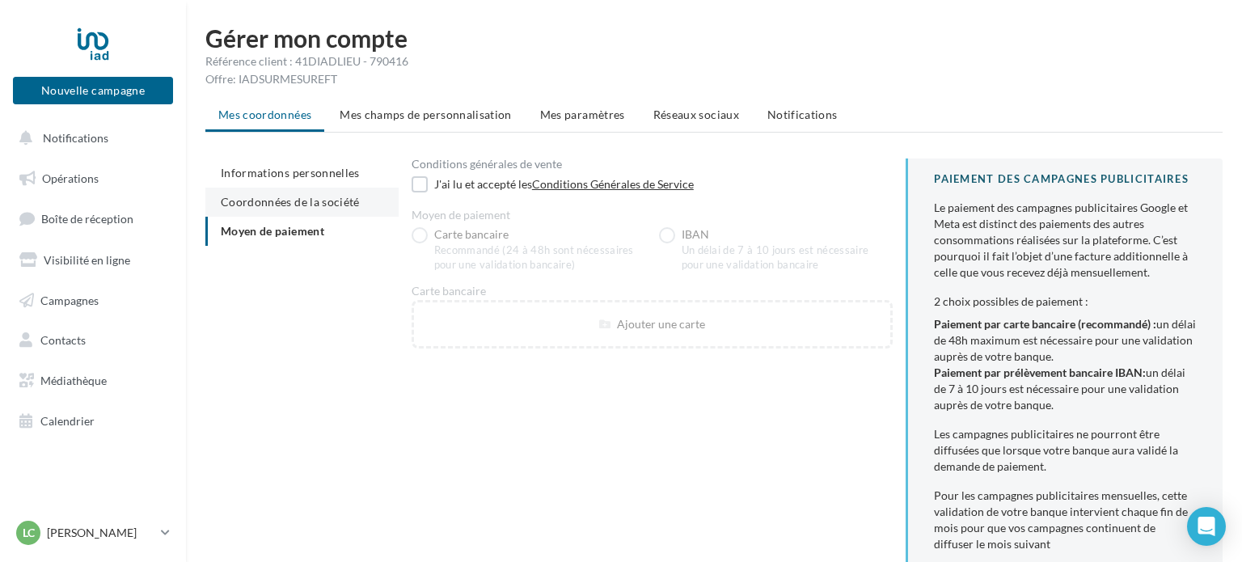
click at [306, 195] on span "Coordonnées de la société" at bounding box center [290, 202] width 139 height 14
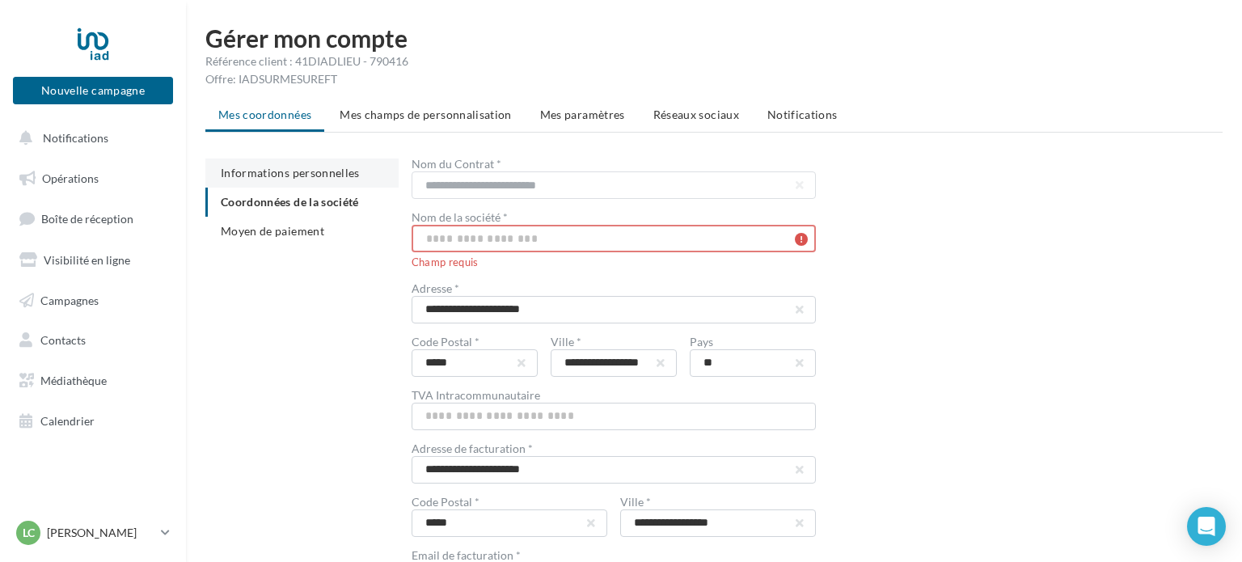
click at [298, 173] on span "Informations personnelles" at bounding box center [290, 173] width 139 height 14
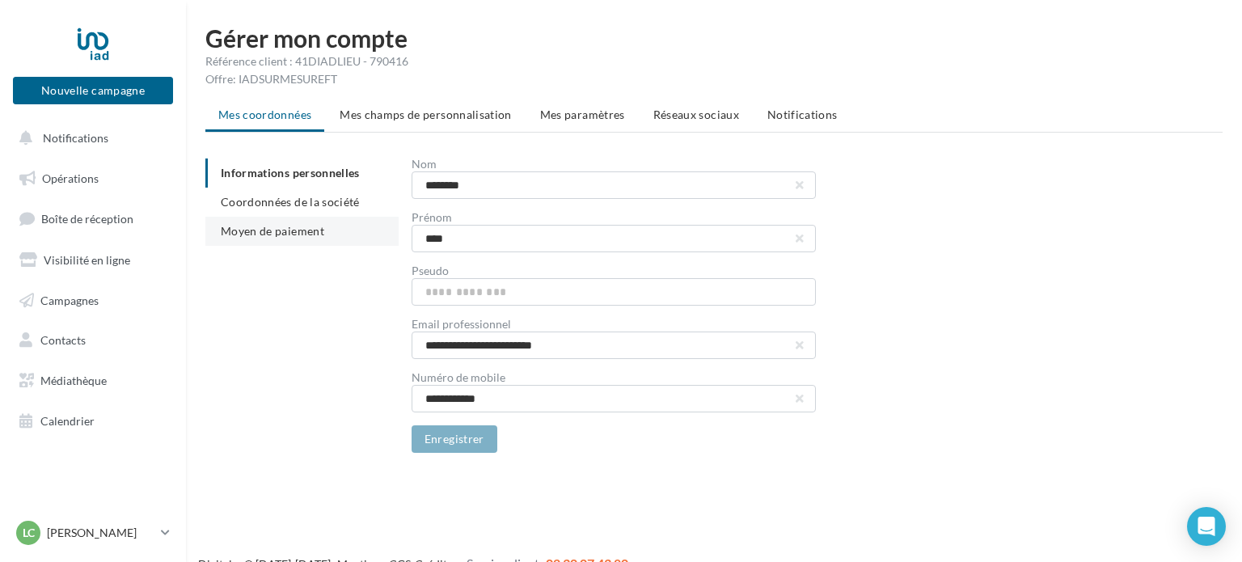
click at [263, 230] on span "Moyen de paiement" at bounding box center [273, 231] width 104 height 14
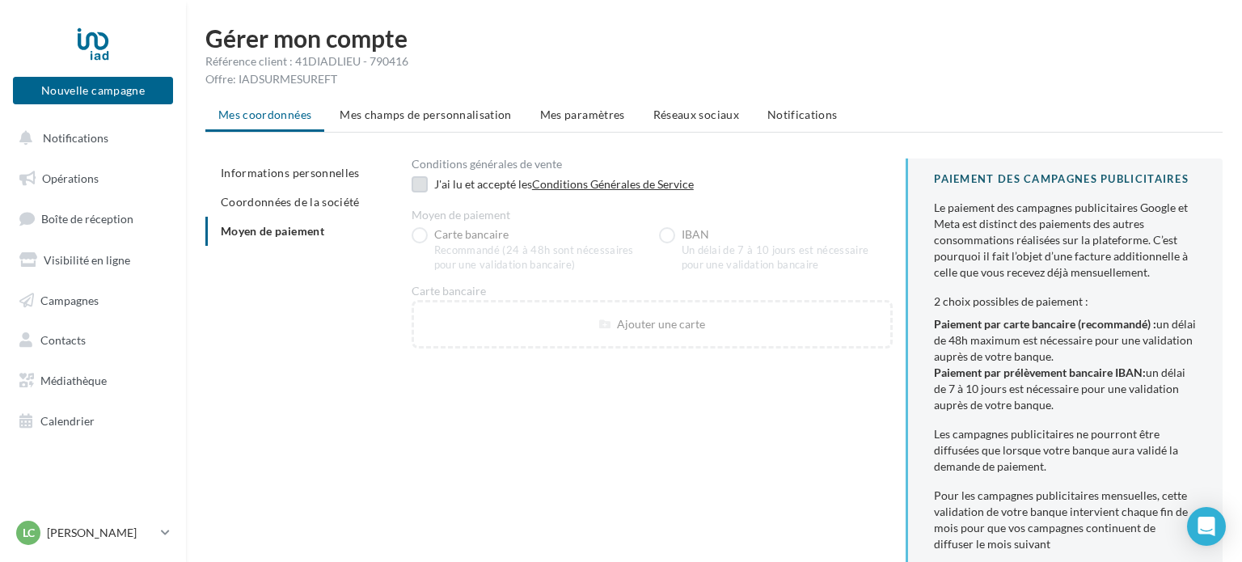
click at [436, 183] on div "J'ai lu et accepté les Conditions Générales de Service" at bounding box center [663, 184] width 459 height 16
click at [420, 189] on div at bounding box center [420, 186] width 16 height 20
click at [419, 182] on div at bounding box center [420, 186] width 16 height 20
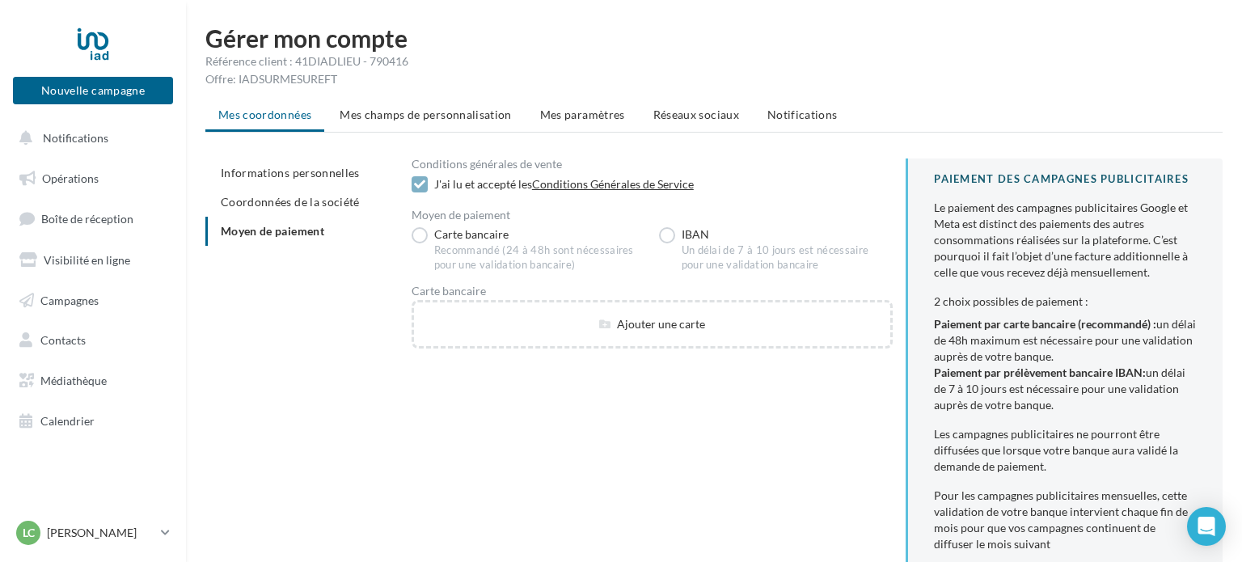
click at [413, 184] on div at bounding box center [420, 186] width 16 height 20
click at [425, 234] on label "Carte bancaire Recommandé (24 à 48h sont nécessaires pour une validation bancai…" at bounding box center [529, 249] width 235 height 45
click at [341, 193] on li "Coordonnées de la société" at bounding box center [301, 202] width 193 height 29
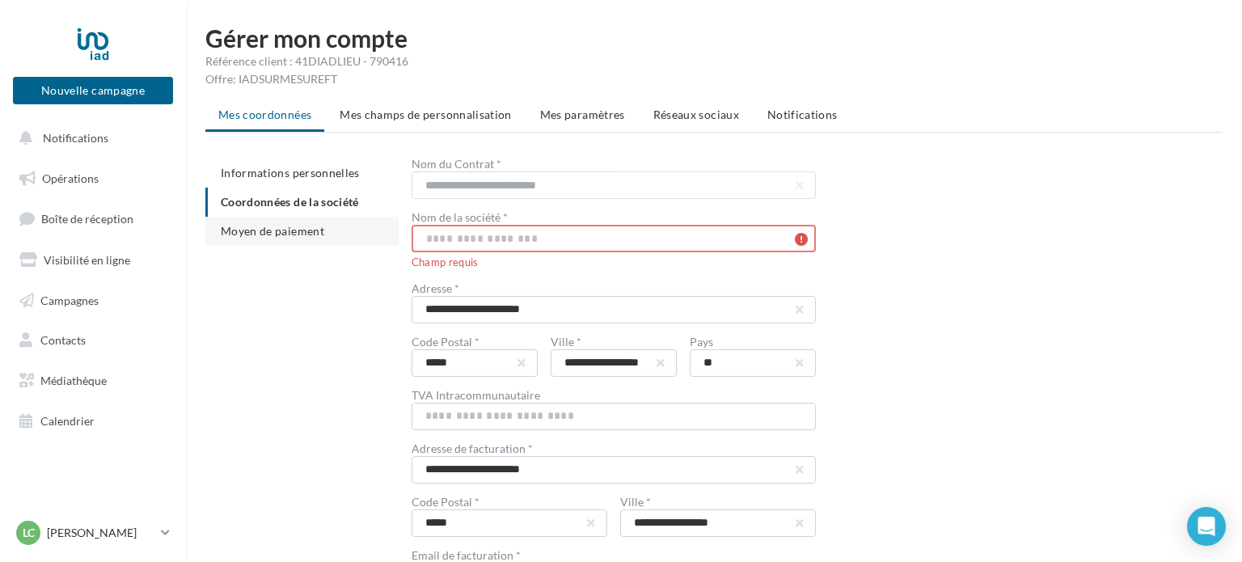
click at [350, 226] on li "Moyen de paiement" at bounding box center [301, 231] width 193 height 29
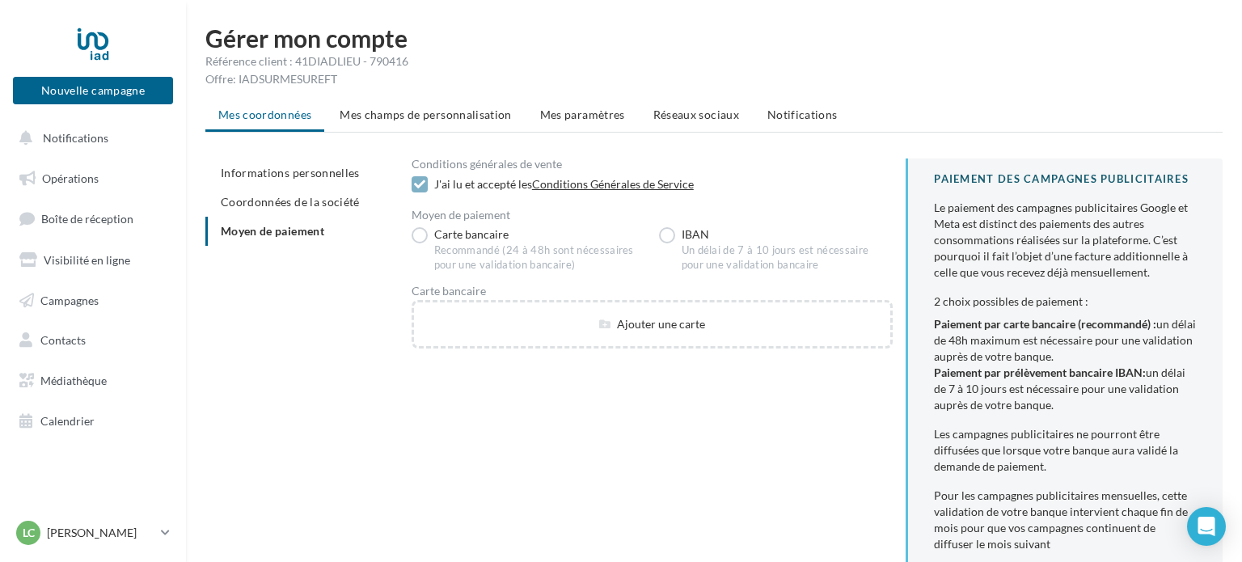
click at [424, 186] on div at bounding box center [420, 186] width 16 height 20
click at [597, 184] on link "Conditions Générales de Service" at bounding box center [613, 184] width 162 height 14
click at [106, 191] on link "Opérations" at bounding box center [93, 179] width 167 height 34
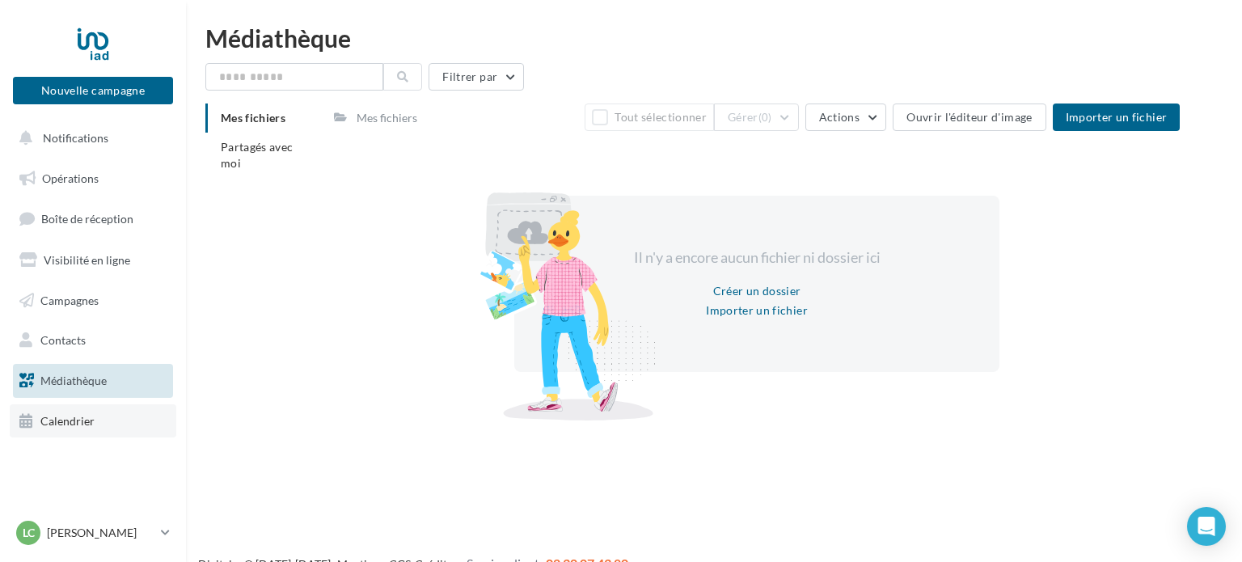
click at [65, 419] on span "Calendrier" at bounding box center [67, 421] width 54 height 14
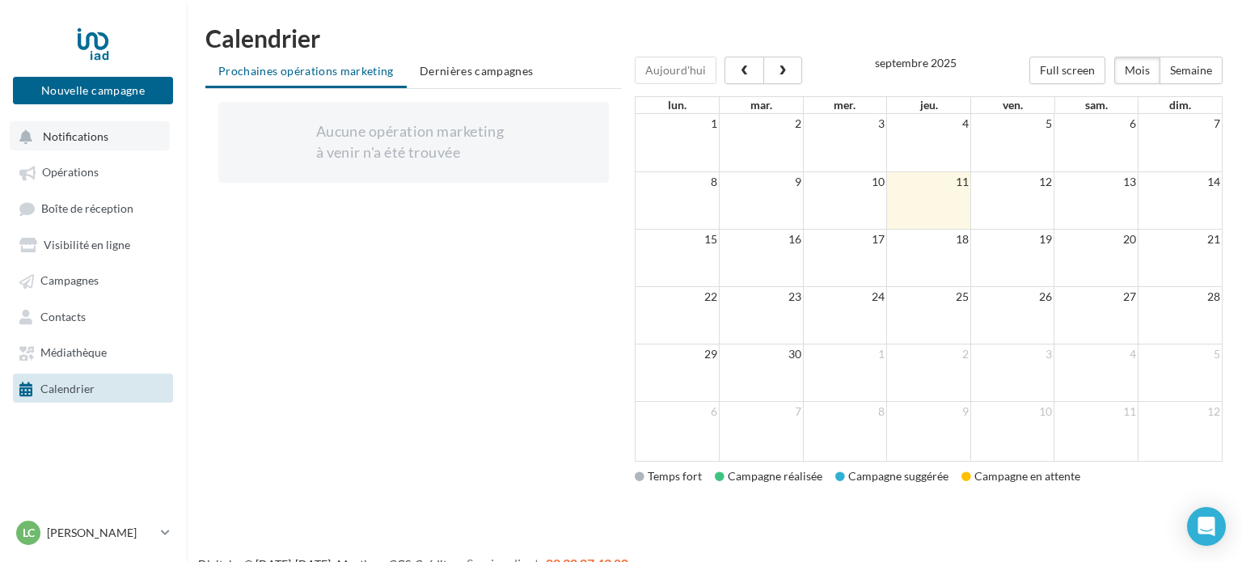
click at [82, 138] on span "Notifications" at bounding box center [76, 136] width 66 height 14
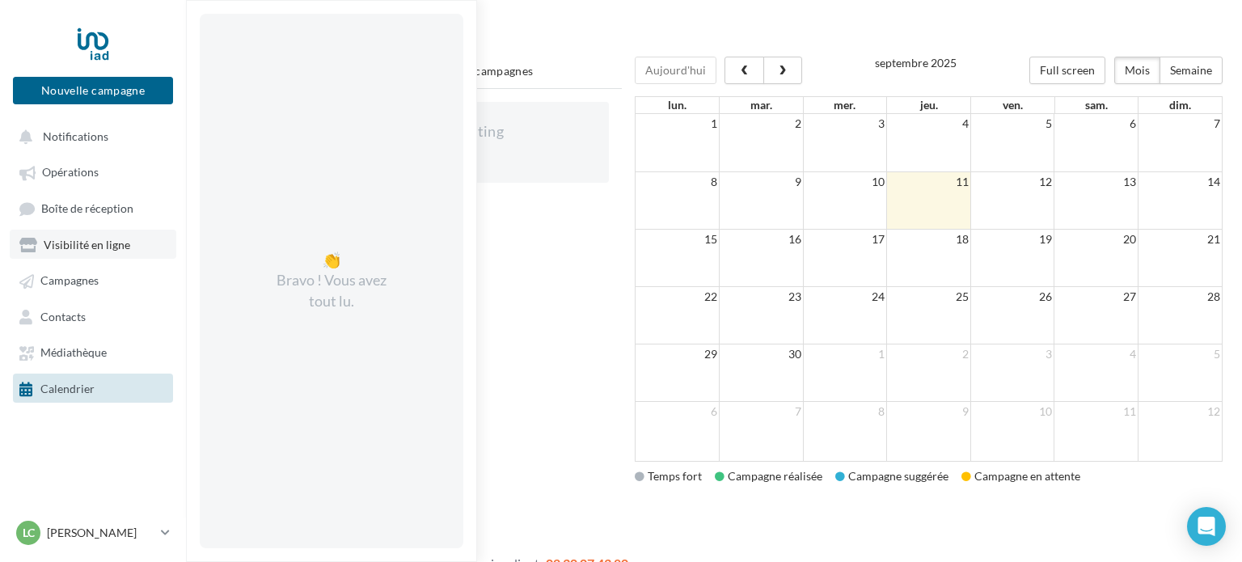
click at [93, 236] on link "Visibilité en ligne" at bounding box center [93, 244] width 167 height 29
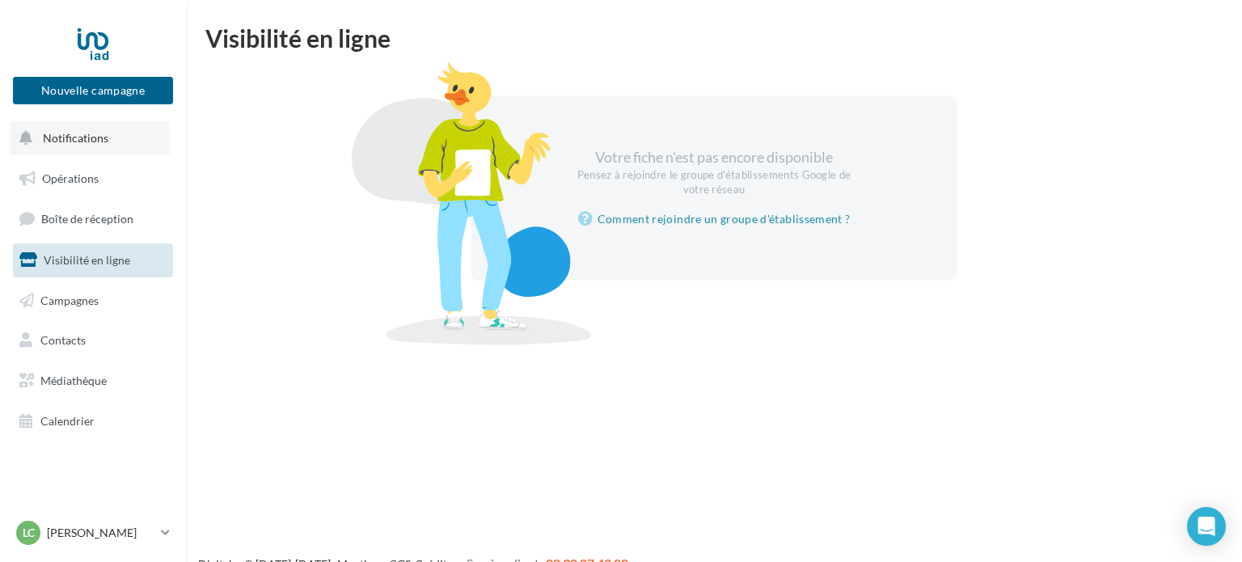
click at [53, 148] on button "Notifications" at bounding box center [90, 138] width 160 height 34
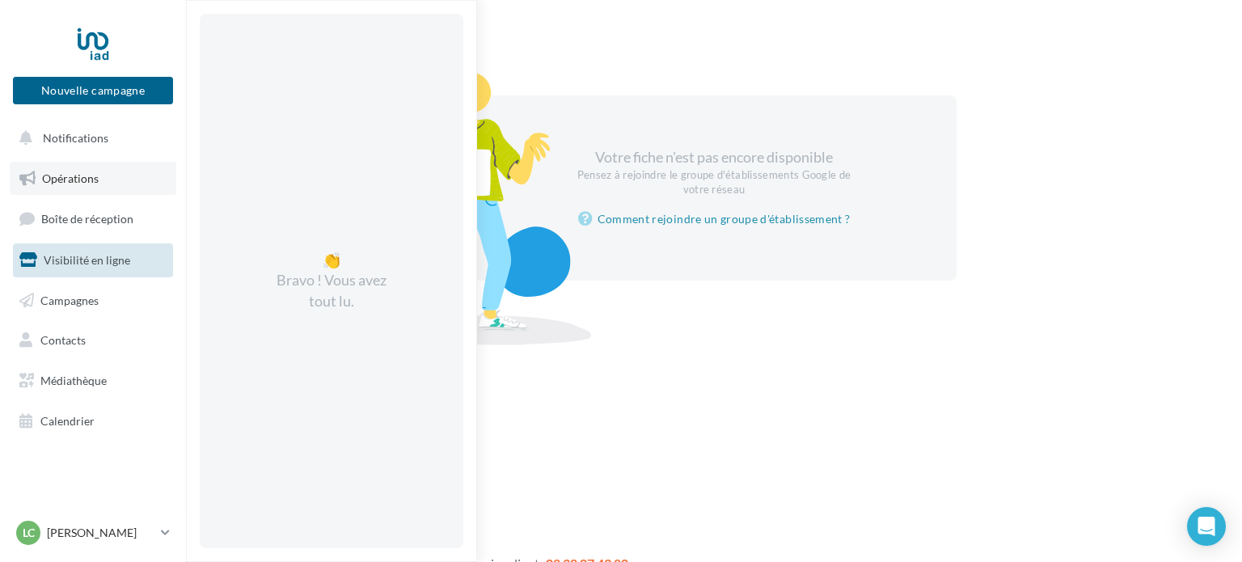
click at [52, 176] on span "Opérations" at bounding box center [70, 178] width 57 height 14
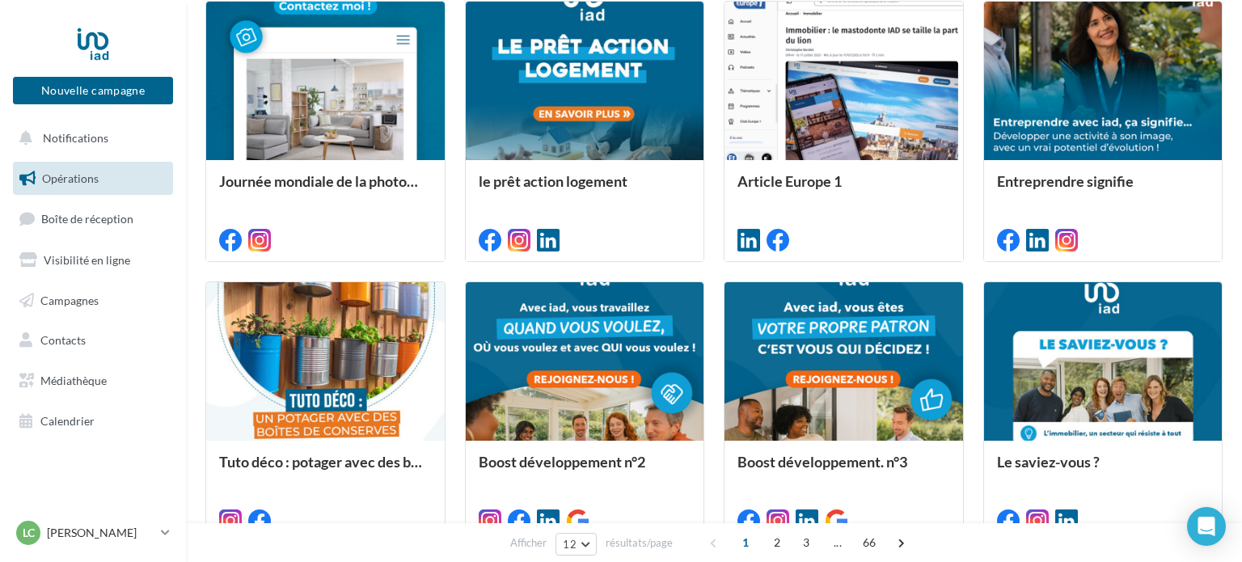
scroll to position [864, 0]
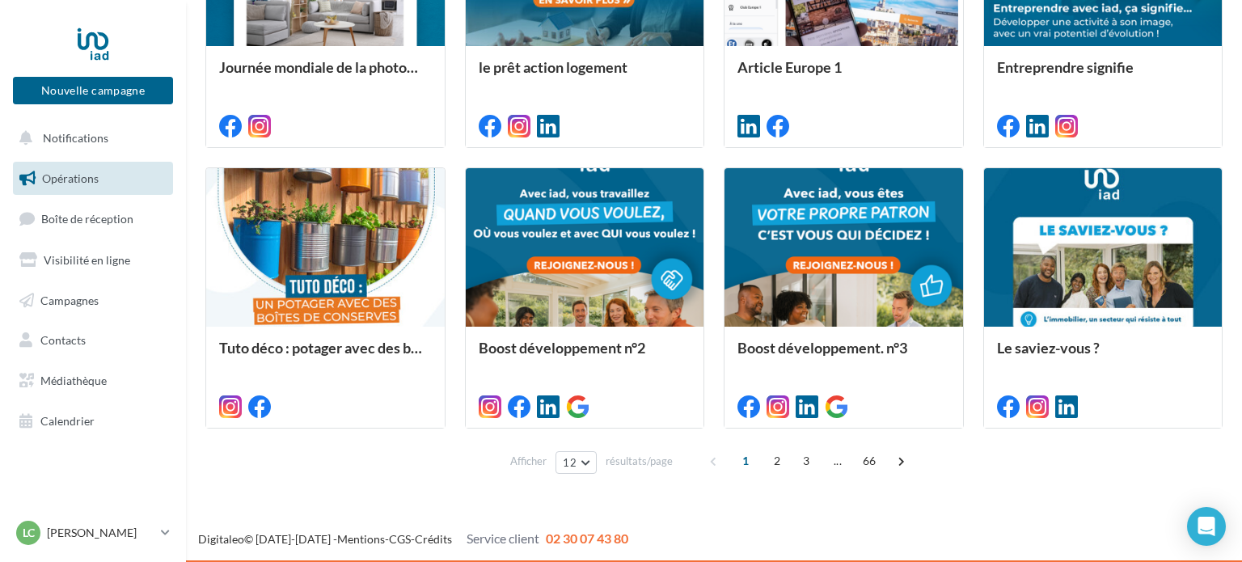
click at [281, 242] on div at bounding box center [325, 248] width 239 height 160
click at [104, 534] on p "[PERSON_NAME]" at bounding box center [101, 533] width 108 height 16
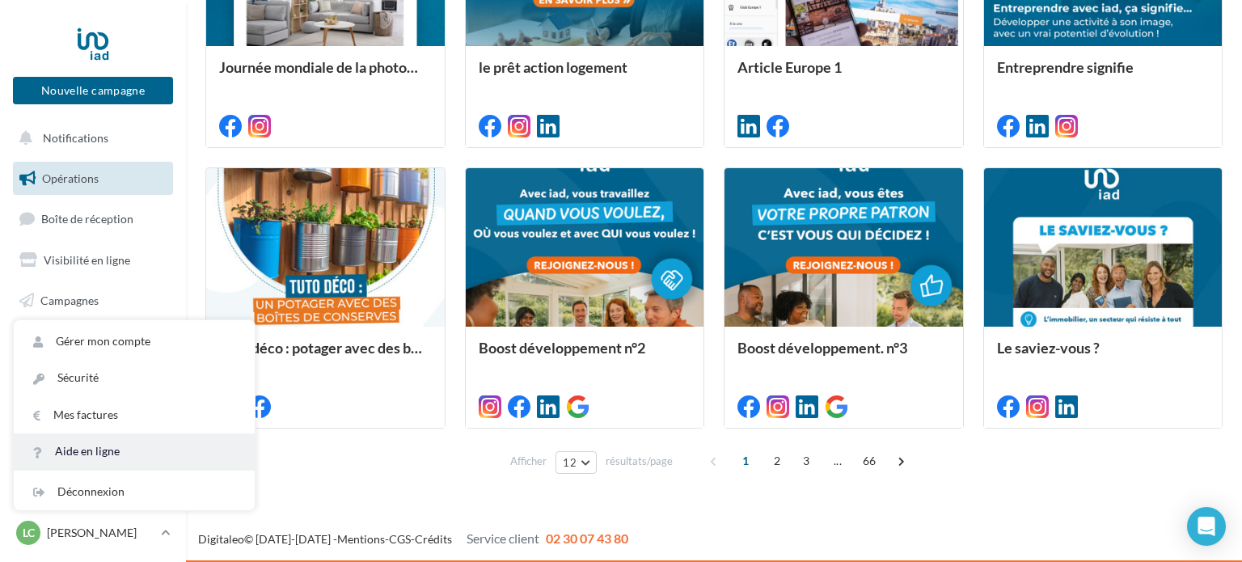
click at [120, 441] on link "Aide en ligne" at bounding box center [134, 451] width 241 height 36
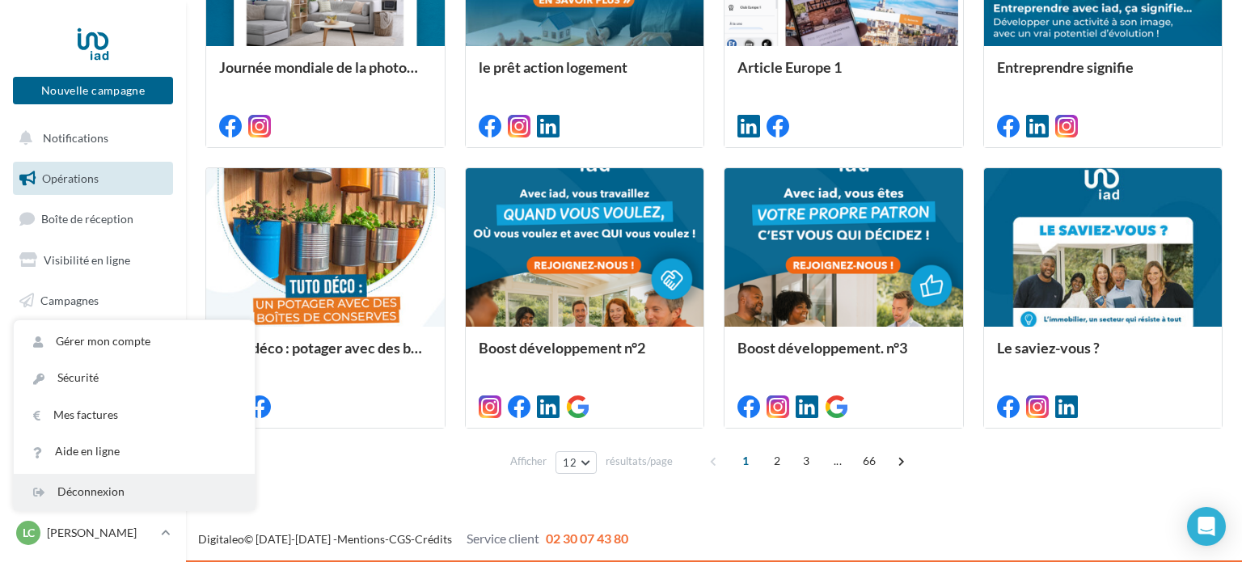
click at [124, 482] on div "Déconnexion" at bounding box center [134, 492] width 241 height 36
